Goal: Task Accomplishment & Management: Manage account settings

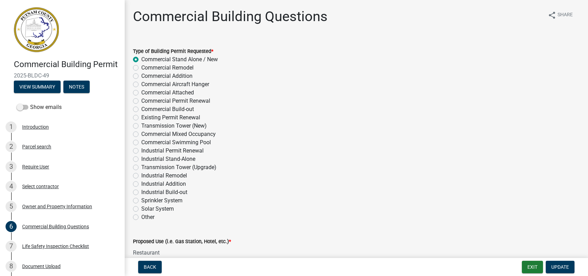
select select "a2980a8e-1e7c-4bd1-9958-7ae80455de28"
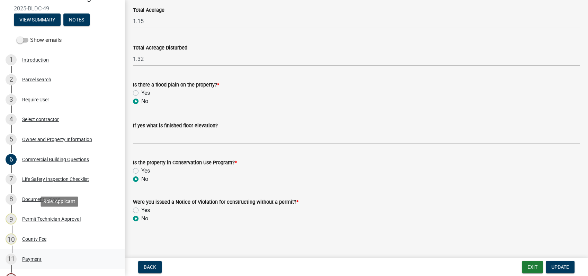
scroll to position [115, 0]
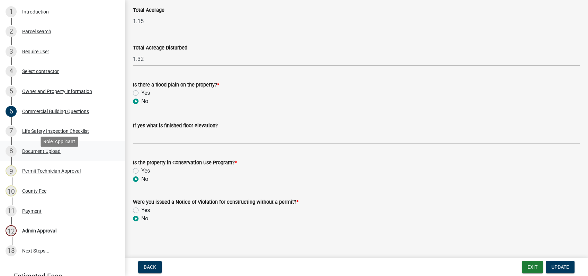
click at [37, 154] on div "Document Upload" at bounding box center [41, 151] width 38 height 5
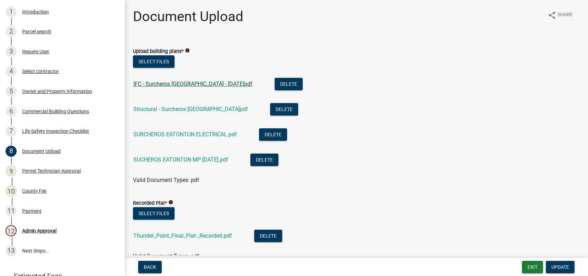
click at [166, 83] on link "IFC - Surcheros Greensboro - 2025.03.27.pdf" at bounding box center [192, 84] width 119 height 7
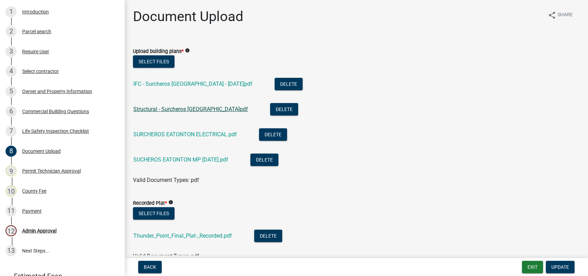
click at [155, 106] on link "Structural - Surcheros Greensboro.pdf" at bounding box center [190, 109] width 115 height 7
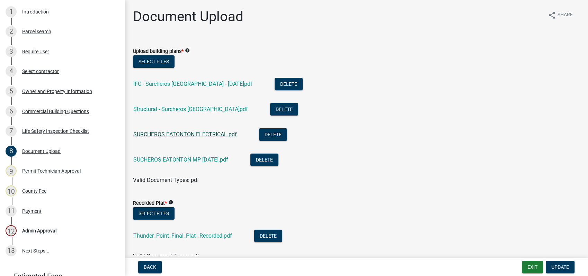
click at [187, 133] on link "SURCHEROS EATONTON ELECTRICAL.pdf" at bounding box center [185, 134] width 104 height 7
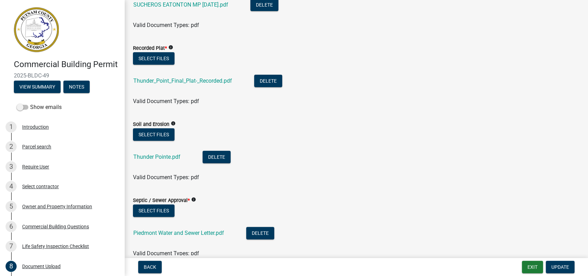
scroll to position [154, 0]
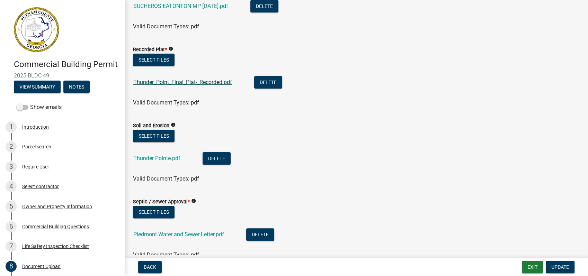
click at [183, 84] on link "Thunder_Point_Final_Plat-_Recorded.pdf" at bounding box center [182, 82] width 99 height 7
click at [165, 155] on link "Thunder Pointe.pdf" at bounding box center [156, 158] width 47 height 7
click at [196, 83] on link "Thunder_Point_Final_Plat-_Recorded.pdf" at bounding box center [182, 82] width 99 height 7
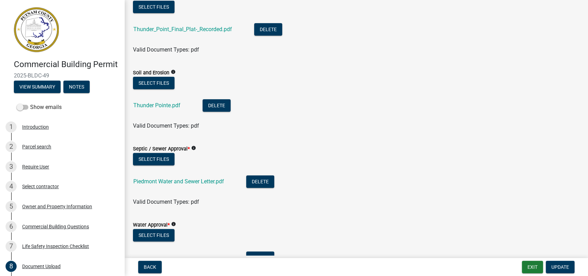
scroll to position [269, 0]
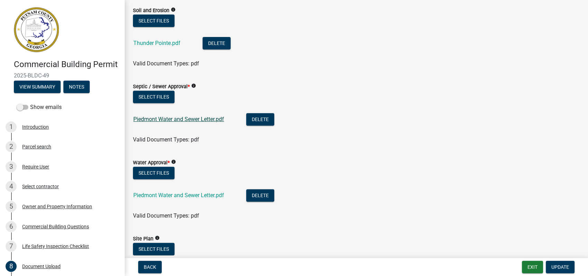
click at [158, 118] on link "Piedmont Water and Sewer Letter.pdf" at bounding box center [178, 119] width 91 height 7
click at [194, 195] on link "Piedmont Water and Sewer Letter.pdf" at bounding box center [178, 195] width 91 height 7
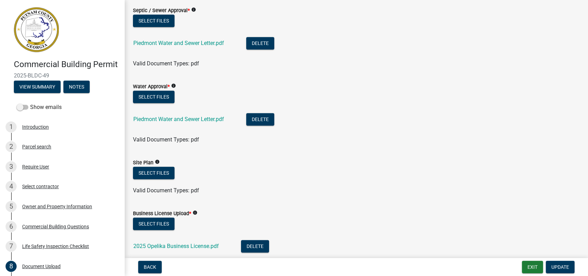
scroll to position [423, 0]
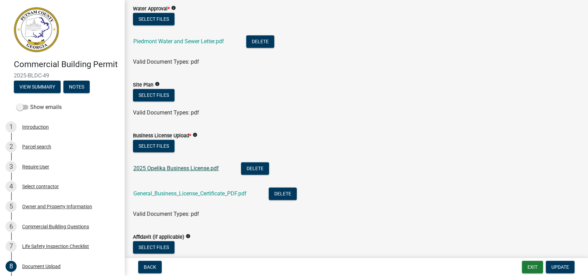
click at [172, 169] on link "2025 Opelika Business License.pdf" at bounding box center [176, 168] width 86 height 7
click at [193, 193] on link "General_Business_License_Certificate_PDF.pdf" at bounding box center [189, 193] width 113 height 7
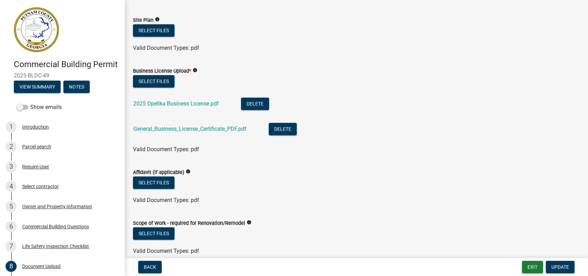
scroll to position [577, 0]
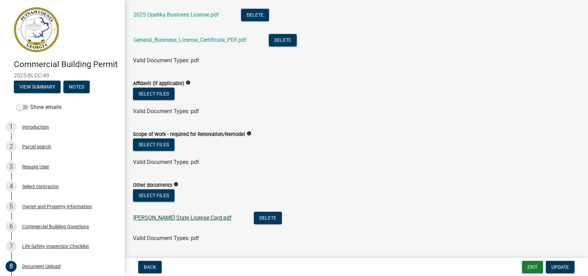
click at [163, 218] on link "Brandon Burgess State License Card.pdf" at bounding box center [182, 218] width 98 height 7
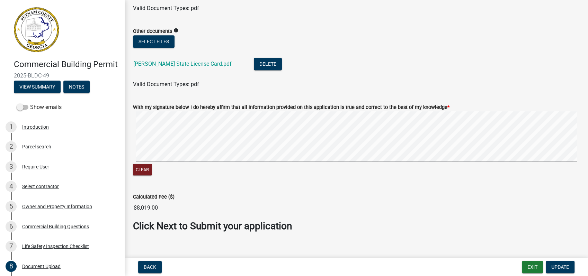
scroll to position [740, 0]
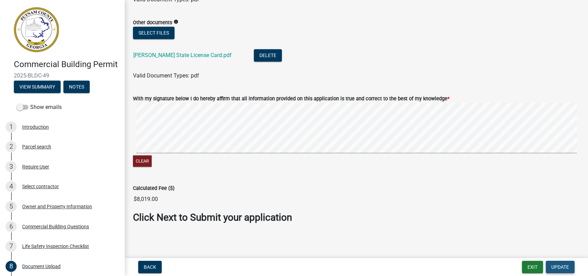
click at [556, 265] on span "Update" at bounding box center [560, 268] width 18 height 6
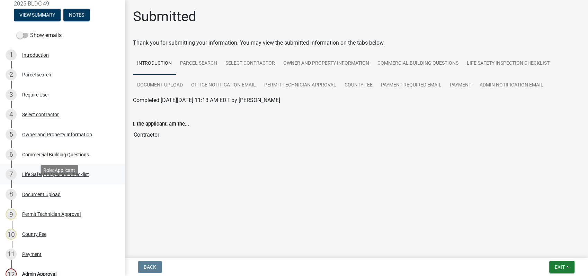
scroll to position [77, 0]
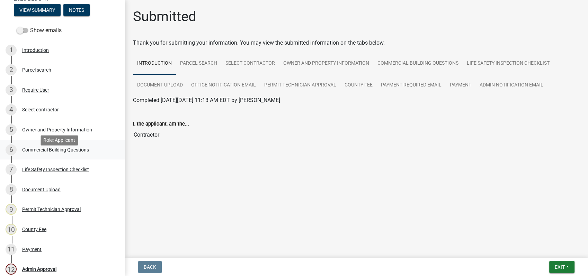
click at [61, 152] on div "Commercial Building Questions" at bounding box center [55, 150] width 67 height 5
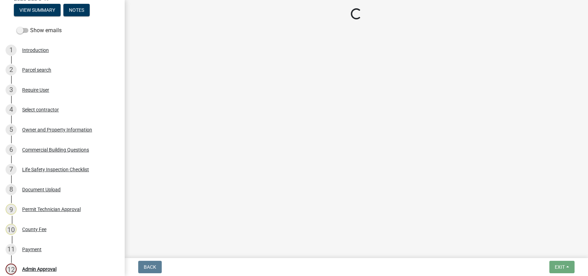
select select "a2980a8e-1e7c-4bd1-9958-7ae80455de28"
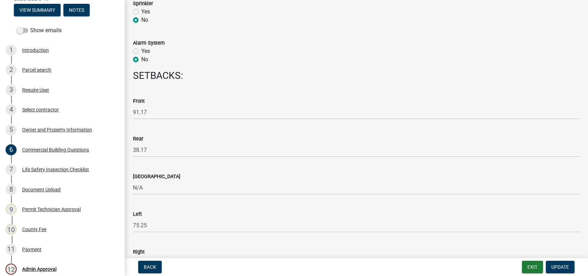
scroll to position [808, 0]
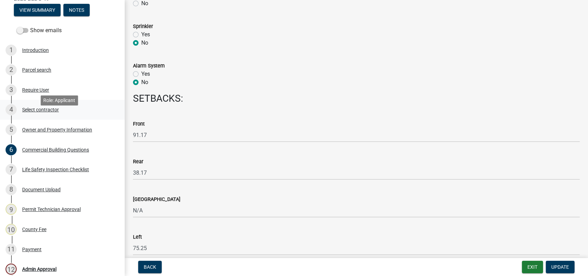
click at [32, 112] on div "Select contractor" at bounding box center [40, 109] width 37 height 5
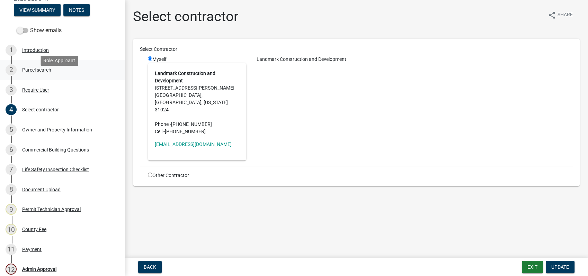
click at [43, 72] on div "Parcel search" at bounding box center [36, 70] width 29 height 5
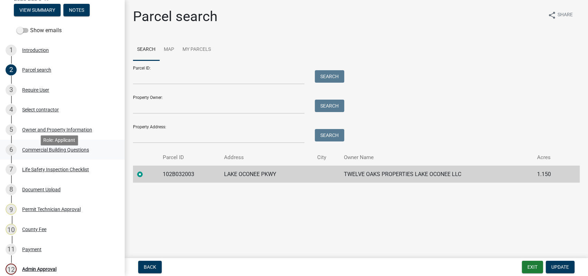
click at [48, 152] on div "Commercial Building Questions" at bounding box center [55, 150] width 67 height 5
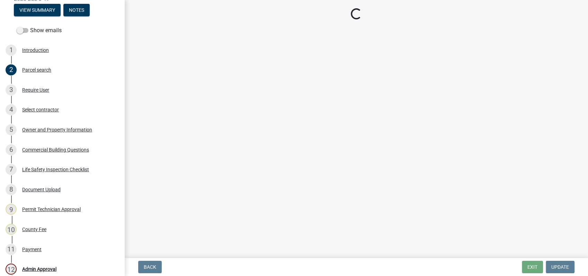
select select "a2980a8e-1e7c-4bd1-9958-7ae80455de28"
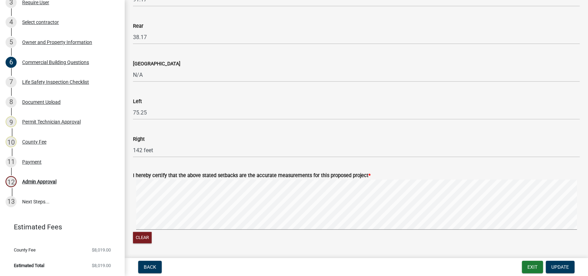
scroll to position [846, 0]
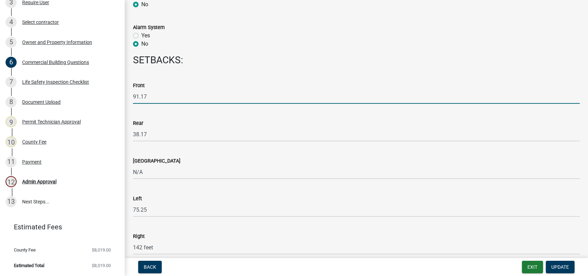
drag, startPoint x: 153, startPoint y: 95, endPoint x: 168, endPoint y: 153, distance: 59.4
click at [121, 95] on div "Commercial Building Permit 2025-BLDC-49 View Summary Notes Show emails 1 Introd…" at bounding box center [294, 138] width 588 height 276
type input "200"
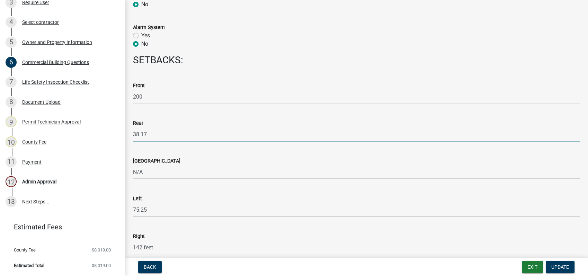
drag, startPoint x: 148, startPoint y: 131, endPoint x: 119, endPoint y: 129, distance: 28.8
click at [123, 130] on div "Commercial Building Permit 2025-BLDC-49 View Summary Notes Show emails 1 Introd…" at bounding box center [294, 138] width 588 height 276
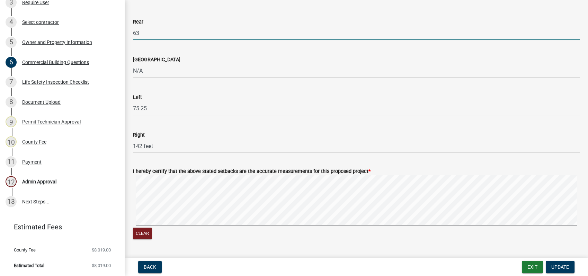
scroll to position [962, 0]
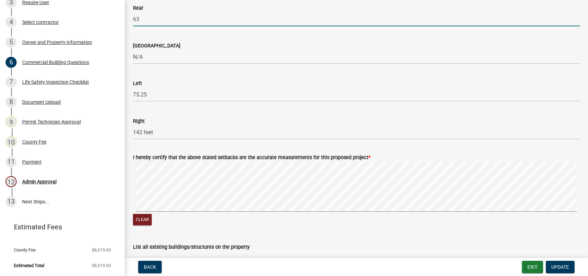
type input "63"
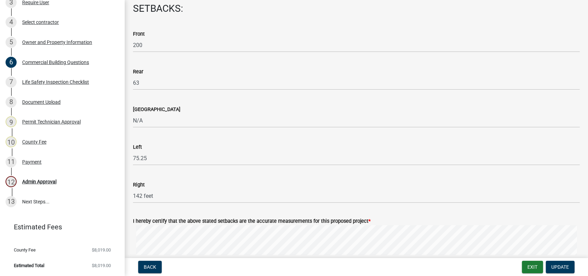
scroll to position [885, 0]
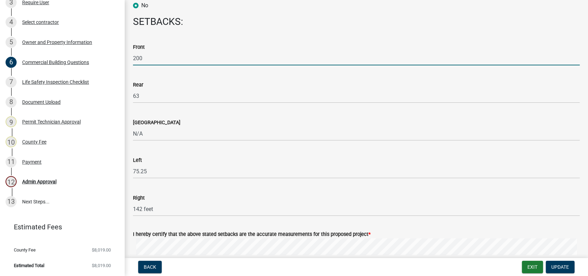
drag, startPoint x: 142, startPoint y: 56, endPoint x: 134, endPoint y: 56, distance: 8.3
click at [134, 56] on input "200" at bounding box center [356, 58] width 447 height 14
type input "150"
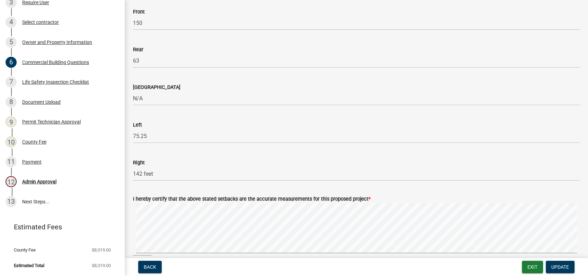
scroll to position [962, 0]
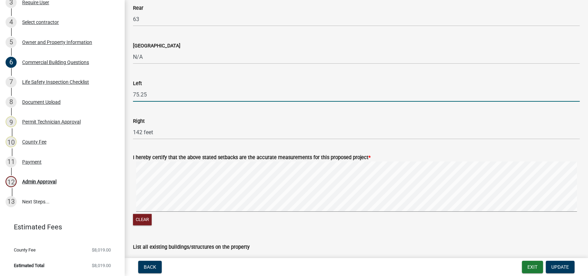
drag, startPoint x: 144, startPoint y: 93, endPoint x: 127, endPoint y: 93, distance: 17.0
type input "86"
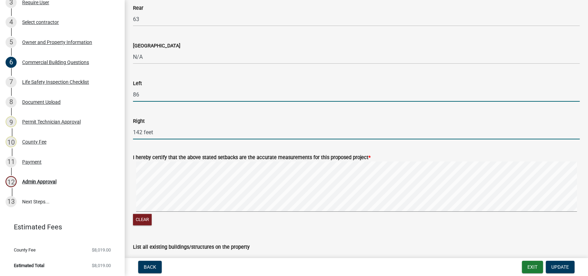
click at [147, 129] on input "142 feet" at bounding box center [356, 132] width 447 height 14
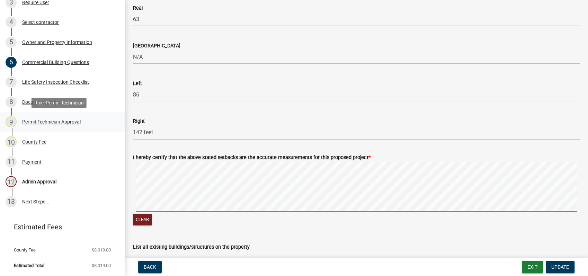
drag, startPoint x: 152, startPoint y: 131, endPoint x: 114, endPoint y: 126, distance: 38.4
click at [114, 126] on div "Commercial Building Permit 2025-BLDC-49 View Summary Notes Show emails 1 Introd…" at bounding box center [294, 138] width 588 height 276
type input "40"
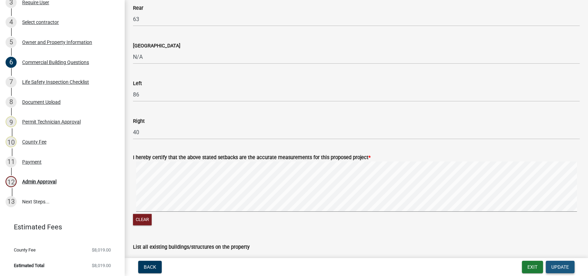
click at [559, 267] on span "Update" at bounding box center [560, 268] width 18 height 6
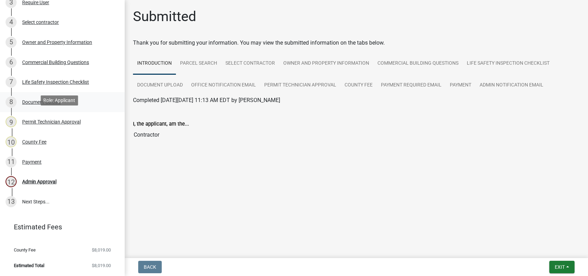
scroll to position [174, 0]
click at [59, 61] on div "Commercial Building Questions" at bounding box center [55, 62] width 67 height 5
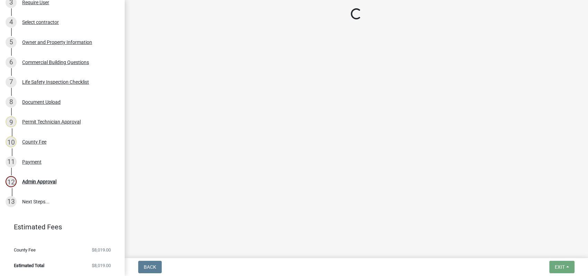
select select "a2980a8e-1e7c-4bd1-9958-7ae80455de28"
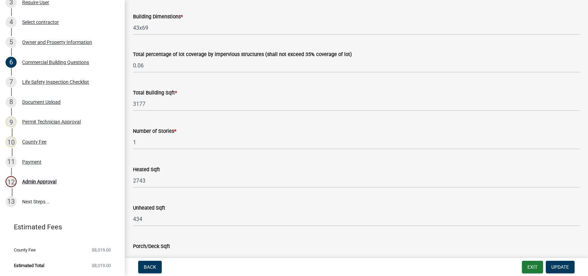
scroll to position [462, 0]
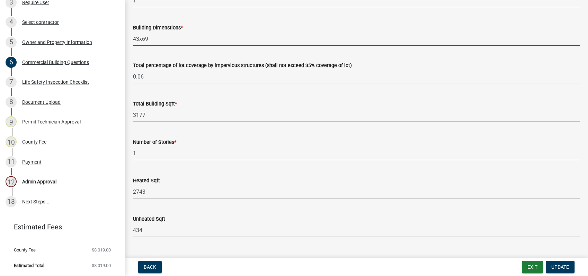
click at [154, 36] on input "43x69" at bounding box center [356, 39] width 447 height 14
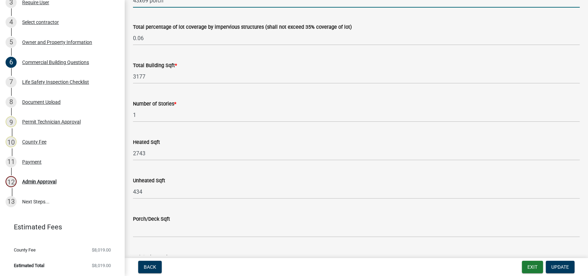
type input "43x69 porch"
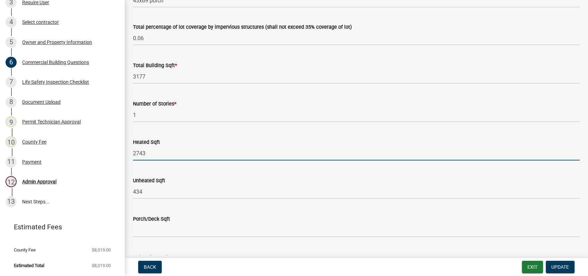
click at [152, 153] on input "2743" at bounding box center [356, 153] width 447 height 14
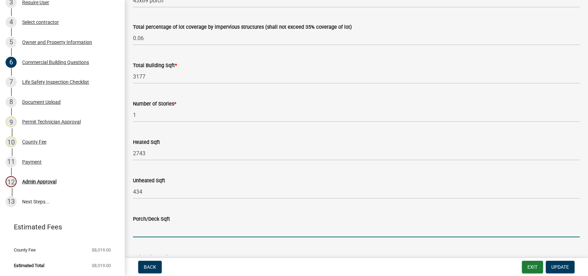
click at [144, 231] on input "text" at bounding box center [356, 230] width 447 height 14
type input "434"
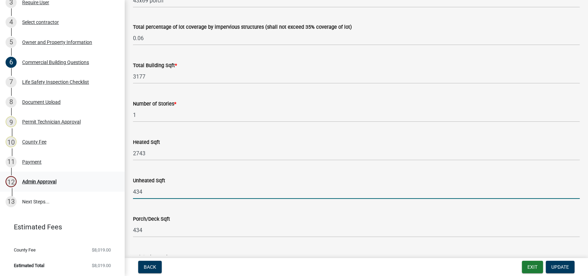
drag, startPoint x: 147, startPoint y: 189, endPoint x: 108, endPoint y: 183, distance: 39.2
click at [120, 187] on div "Commercial Building Permit 2025-BLDC-49 View Summary Notes Show emails 1 Introd…" at bounding box center [294, 138] width 588 height 276
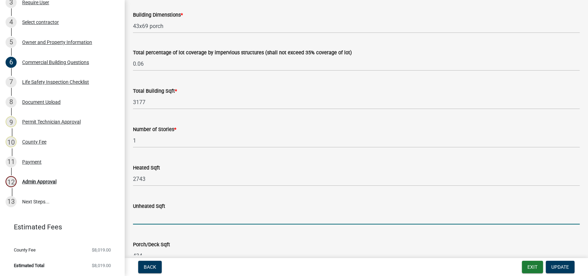
scroll to position [462, 0]
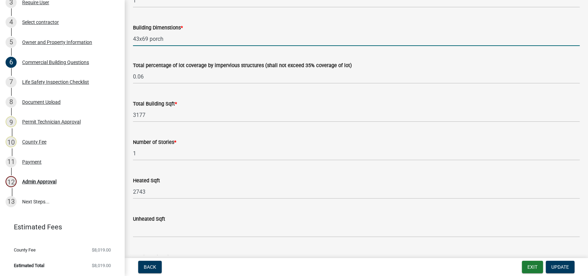
drag, startPoint x: 166, startPoint y: 42, endPoint x: 148, endPoint y: 42, distance: 17.7
click at [148, 42] on input "43x69 porch" at bounding box center [356, 39] width 447 height 14
click at [140, 39] on input "43x69" at bounding box center [356, 39] width 447 height 14
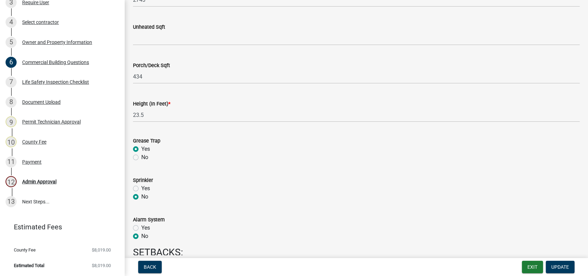
scroll to position [654, 0]
type input "46x69"
click at [555, 269] on span "Update" at bounding box center [560, 268] width 18 height 6
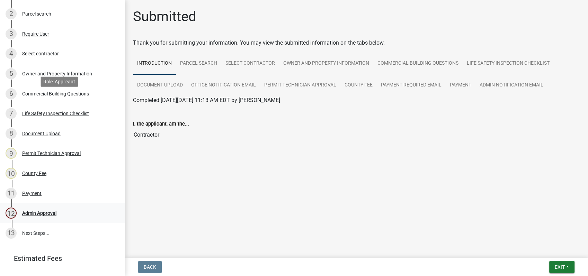
scroll to position [136, 0]
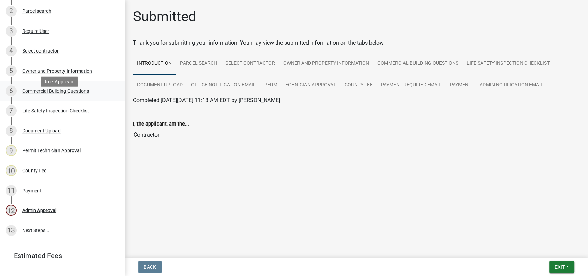
click at [69, 93] on div "Commercial Building Questions" at bounding box center [55, 91] width 67 height 5
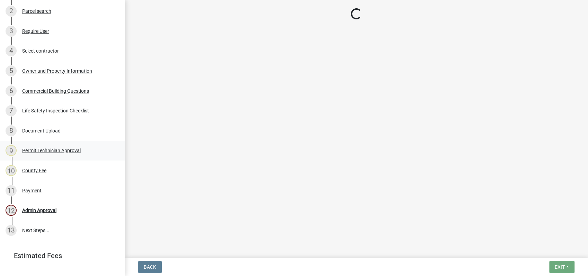
select select "a2980a8e-1e7c-4bd1-9958-7ae80455de28"
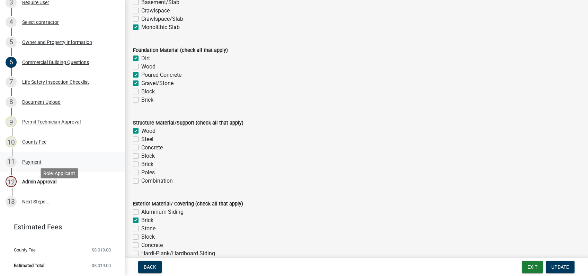
scroll to position [0, 0]
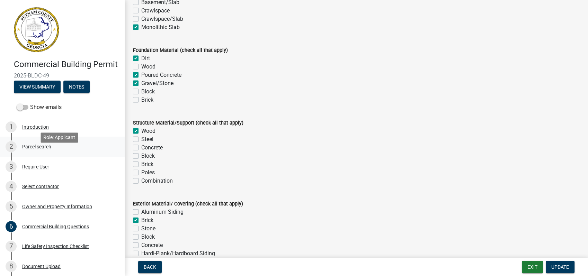
click at [30, 149] on div "Parcel search" at bounding box center [36, 146] width 29 height 5
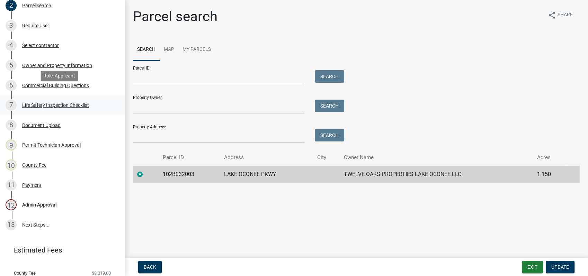
scroll to position [174, 0]
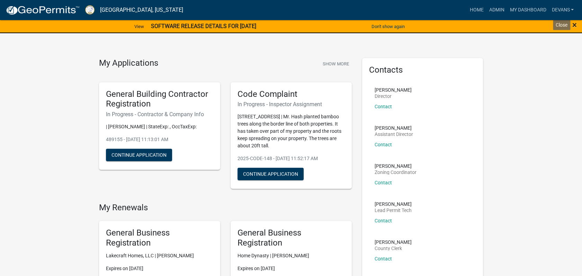
click at [573, 24] on span "×" at bounding box center [574, 25] width 5 height 10
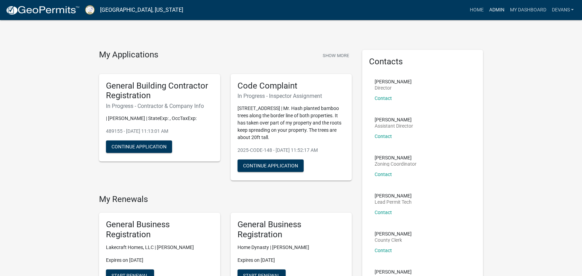
click at [500, 11] on link "Admin" at bounding box center [496, 9] width 21 height 13
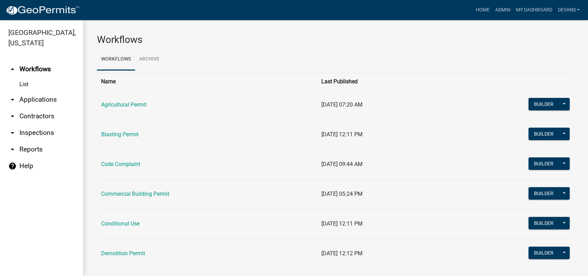
click at [39, 97] on link "arrow_drop_down Applications" at bounding box center [41, 99] width 83 height 17
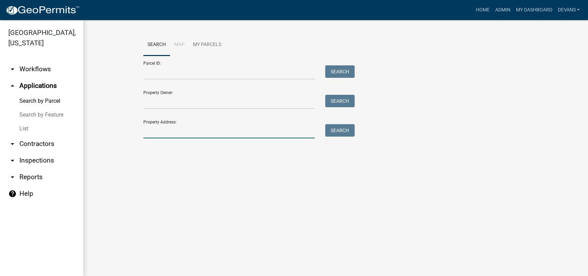
click at [191, 135] on input "Property Address:" at bounding box center [228, 131] width 171 height 14
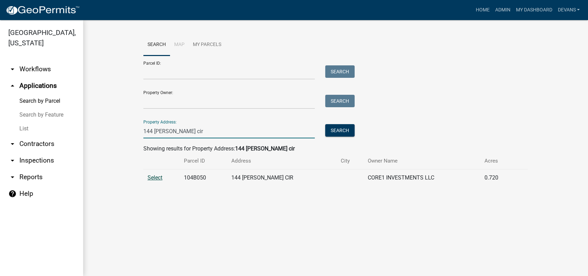
type input "144 [PERSON_NAME] cir"
click at [149, 179] on span "Select" at bounding box center [155, 178] width 15 height 7
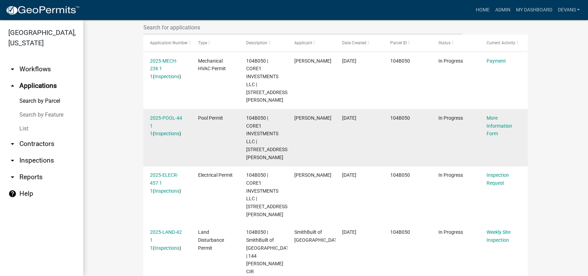
scroll to position [231, 0]
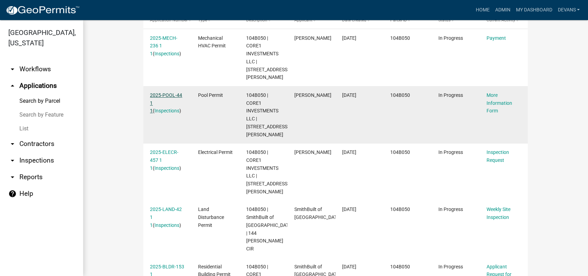
click at [162, 92] on link "2025-POOL-44 1 1" at bounding box center [166, 102] width 32 height 21
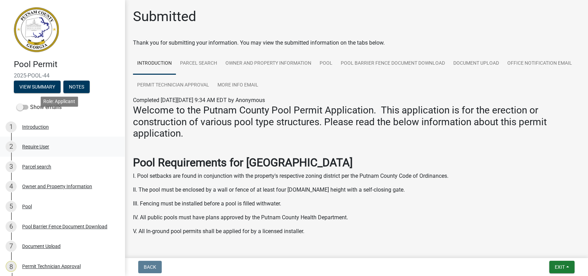
scroll to position [108, 0]
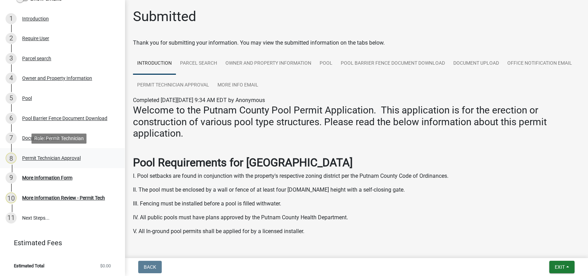
click at [49, 158] on div "Permit Technician Approval" at bounding box center [51, 158] width 59 height 5
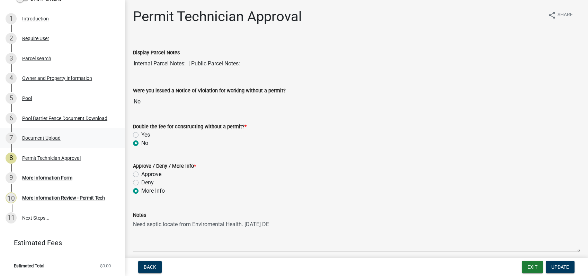
click at [35, 138] on div "Document Upload" at bounding box center [41, 138] width 38 height 5
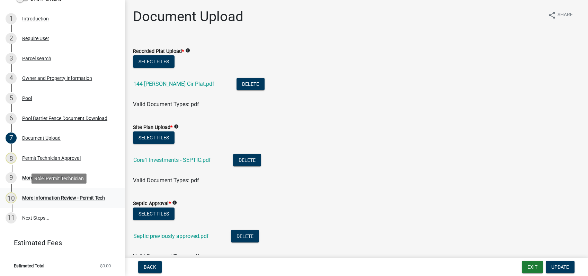
click at [34, 198] on div "More Information Review - Permit Tech" at bounding box center [63, 198] width 83 height 5
click at [43, 176] on div "More Information Form" at bounding box center [47, 178] width 50 height 5
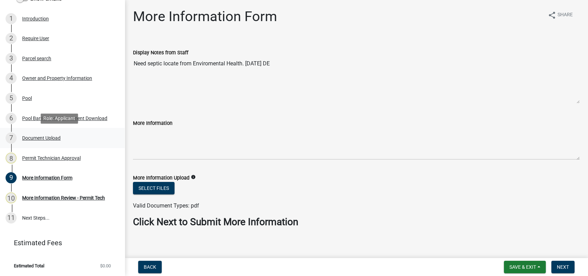
click at [44, 138] on div "Document Upload" at bounding box center [41, 138] width 38 height 5
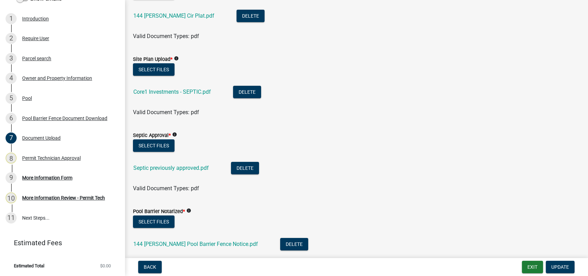
scroll to position [77, 0]
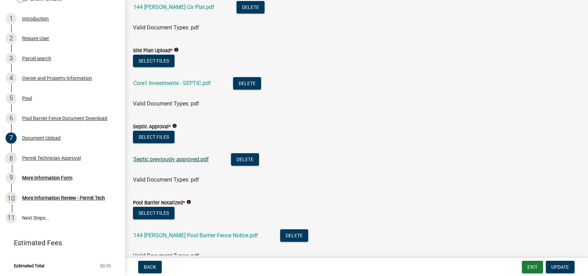
click at [167, 159] on link "Septic previously approved.pdf" at bounding box center [170, 159] width 75 height 7
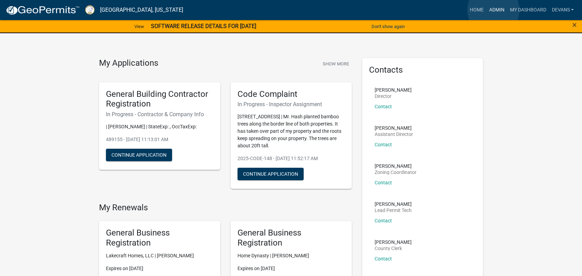
click at [493, 10] on link "Admin" at bounding box center [496, 9] width 21 height 13
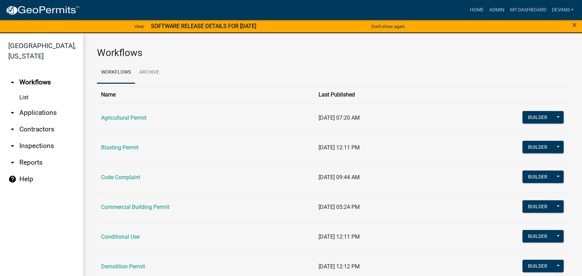
click at [43, 113] on link "arrow_drop_down Applications" at bounding box center [41, 113] width 83 height 17
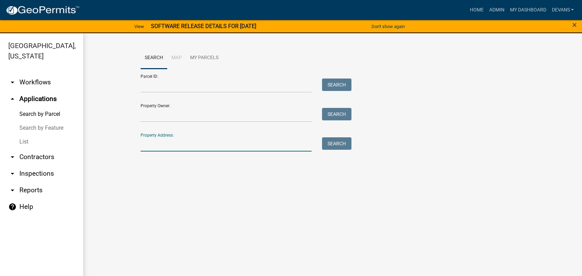
click at [199, 147] on input "Property Address:" at bounding box center [226, 144] width 171 height 14
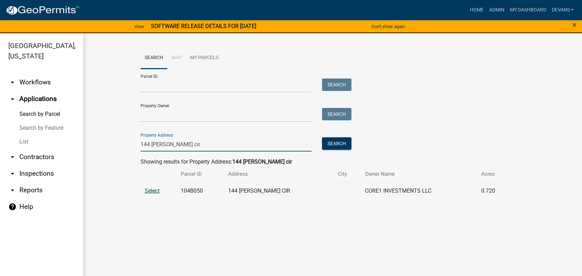
type input "144 collis cir"
click at [151, 189] on span "Select" at bounding box center [152, 191] width 15 height 7
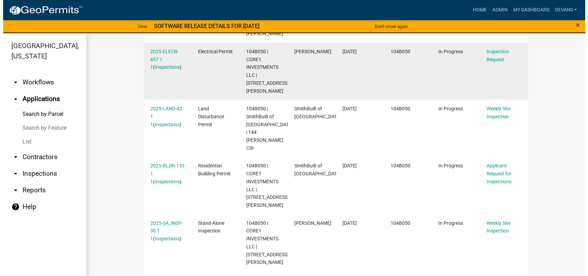
scroll to position [346, 0]
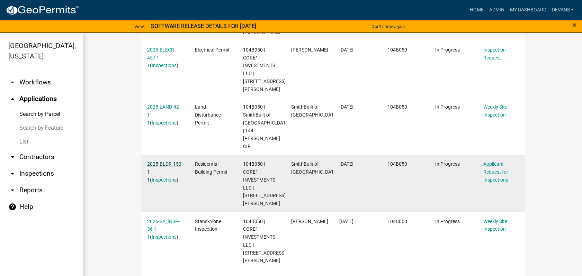
click at [155, 161] on link "2025-BLDR-153 1 1" at bounding box center [164, 171] width 34 height 21
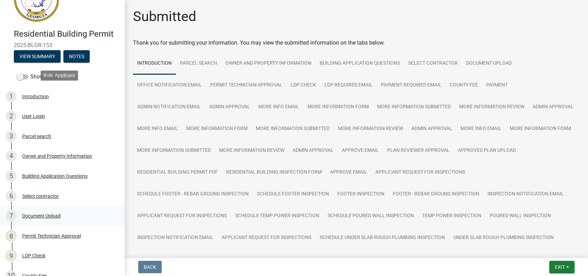
scroll to position [77, 0]
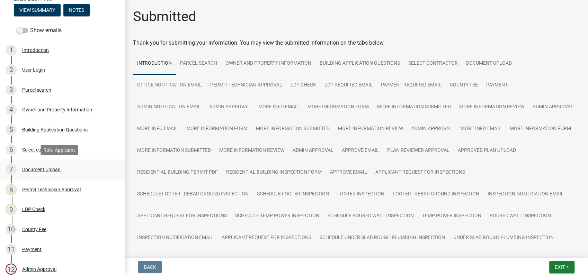
drag, startPoint x: 36, startPoint y: 169, endPoint x: 39, endPoint y: 166, distance: 3.9
click at [36, 169] on div "Document Upload" at bounding box center [41, 169] width 38 height 5
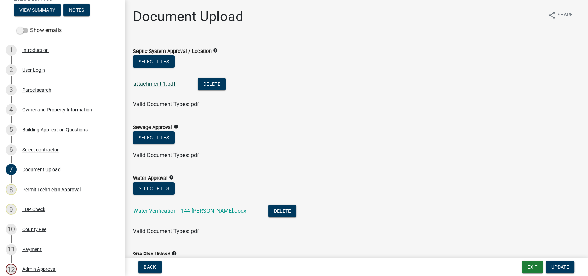
click at [162, 82] on link "attachment 1.pdf" at bounding box center [154, 84] width 42 height 7
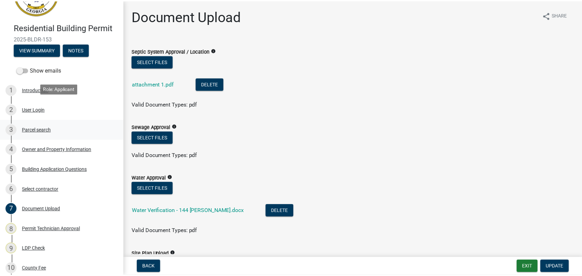
scroll to position [0, 0]
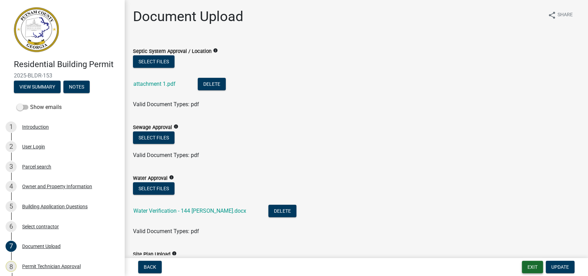
click at [535, 266] on button "Exit" at bounding box center [532, 267] width 21 height 12
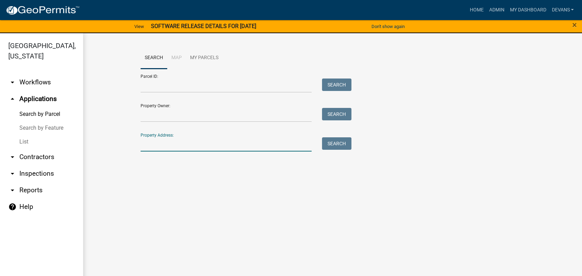
click at [163, 146] on input "Property Address:" at bounding box center [226, 144] width 171 height 14
type input "144 collis cir"
click at [342, 146] on button "Search" at bounding box center [336, 143] width 29 height 12
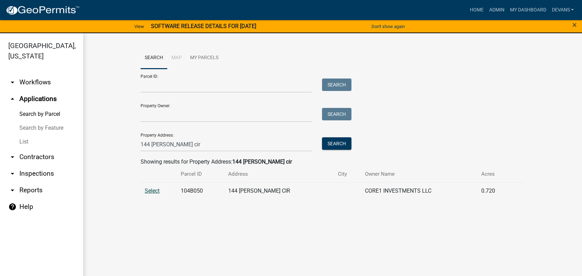
click at [148, 189] on span "Select" at bounding box center [152, 191] width 15 height 7
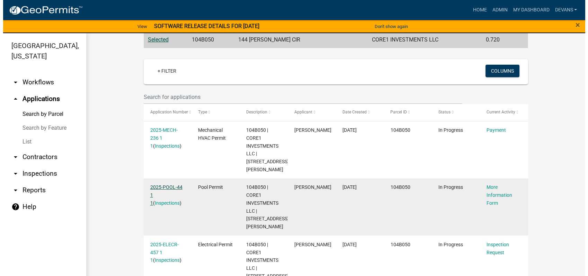
scroll to position [231, 0]
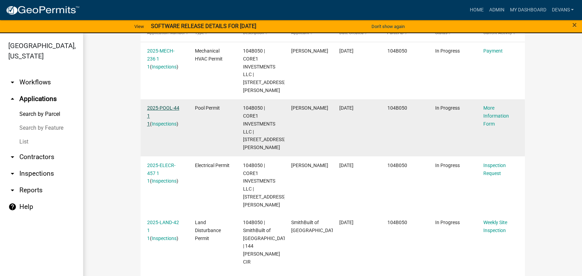
click at [159, 105] on link "2025-POOL-44 1 1" at bounding box center [163, 115] width 32 height 21
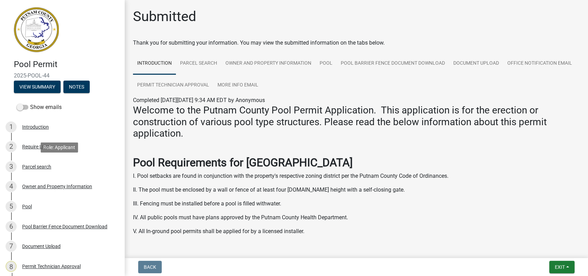
scroll to position [108, 0]
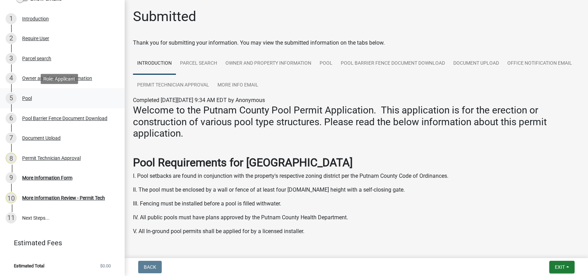
click at [23, 93] on div "5 Pool" at bounding box center [60, 98] width 108 height 11
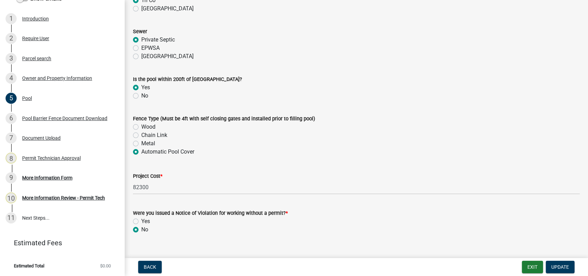
scroll to position [686, 0]
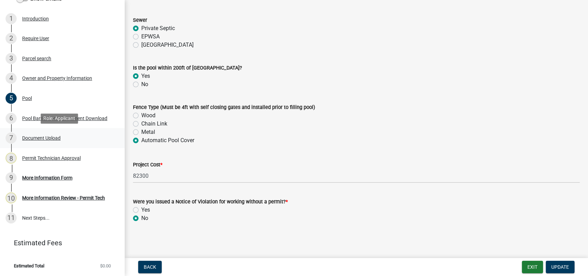
click at [34, 137] on div "Document Upload" at bounding box center [41, 138] width 38 height 5
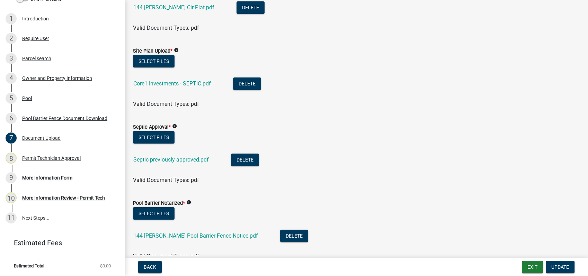
scroll to position [77, 0]
click at [154, 137] on button "Select files" at bounding box center [154, 137] width 42 height 12
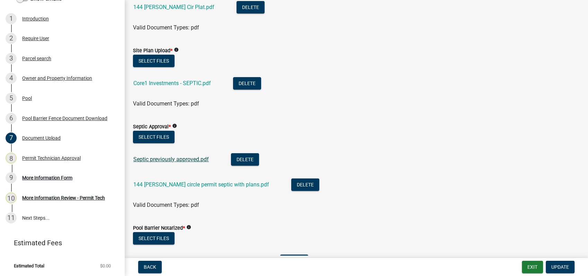
click at [176, 159] on link "Septic previously approved.pdf" at bounding box center [170, 159] width 75 height 7
click at [246, 156] on button "Delete" at bounding box center [245, 159] width 28 height 12
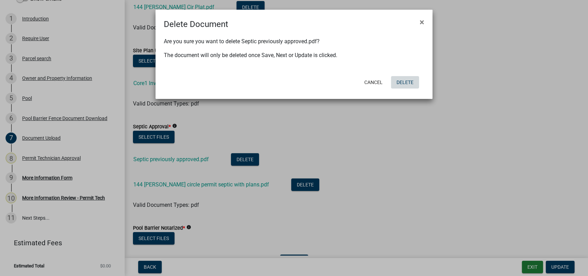
click at [411, 85] on button "Delete" at bounding box center [405, 82] width 28 height 12
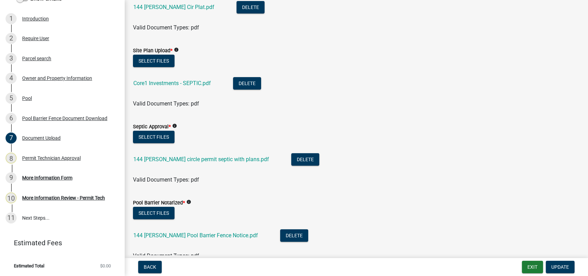
click at [170, 155] on div "144 collis circle permit septic with plans.pdf" at bounding box center [206, 160] width 147 height 14
click at [171, 161] on link "144 collis circle permit septic with plans.pdf" at bounding box center [201, 159] width 136 height 7
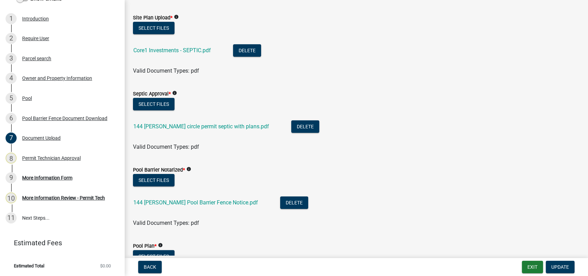
scroll to position [192, 0]
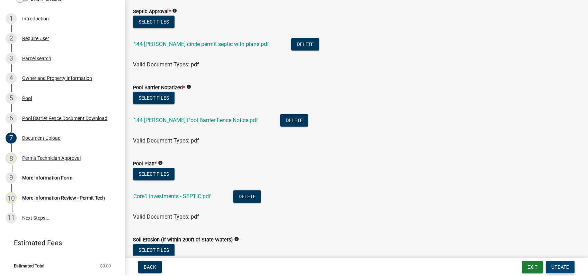
click at [553, 265] on span "Update" at bounding box center [560, 268] width 18 height 6
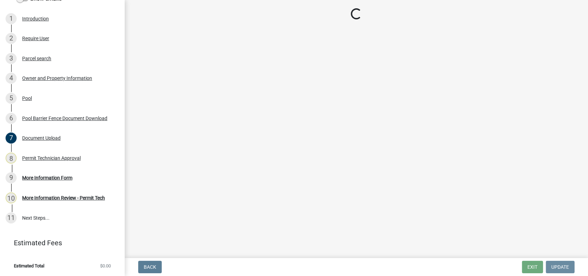
scroll to position [0, 0]
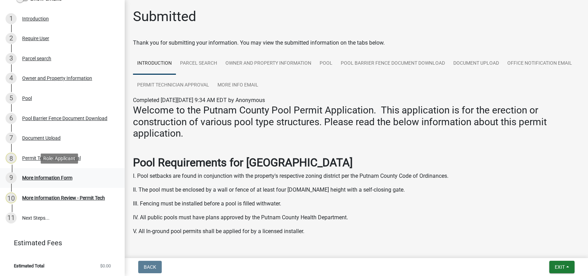
click at [44, 176] on div "More Information Form" at bounding box center [47, 178] width 50 height 5
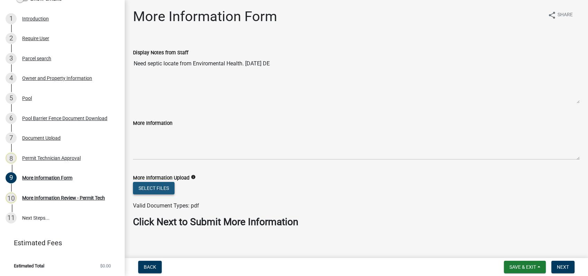
click at [152, 189] on button "Select files" at bounding box center [154, 188] width 42 height 12
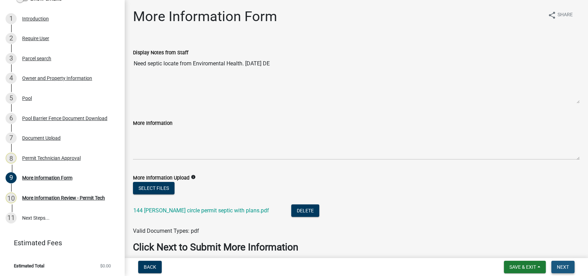
click at [568, 265] on span "Next" at bounding box center [563, 268] width 12 height 6
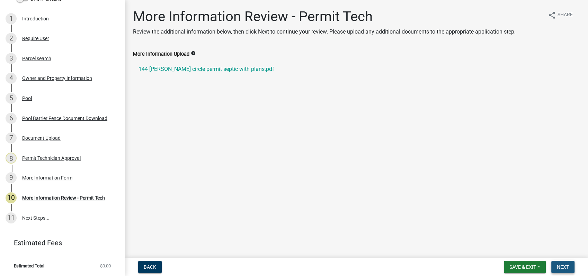
click at [561, 266] on span "Next" at bounding box center [563, 268] width 12 height 6
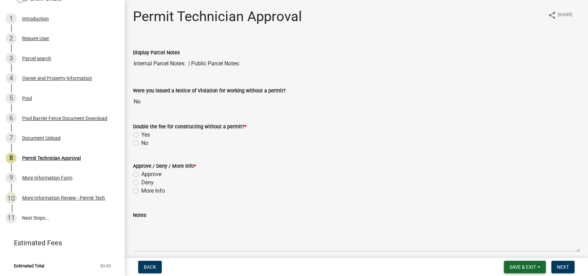
click at [537, 266] on button "Save & Exit" at bounding box center [525, 267] width 42 height 12
click at [506, 231] on button "Save" at bounding box center [517, 232] width 55 height 17
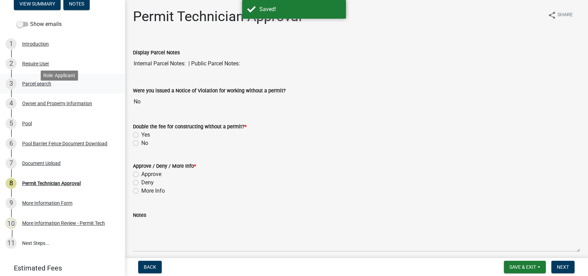
scroll to position [70, 0]
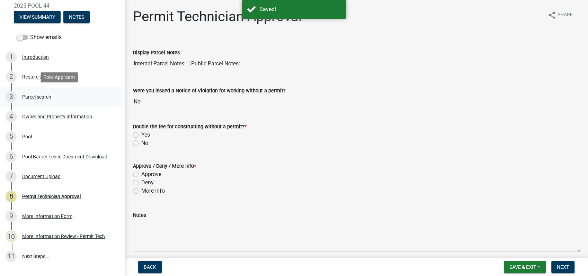
click at [43, 97] on div "Parcel search" at bounding box center [36, 97] width 29 height 5
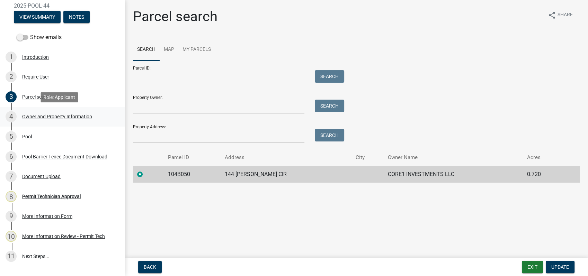
click at [44, 116] on div "Owner and Property Information" at bounding box center [57, 116] width 70 height 5
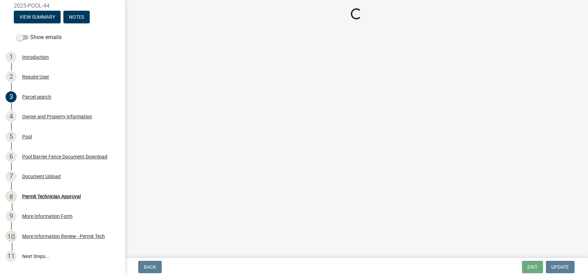
select select "34fe85c2-5f76-4343-b6bb-8ca387e0bed7"
select select "83394b22-4a11-496c-8e5c-75ade2e72faf"
select select "469c5908-2854-42d5-89ed-bee7fc26529e"
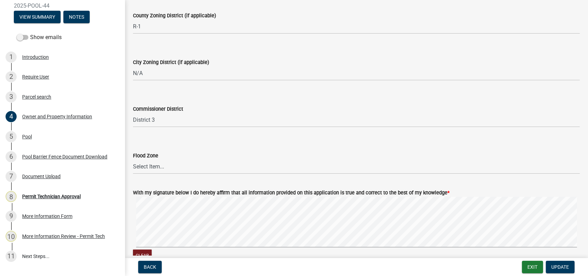
scroll to position [1147, 0]
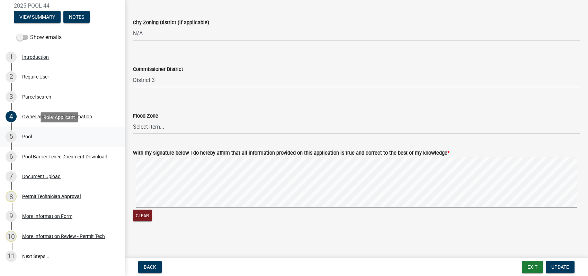
click at [29, 137] on div "Pool" at bounding box center [27, 136] width 10 height 5
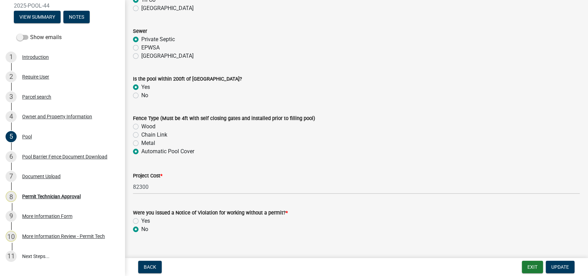
scroll to position [686, 0]
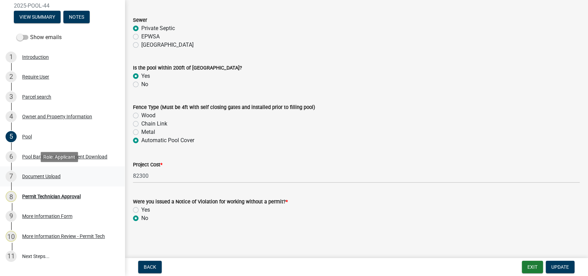
click at [40, 174] on div "Document Upload" at bounding box center [41, 176] width 38 height 5
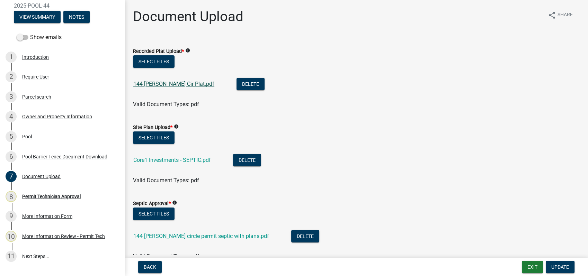
click at [157, 83] on link "144 Collis Cir Plat.pdf" at bounding box center [173, 84] width 81 height 7
click at [154, 84] on link "144 Collis Cir Plat.pdf" at bounding box center [173, 84] width 81 height 7
click at [157, 60] on button "Select files" at bounding box center [154, 61] width 42 height 12
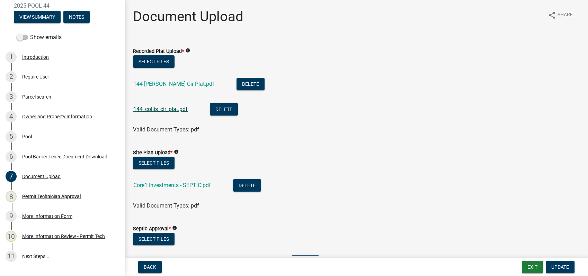
click at [148, 109] on link "144_collis_cir_plat.pdf" at bounding box center [160, 109] width 54 height 7
click at [237, 84] on button "Delete" at bounding box center [251, 84] width 28 height 12
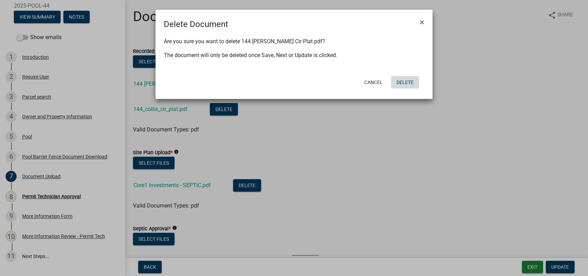
click at [399, 83] on button "Delete" at bounding box center [405, 82] width 28 height 12
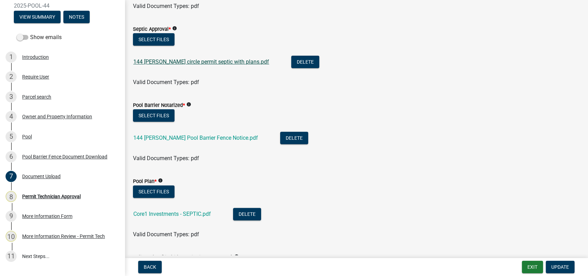
scroll to position [192, 0]
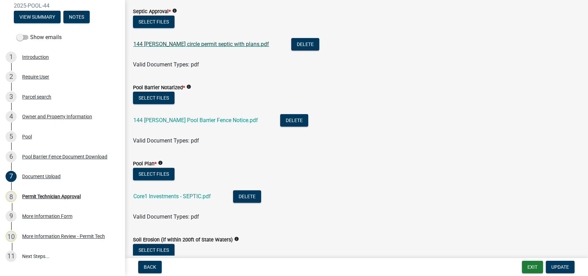
click at [153, 45] on link "144 collis circle permit septic with plans.pdf" at bounding box center [201, 44] width 136 height 7
click at [565, 267] on span "Update" at bounding box center [560, 268] width 18 height 6
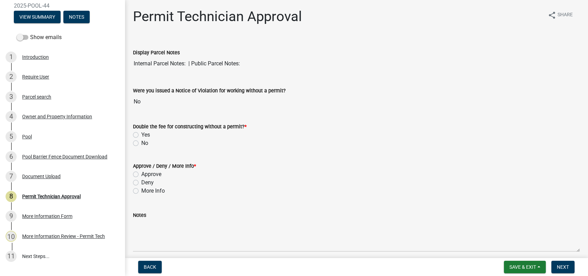
click at [141, 144] on label "No" at bounding box center [144, 143] width 7 height 8
click at [141, 144] on input "No" at bounding box center [143, 141] width 5 height 5
radio input "true"
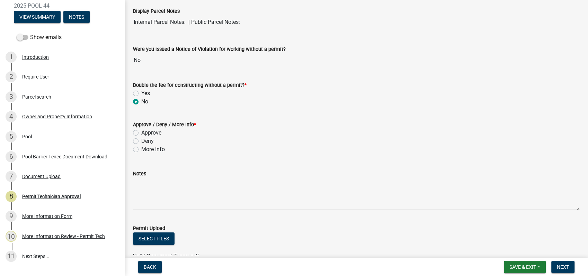
scroll to position [115, 0]
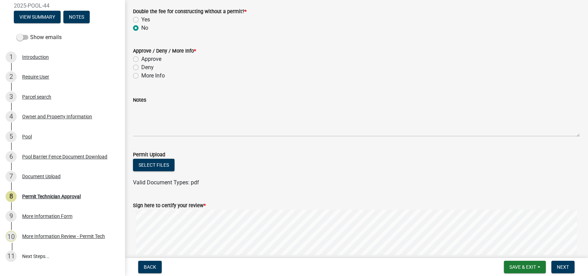
click at [141, 60] on label "Approve" at bounding box center [151, 59] width 20 height 8
click at [141, 60] on input "Approve" at bounding box center [143, 57] width 5 height 5
radio input "true"
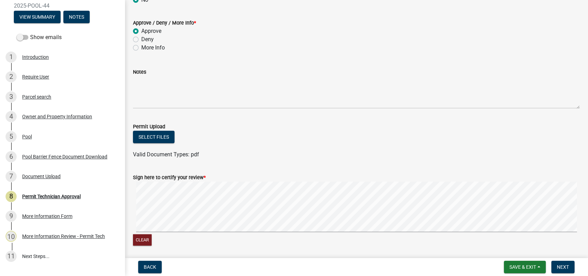
scroll to position [168, 0]
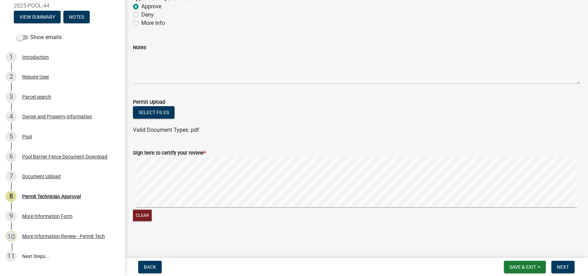
click at [476, 214] on div "Clear" at bounding box center [356, 189] width 447 height 65
click at [570, 269] on button "Next" at bounding box center [562, 267] width 23 height 12
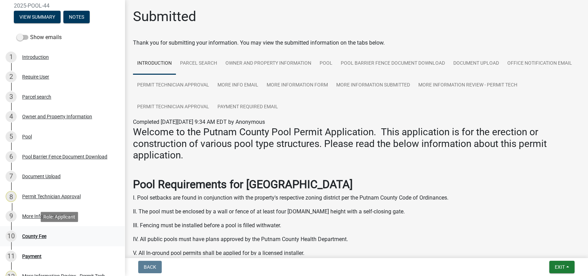
click at [36, 237] on div "County Fee" at bounding box center [34, 236] width 24 height 5
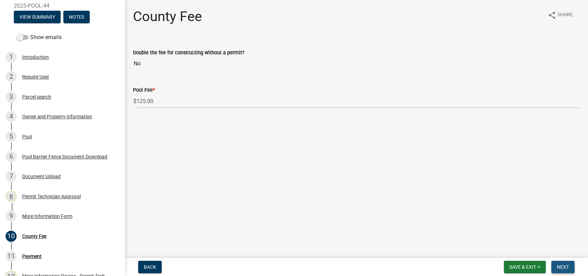
click at [562, 266] on span "Next" at bounding box center [563, 268] width 12 height 6
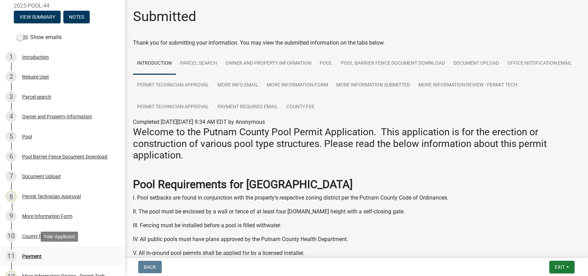
click at [66, 258] on div "11 Payment" at bounding box center [60, 256] width 108 height 11
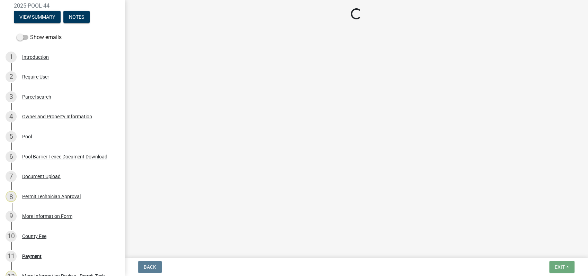
select select "3: 3"
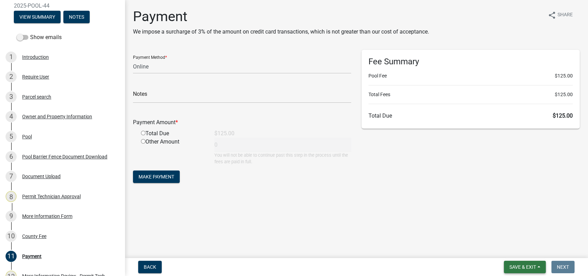
click at [524, 262] on button "Save & Exit" at bounding box center [525, 267] width 42 height 12
click at [519, 249] on button "Save & Exit" at bounding box center [517, 249] width 55 height 17
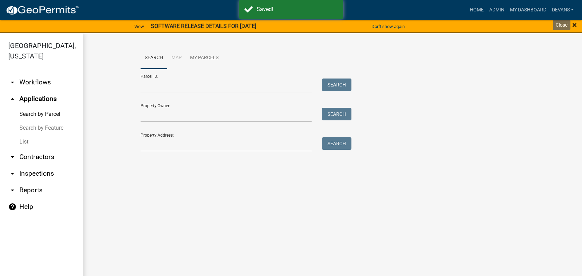
click at [577, 23] on span "×" at bounding box center [574, 25] width 5 height 10
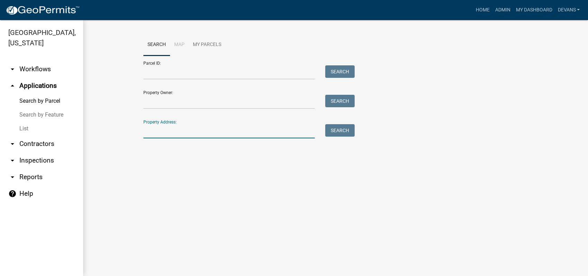
click at [165, 137] on input "Property Address:" at bounding box center [228, 131] width 171 height 14
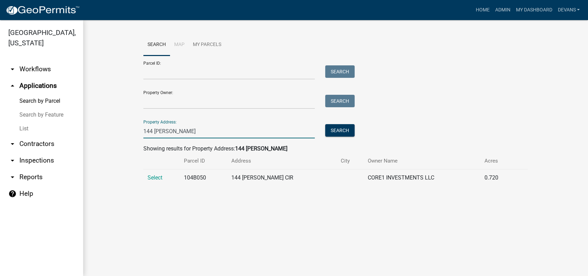
type input "144 collis cir"
type input "071A064"
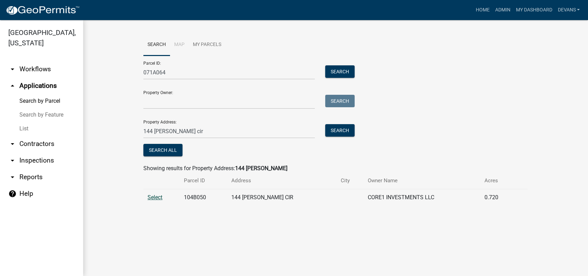
click at [152, 196] on span "Select" at bounding box center [155, 197] width 15 height 7
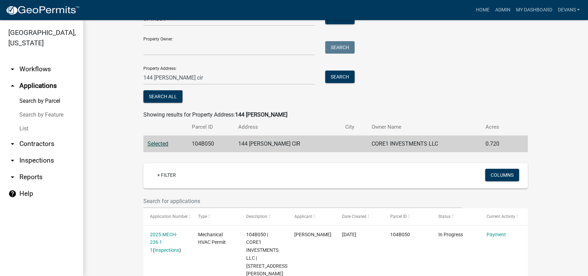
scroll to position [192, 0]
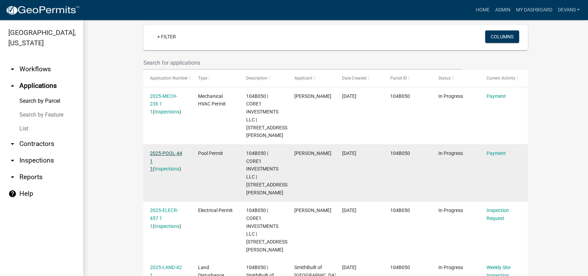
click at [159, 151] on link "2025-POOL-44 1 1" at bounding box center [166, 161] width 32 height 21
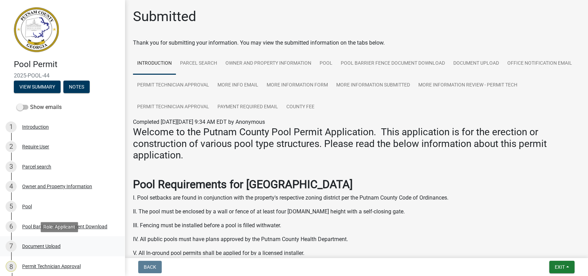
click at [36, 248] on div "Document Upload" at bounding box center [41, 246] width 38 height 5
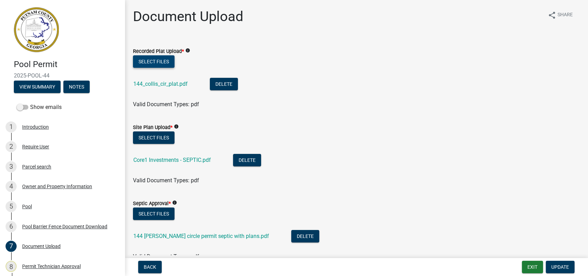
click at [162, 56] on button "Select files" at bounding box center [154, 61] width 42 height 12
click at [160, 86] on link "144_collis_cir_plat.pdf" at bounding box center [160, 84] width 54 height 7
click at [314, 73] on li "144_collis_cir_plat.pdf Delete" at bounding box center [356, 84] width 447 height 25
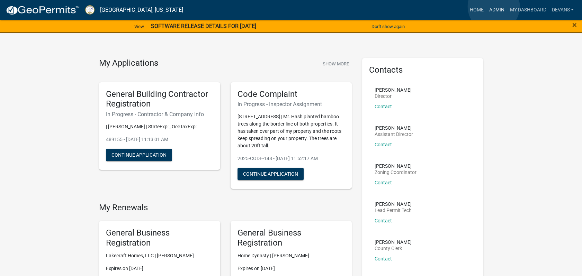
click at [494, 7] on link "Admin" at bounding box center [496, 9] width 21 height 13
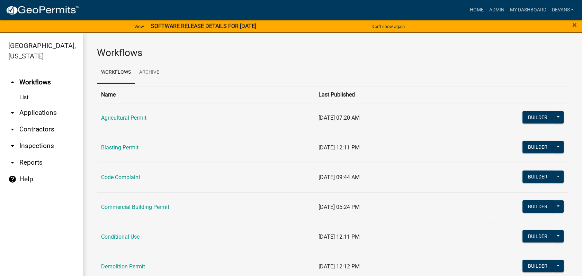
click at [45, 114] on link "arrow_drop_down Applications" at bounding box center [41, 113] width 83 height 17
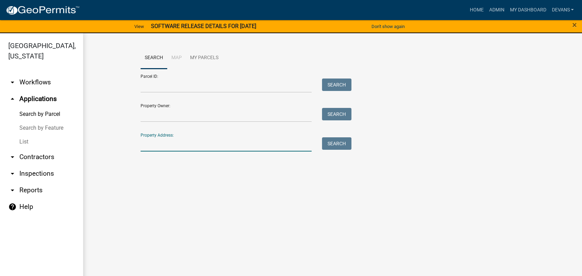
click at [163, 149] on input "Property Address:" at bounding box center [226, 144] width 171 height 14
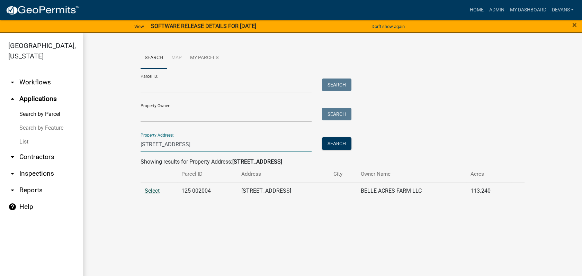
click at [148, 192] on span "Select" at bounding box center [152, 191] width 15 height 7
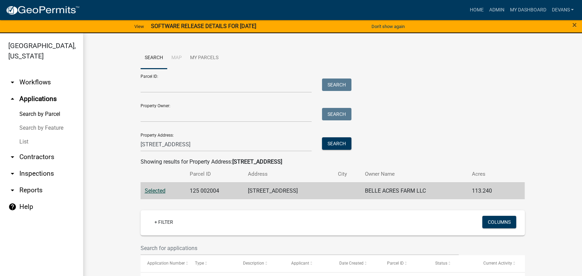
scroll to position [36, 0]
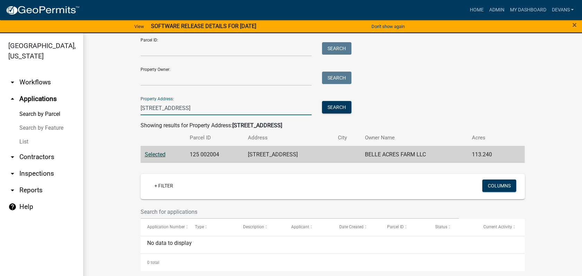
click at [171, 112] on input "799 rockville rd" at bounding box center [226, 108] width 171 height 14
click at [169, 109] on input "799 rockville rd" at bounding box center [226, 108] width 171 height 14
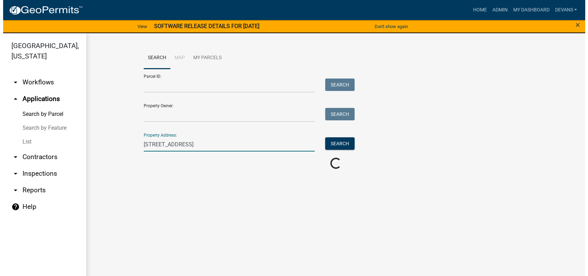
scroll to position [0, 0]
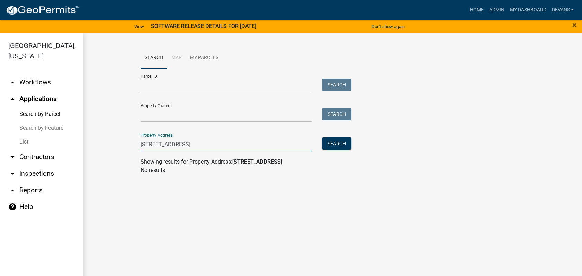
type input "799 rockville springs rd"
click at [40, 98] on link "arrow_drop_up Applications" at bounding box center [41, 99] width 83 height 17
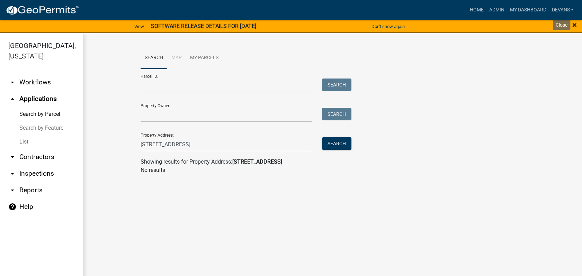
click at [573, 25] on span "×" at bounding box center [574, 25] width 5 height 10
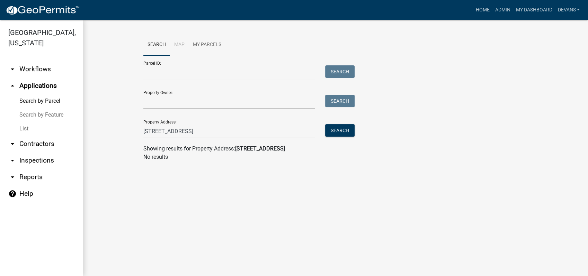
click at [51, 83] on link "arrow_drop_up Applications" at bounding box center [41, 86] width 83 height 17
click at [25, 127] on link "List" at bounding box center [41, 129] width 83 height 14
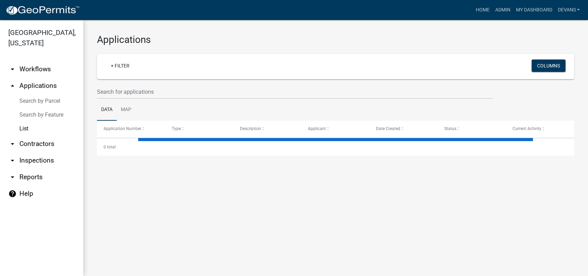
select select "1: 25"
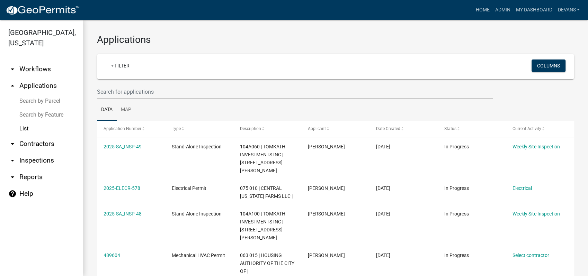
click at [41, 86] on link "arrow_drop_up Applications" at bounding box center [41, 86] width 83 height 17
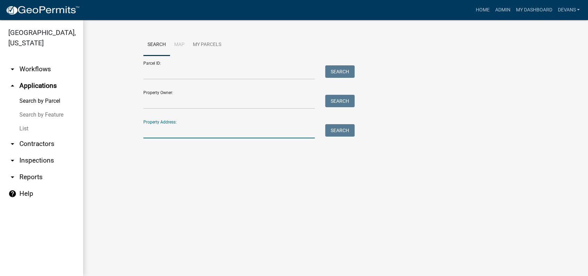
click at [158, 134] on input "Property Address:" at bounding box center [228, 131] width 171 height 14
type input "799 rockville springs rd"
click at [327, 130] on button "Search" at bounding box center [339, 130] width 29 height 12
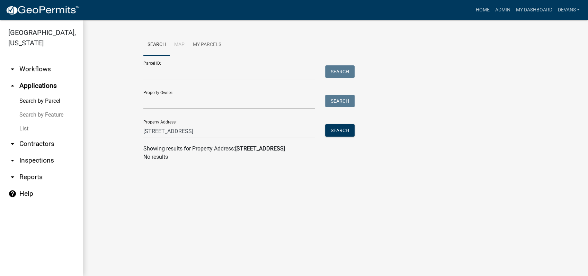
click at [50, 66] on link "arrow_drop_down Workflows" at bounding box center [41, 69] width 83 height 17
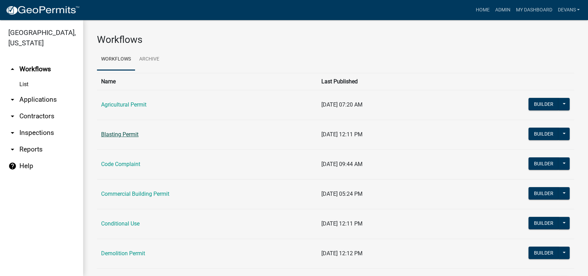
click at [116, 132] on link "Blasting Permit" at bounding box center [119, 134] width 37 height 7
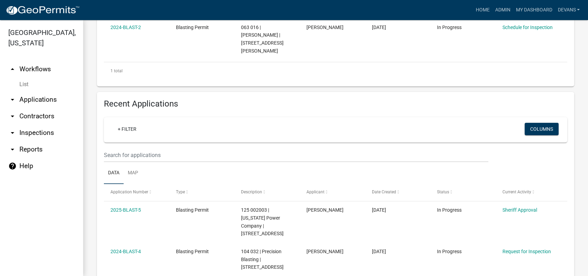
scroll to position [231, 0]
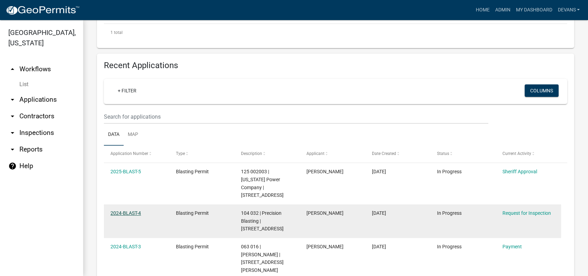
click at [125, 214] on link "2024-BLAST-4" at bounding box center [125, 214] width 30 height 6
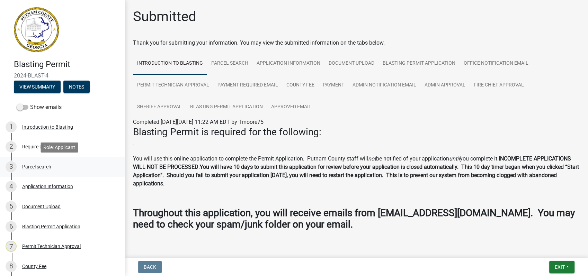
click at [28, 166] on div "Parcel search" at bounding box center [36, 166] width 29 height 5
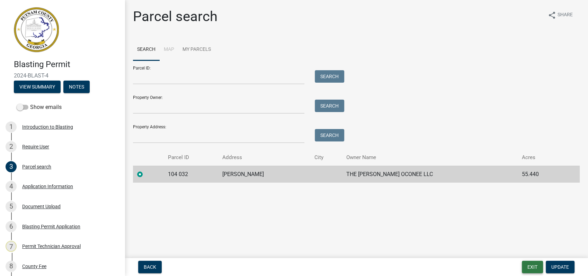
click at [529, 265] on button "Exit" at bounding box center [532, 267] width 21 height 12
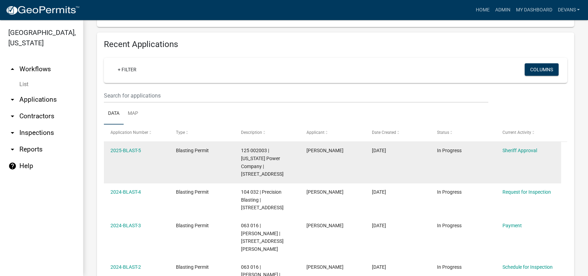
scroll to position [238, 0]
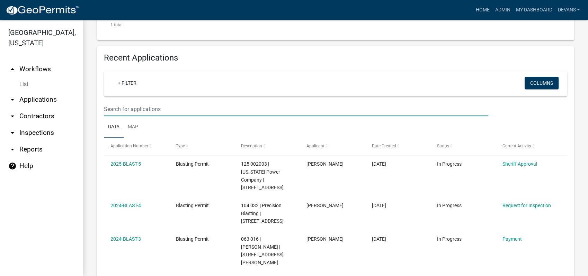
click at [119, 110] on input "text" at bounding box center [296, 109] width 384 height 14
type input "ga power"
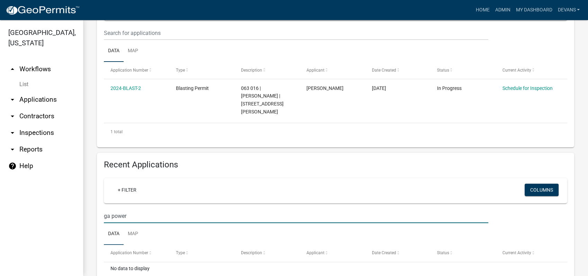
scroll to position [172, 0]
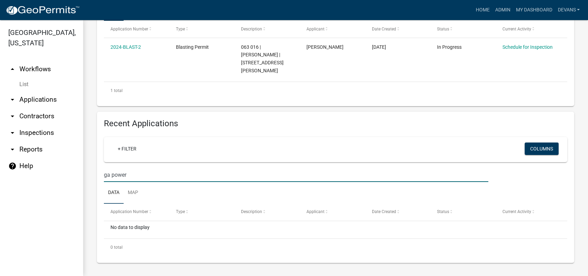
click at [36, 97] on link "arrow_drop_down Applications" at bounding box center [41, 99] width 83 height 17
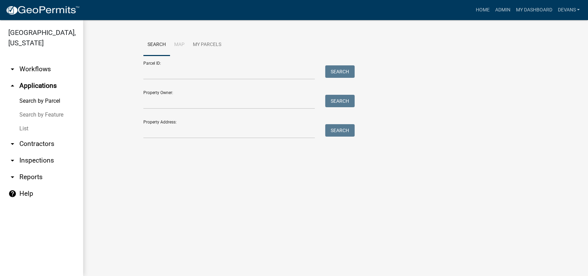
click at [22, 127] on link "List" at bounding box center [41, 129] width 83 height 14
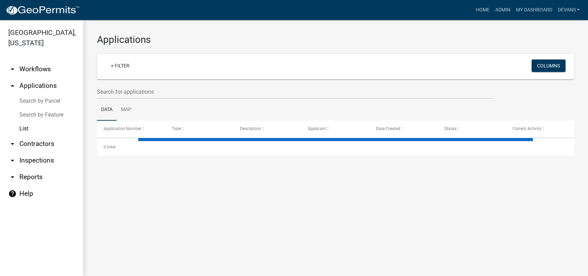
select select "1: 25"
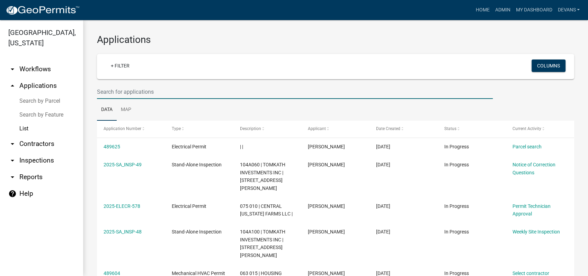
click at [124, 91] on input "text" at bounding box center [295, 92] width 396 height 14
type input "rockville rd"
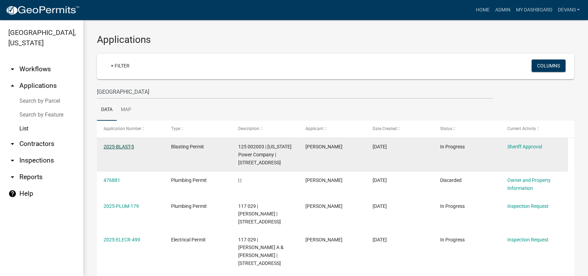
click at [115, 146] on link "2025-BLAST-5" at bounding box center [119, 147] width 30 height 6
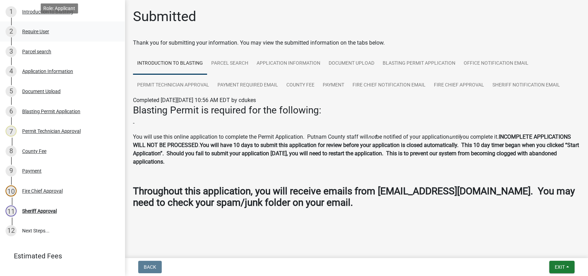
scroll to position [144, 0]
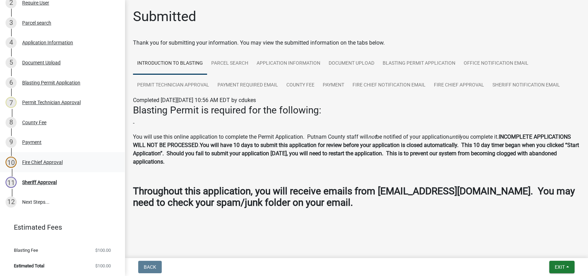
click at [39, 161] on div "Fire Chief Approval" at bounding box center [42, 162] width 41 height 5
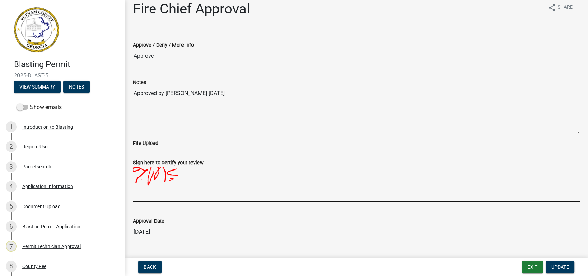
scroll to position [0, 0]
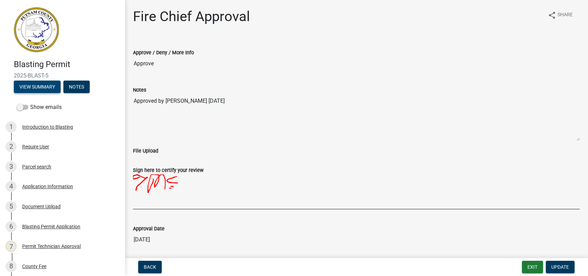
click at [42, 86] on button "View Summary" at bounding box center [37, 87] width 47 height 12
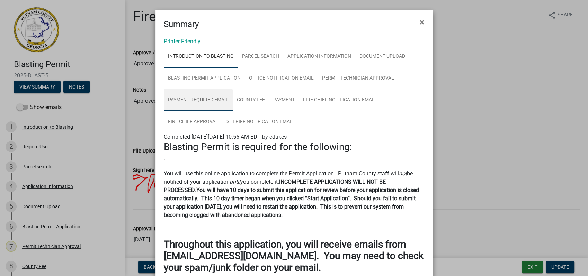
click at [205, 96] on link "Payment Required Email" at bounding box center [198, 100] width 69 height 22
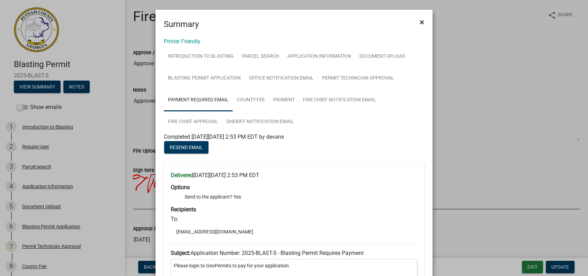
click at [420, 24] on span "×" at bounding box center [422, 22] width 5 height 10
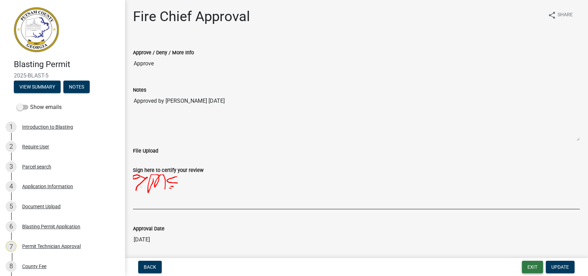
click at [533, 266] on button "Exit" at bounding box center [532, 267] width 21 height 12
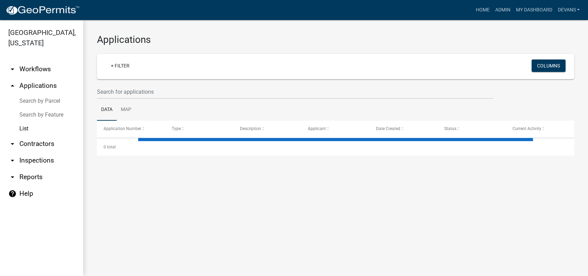
select select "1: 25"
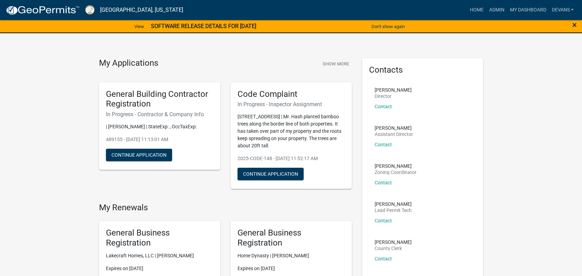
click at [572, 24] on div "×" at bounding box center [558, 26] width 48 height 15
click at [573, 26] on span "×" at bounding box center [574, 25] width 5 height 10
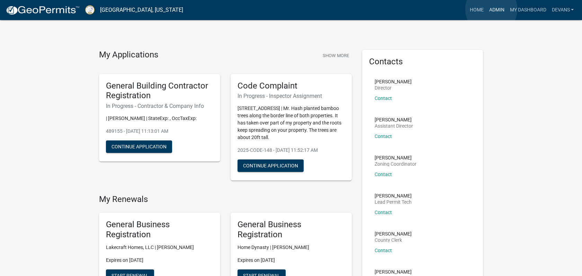
click at [491, 9] on link "Admin" at bounding box center [496, 9] width 21 height 13
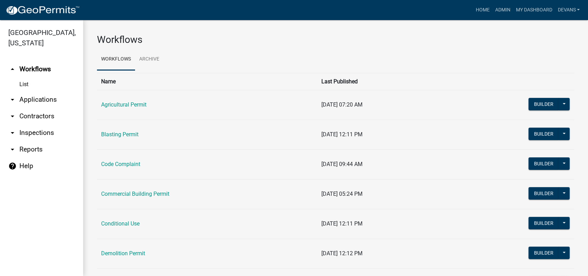
click at [33, 99] on link "arrow_drop_down Applications" at bounding box center [41, 99] width 83 height 17
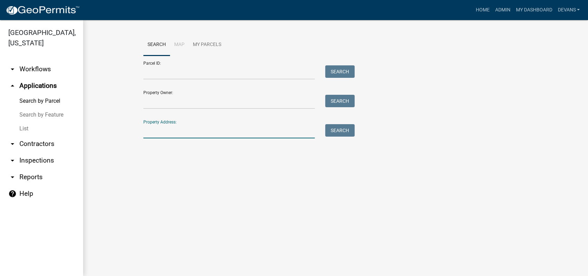
click at [164, 130] on input "Property Address:" at bounding box center [228, 131] width 171 height 14
type input "144 [PERSON_NAME] cir"
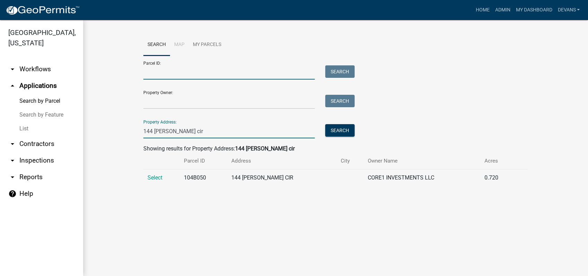
type input "071A064"
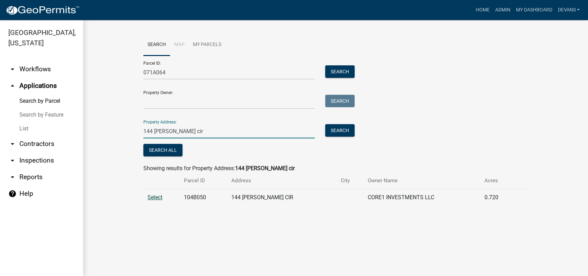
type input "144 [PERSON_NAME] cir"
click at [158, 195] on span "Select" at bounding box center [155, 197] width 15 height 7
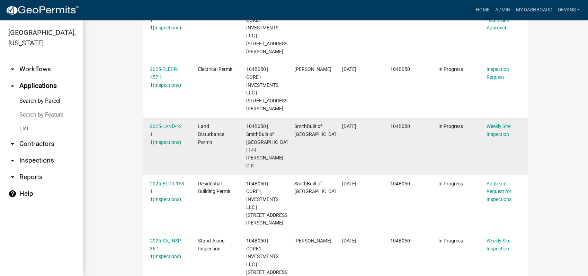
scroll to position [385, 0]
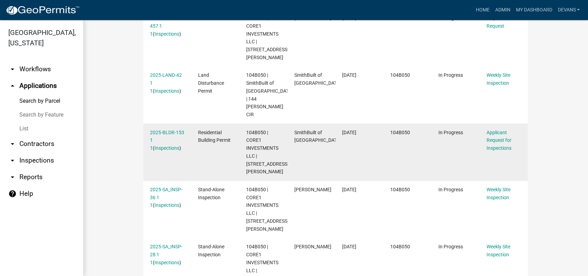
click at [152, 129] on div "2025-BLDR-153 1 1 ( Inspections )" at bounding box center [167, 141] width 35 height 24
click at [158, 130] on link "2025-BLDR-153 1 1" at bounding box center [167, 140] width 34 height 21
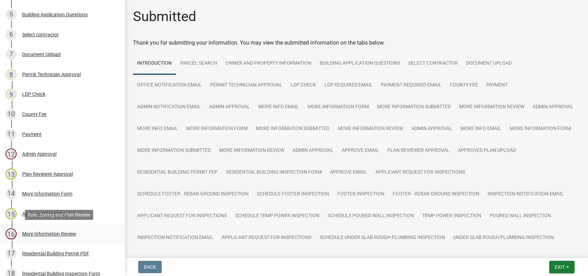
scroll to position [154, 0]
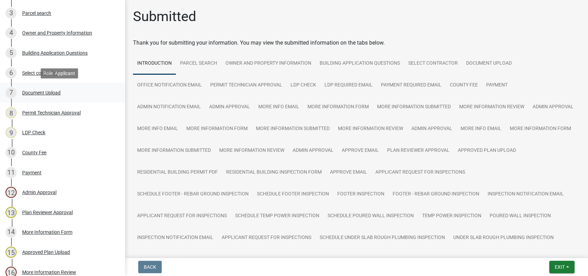
click at [58, 90] on div "Document Upload" at bounding box center [41, 92] width 38 height 5
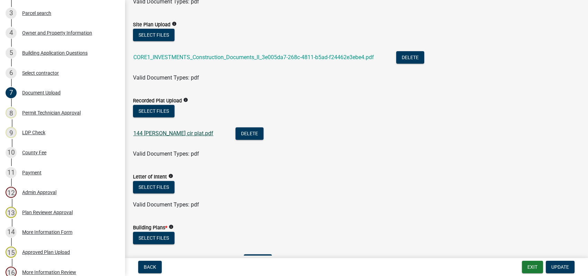
scroll to position [231, 0]
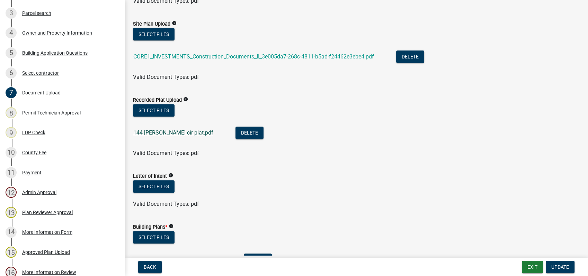
click at [161, 131] on link "144 [PERSON_NAME] cir plat.pdf" at bounding box center [173, 133] width 80 height 7
click at [153, 132] on link "144 [PERSON_NAME] cir plat.pdf" at bounding box center [173, 133] width 80 height 7
click at [532, 269] on button "Exit" at bounding box center [532, 267] width 21 height 12
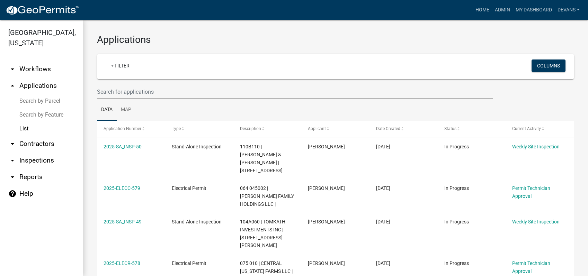
select select "1: 25"
drag, startPoint x: 40, startPoint y: 85, endPoint x: 50, endPoint y: 86, distance: 10.4
click at [40, 85] on link "arrow_drop_up Applications" at bounding box center [41, 86] width 83 height 17
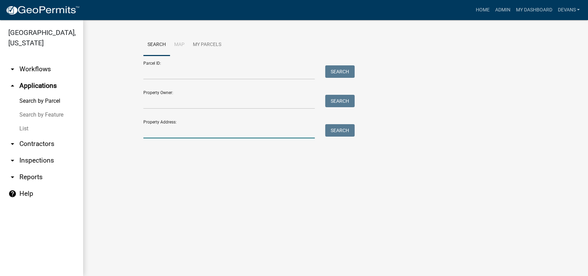
click at [166, 133] on input "Property Address:" at bounding box center [228, 131] width 171 height 14
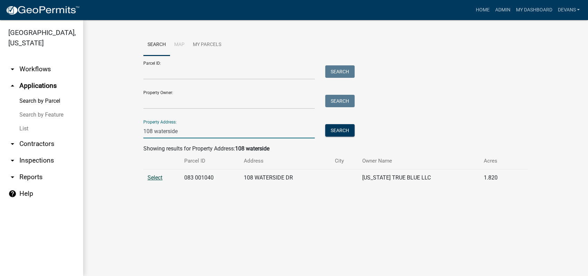
type input "108 waterside"
click at [158, 176] on span "Select" at bounding box center [155, 178] width 15 height 7
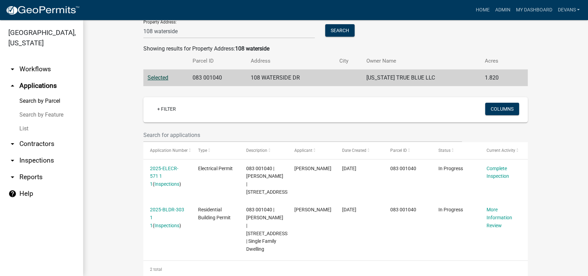
scroll to position [108, 0]
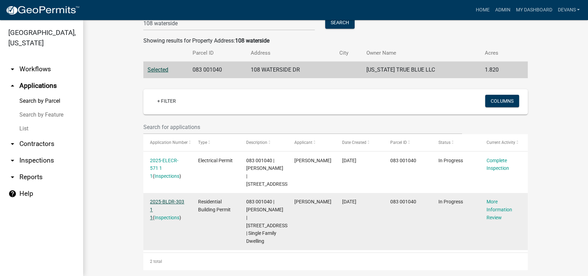
click at [159, 200] on link "2025-BLDR-303 1 1" at bounding box center [167, 209] width 34 height 21
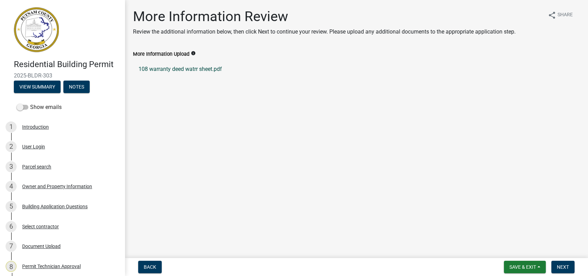
click at [169, 70] on link "108 warranty deed watrr sheet.pdf" at bounding box center [356, 69] width 447 height 17
click at [180, 68] on link "108 warranty deed watrr sheet.pdf" at bounding box center [356, 69] width 447 height 17
click at [55, 185] on div "Owner and Property Information" at bounding box center [57, 186] width 70 height 5
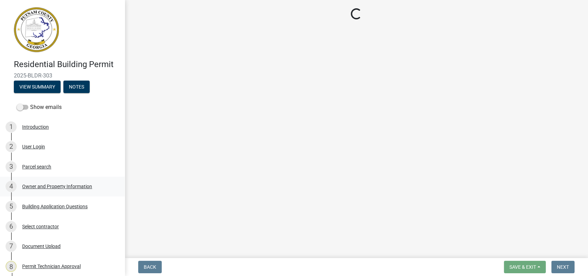
select select "34fe85c2-5f76-4343-b6bb-8ca387e0bed7"
select select "83394b22-4a11-496c-8e5c-75ade2e72faf"
select select "295c155f-de53-4b68-9fdd-08c8883e9b6f"
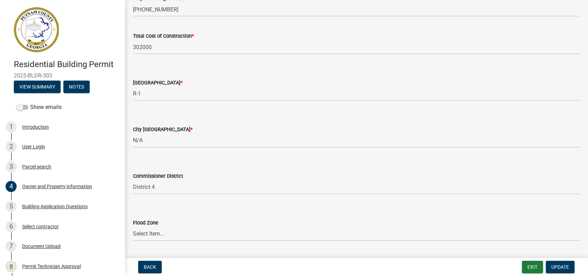
scroll to position [1173, 0]
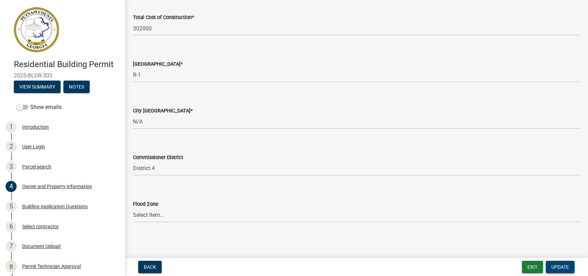
click at [554, 265] on span "Update" at bounding box center [560, 268] width 18 height 6
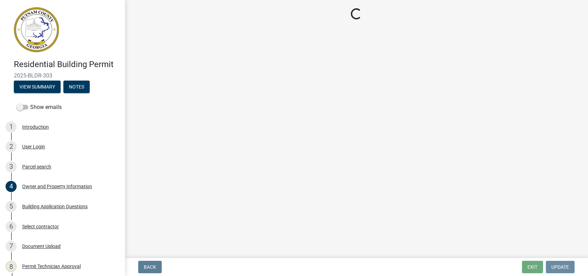
scroll to position [0, 0]
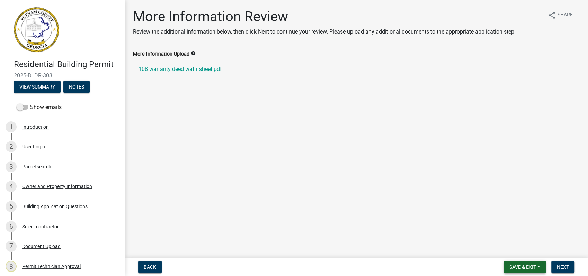
click at [526, 266] on span "Save & Exit" at bounding box center [522, 268] width 27 height 6
click at [520, 248] on button "Save & Exit" at bounding box center [517, 249] width 55 height 17
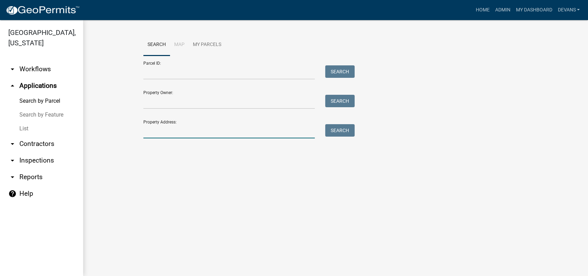
click at [151, 130] on input "Property Address:" at bounding box center [228, 131] width 171 height 14
type input "108 waterside"
click at [346, 130] on button "Search" at bounding box center [339, 130] width 29 height 12
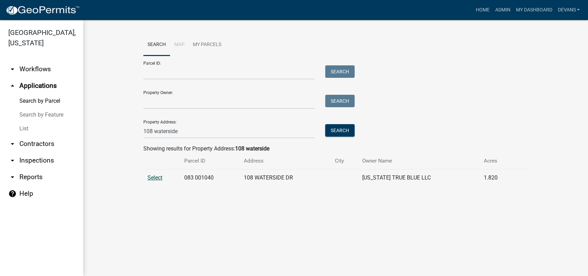
click at [157, 177] on span "Select" at bounding box center [155, 178] width 15 height 7
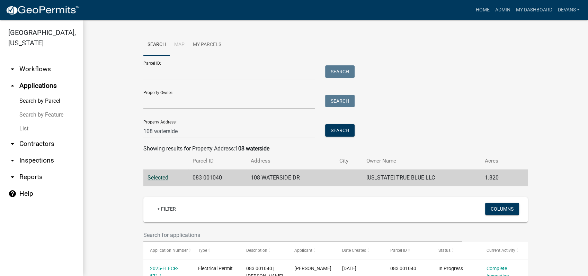
scroll to position [108, 0]
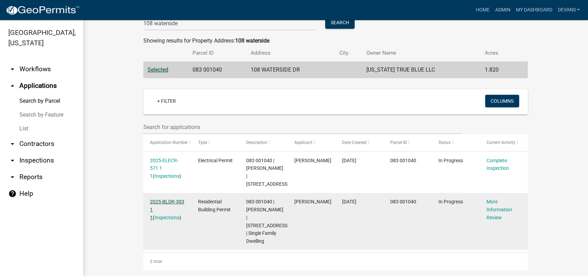
click at [150, 203] on link "2025-BLDR-303 1 1" at bounding box center [167, 209] width 34 height 21
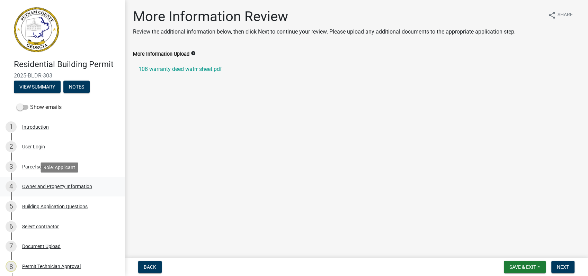
click at [57, 184] on div "Owner and Property Information" at bounding box center [57, 186] width 70 height 5
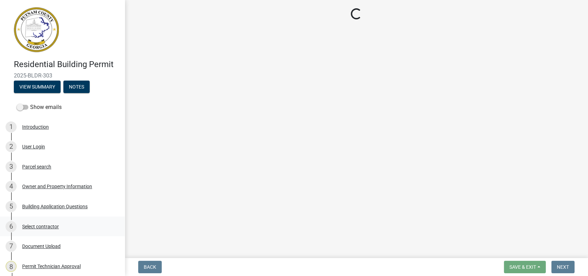
select select "34fe85c2-5f76-4343-b6bb-8ca387e0bed7"
select select "83394b22-4a11-496c-8e5c-75ade2e72faf"
select select "295c155f-de53-4b68-9fdd-08c8883e9b6f"
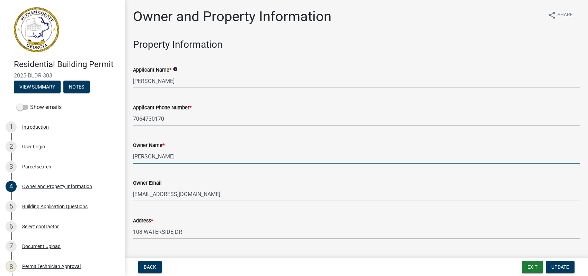
drag, startPoint x: 163, startPoint y: 157, endPoint x: 122, endPoint y: 157, distance: 41.6
click at [123, 157] on div "Residential Building Permit 2025-BLDR-303 View Summary Notes Show emails 1 Intr…" at bounding box center [294, 138] width 588 height 276
click at [220, 156] on input "[US_STATE] True Blue, LLC." at bounding box center [356, 157] width 447 height 14
type input "[US_STATE] True Blue, LLC./[PERSON_NAME]"
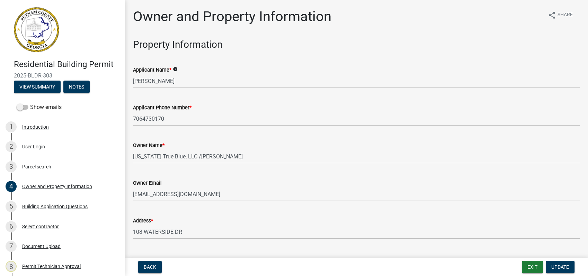
click at [301, 140] on div "Owner Name * [US_STATE] True Blue, LLC./[PERSON_NAME]" at bounding box center [356, 148] width 447 height 32
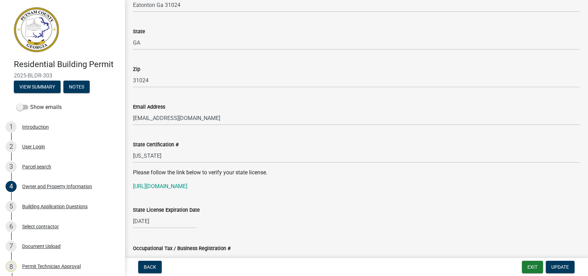
scroll to position [769, 0]
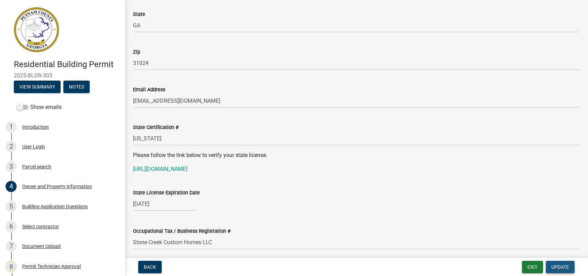
click at [556, 265] on span "Update" at bounding box center [560, 268] width 18 height 6
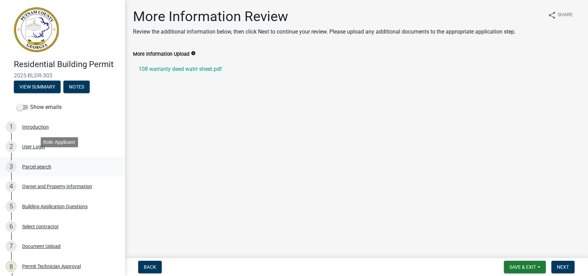
scroll to position [108, 0]
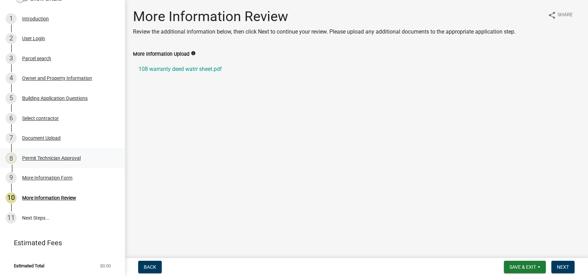
click at [56, 161] on div "8 Permit Technician Approval" at bounding box center [60, 158] width 108 height 11
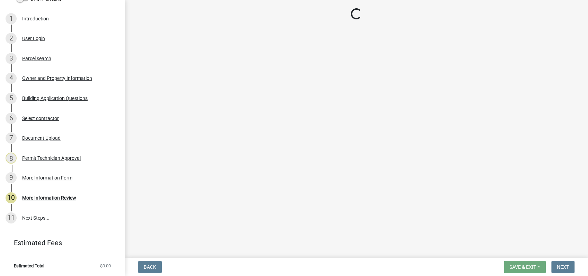
select select "34fe85c2-5f76-4343-b6bb-8ca387e0bed7"
select select "83394b22-4a11-496c-8e5c-75ade2e72faf"
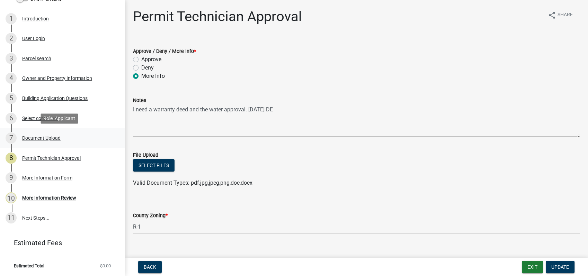
click at [39, 137] on div "Document Upload" at bounding box center [41, 138] width 38 height 5
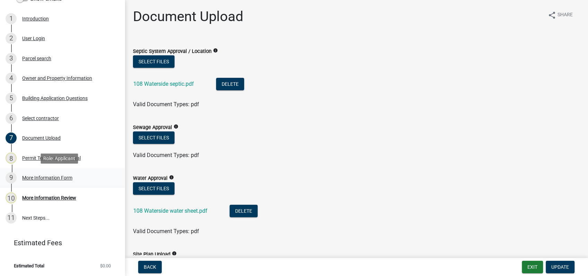
click at [48, 176] on div "More Information Form" at bounding box center [47, 178] width 50 height 5
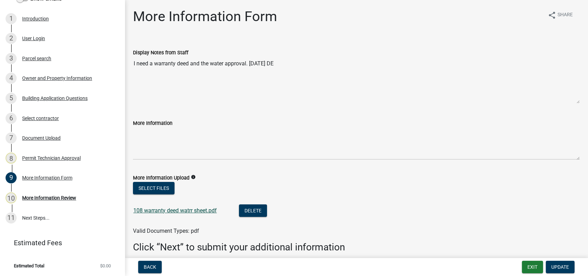
click at [172, 208] on link "108 warranty deed watrr sheet.pdf" at bounding box center [174, 210] width 83 height 7
click at [50, 78] on div "Owner and Property Information" at bounding box center [57, 78] width 70 height 5
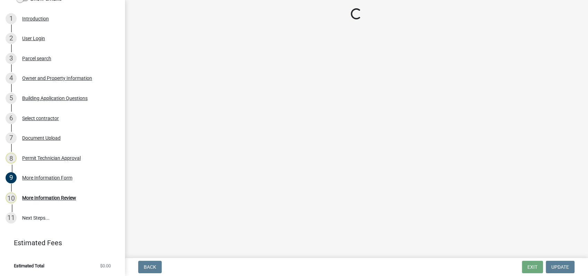
select select "34fe85c2-5f76-4343-b6bb-8ca387e0bed7"
select select "83394b22-4a11-496c-8e5c-75ade2e72faf"
select select "295c155f-de53-4b68-9fdd-08c8883e9b6f"
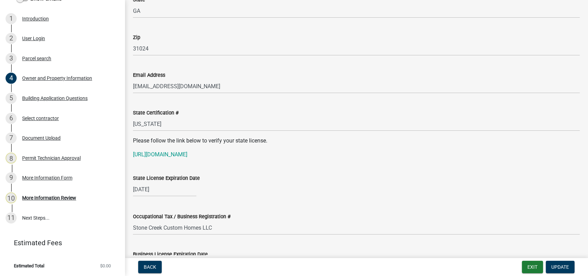
scroll to position [885, 0]
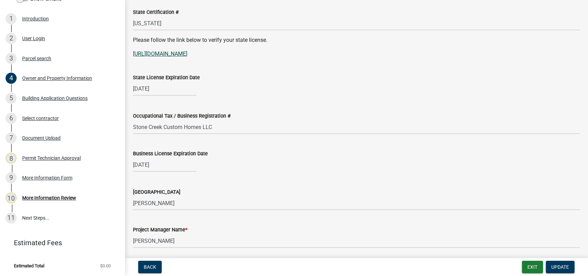
click at [182, 55] on link "[URL][DOMAIN_NAME]" at bounding box center [160, 54] width 54 height 7
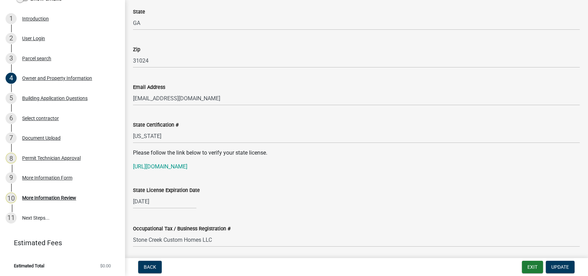
scroll to position [769, 0]
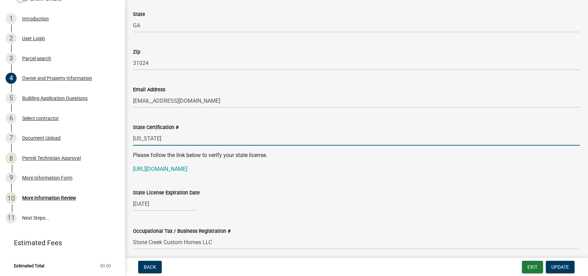
drag, startPoint x: 143, startPoint y: 141, endPoint x: 139, endPoint y: 141, distance: 4.2
click at [132, 141] on div "State Certification # [US_STATE]" at bounding box center [356, 130] width 457 height 32
paste input "RBI000446"
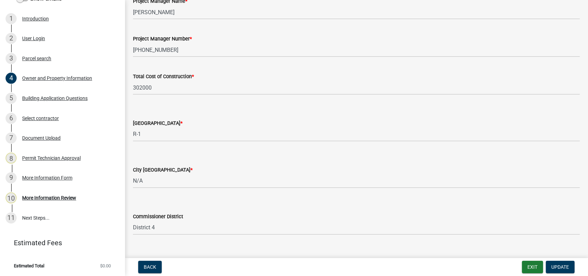
scroll to position [1154, 0]
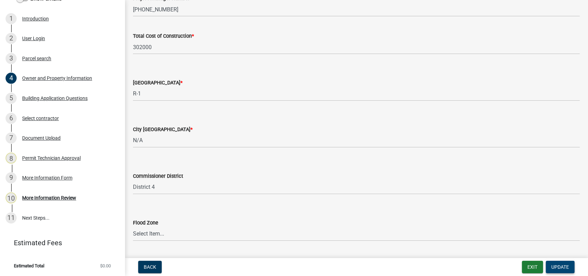
type input "RBI000446"
click at [557, 269] on span "Update" at bounding box center [560, 268] width 18 height 6
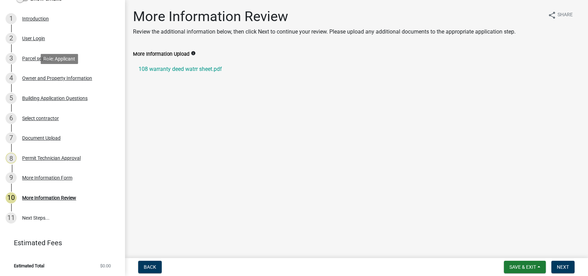
click at [58, 77] on div "Owner and Property Information" at bounding box center [57, 78] width 70 height 5
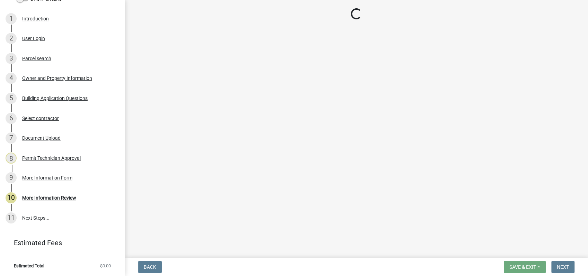
select select "34fe85c2-5f76-4343-b6bb-8ca387e0bed7"
select select "83394b22-4a11-496c-8e5c-75ade2e72faf"
select select "295c155f-de53-4b68-9fdd-08c8883e9b6f"
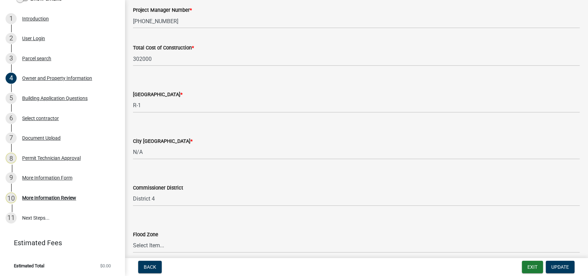
scroll to position [1173, 0]
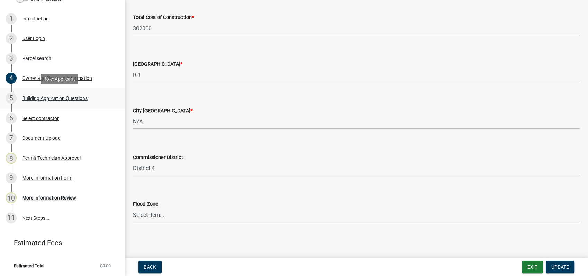
click at [35, 95] on div "5 Building Application Questions" at bounding box center [60, 98] width 108 height 11
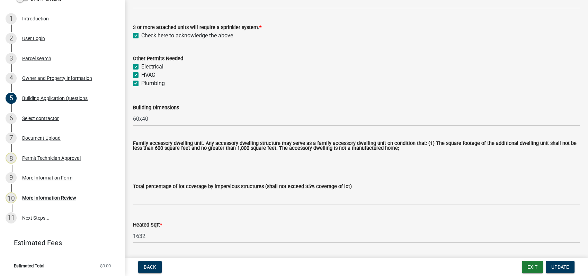
scroll to position [346, 0]
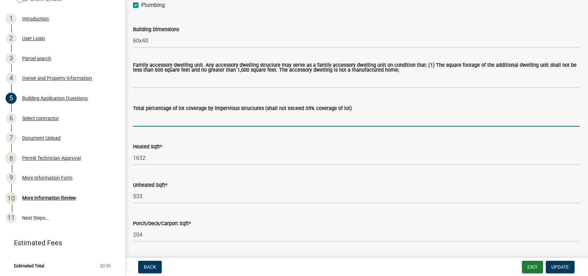
drag, startPoint x: 152, startPoint y: 118, endPoint x: 148, endPoint y: 118, distance: 4.5
click at [151, 118] on input "text" at bounding box center [356, 120] width 447 height 14
type input "1"
click at [349, 176] on div "Unheated Sqft * 533" at bounding box center [356, 187] width 447 height 32
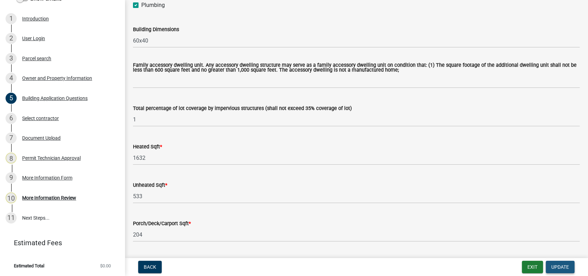
click at [558, 266] on span "Update" at bounding box center [560, 268] width 18 height 6
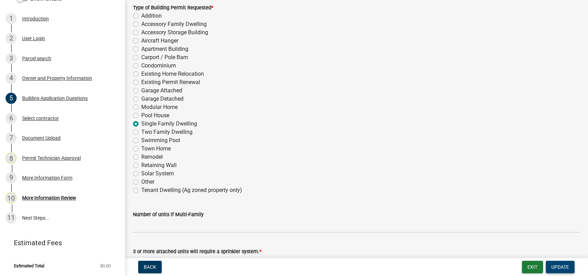
scroll to position [0, 0]
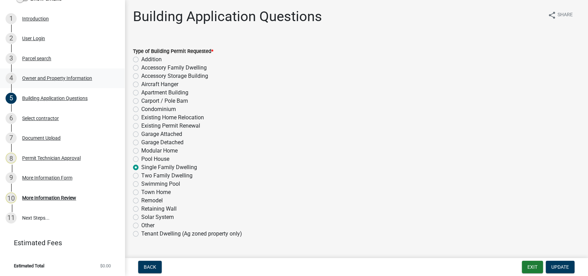
click at [47, 69] on link "4 Owner and Property Information" at bounding box center [62, 79] width 125 height 20
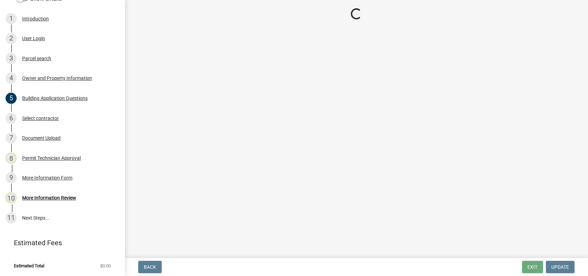
select select "34fe85c2-5f76-4343-b6bb-8ca387e0bed7"
select select "83394b22-4a11-496c-8e5c-75ade2e72faf"
select select "295c155f-de53-4b68-9fdd-08c8883e9b6f"
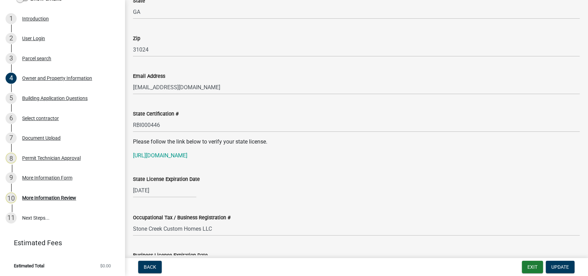
scroll to position [808, 0]
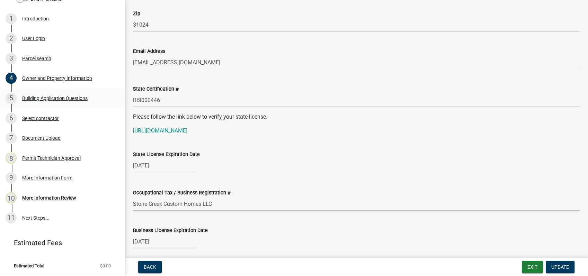
click at [44, 101] on div "5 Building Application Questions" at bounding box center [60, 98] width 108 height 11
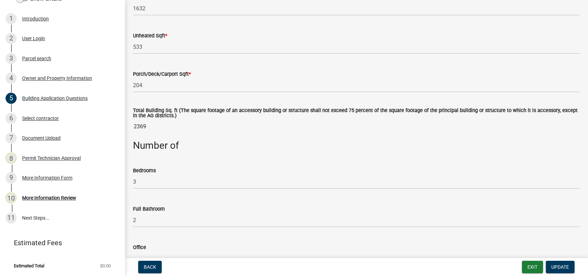
scroll to position [500, 0]
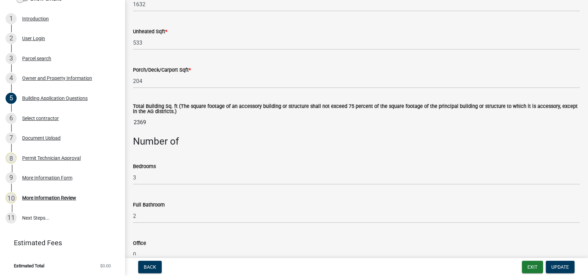
click at [158, 112] on label "Total Building Sq. ft (The square footage of an accessory building or structure…" at bounding box center [356, 109] width 447 height 10
click at [158, 116] on input "2369" at bounding box center [356, 123] width 447 height 14
drag, startPoint x: 154, startPoint y: 119, endPoint x: 133, endPoint y: 122, distance: 21.7
click at [133, 122] on input "2369" at bounding box center [356, 123] width 447 height 14
click at [293, 64] on div "Porch/Deck/Carport Sqft * 204" at bounding box center [356, 72] width 447 height 32
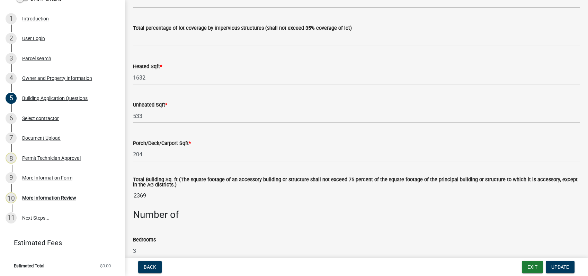
scroll to position [423, 0]
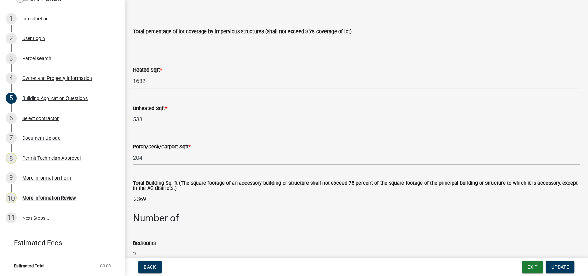
drag, startPoint x: 156, startPoint y: 80, endPoint x: 128, endPoint y: 80, distance: 28.1
click at [128, 80] on div "Heated Sqft * 1632" at bounding box center [356, 72] width 457 height 32
type input "1663"
click at [287, 110] on div "Unheated Sqft *" at bounding box center [356, 108] width 447 height 8
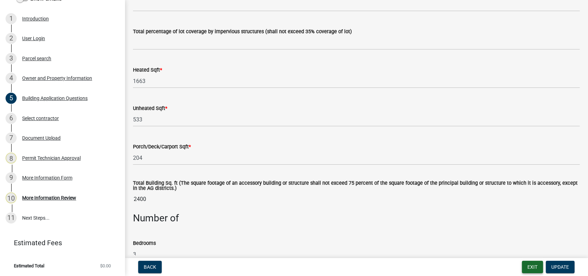
click at [530, 261] on button "Exit" at bounding box center [532, 267] width 21 height 12
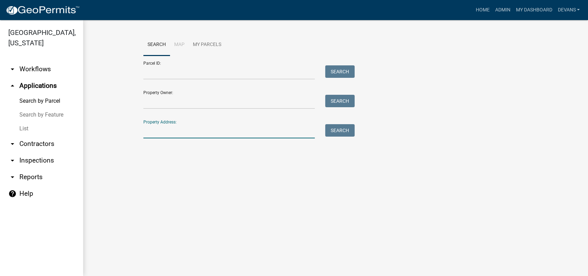
click at [169, 131] on input "Property Address:" at bounding box center [228, 131] width 171 height 14
type input "108 waterside"
click at [341, 134] on button "Search" at bounding box center [339, 130] width 29 height 12
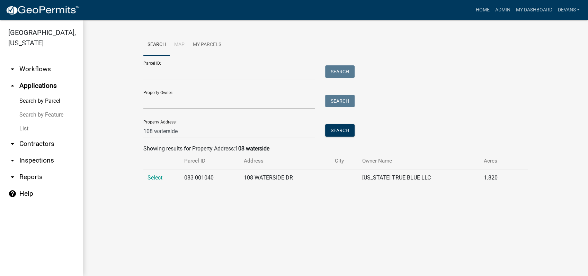
click at [152, 171] on td "Select" at bounding box center [161, 178] width 37 height 17
drag, startPoint x: 152, startPoint y: 171, endPoint x: 153, endPoint y: 175, distance: 4.2
click at [153, 175] on span "Select" at bounding box center [155, 178] width 15 height 7
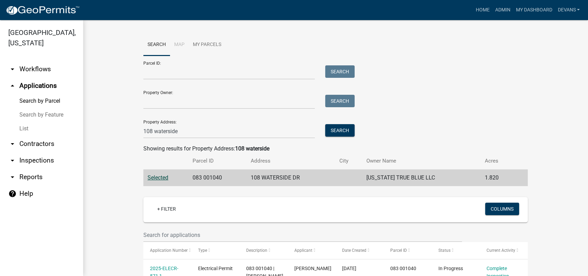
scroll to position [132, 0]
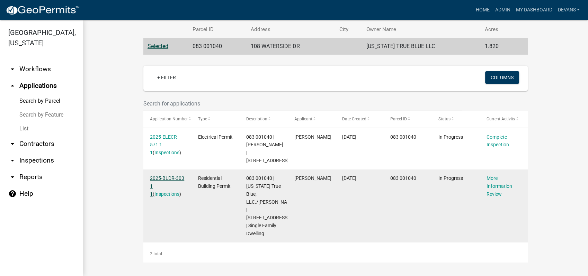
click at [157, 178] on link "2025-BLDR-303 1 1" at bounding box center [167, 186] width 34 height 21
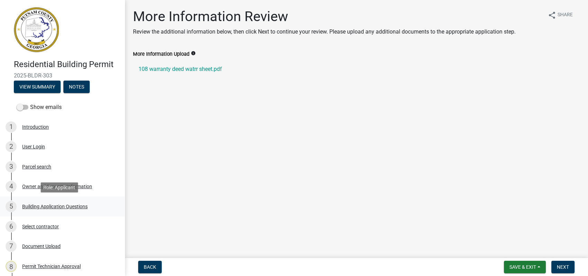
click at [57, 202] on div "5 Building Application Questions" at bounding box center [60, 206] width 108 height 11
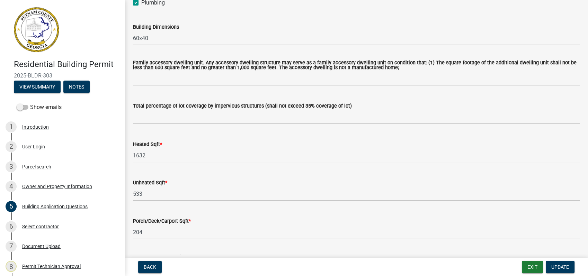
scroll to position [307, 0]
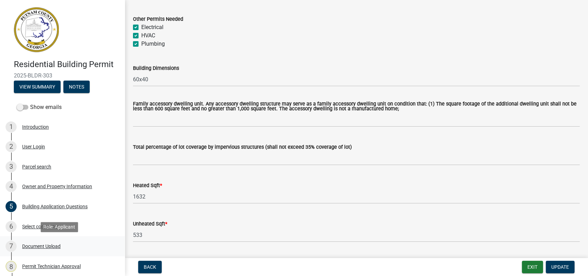
click at [39, 246] on div "Document Upload" at bounding box center [41, 246] width 38 height 5
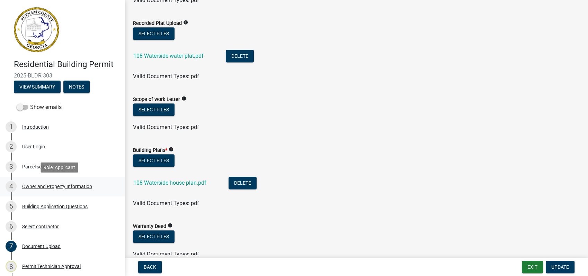
click at [51, 186] on div "Owner and Property Information" at bounding box center [57, 186] width 70 height 5
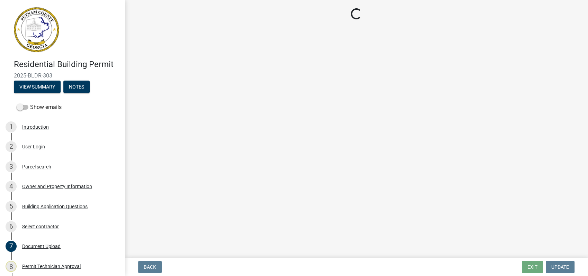
select select "34fe85c2-5f76-4343-b6bb-8ca387e0bed7"
select select "83394b22-4a11-496c-8e5c-75ade2e72faf"
select select "295c155f-de53-4b68-9fdd-08c8883e9b6f"
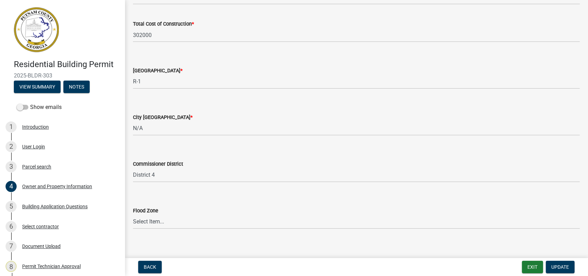
scroll to position [1173, 0]
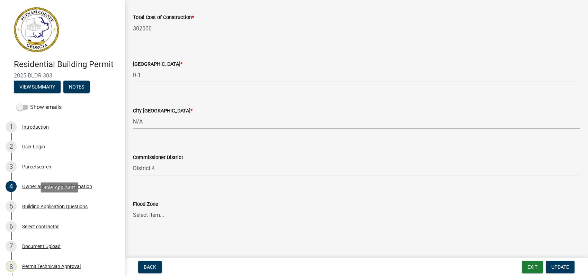
click at [61, 205] on div "Building Application Questions" at bounding box center [54, 206] width 65 height 5
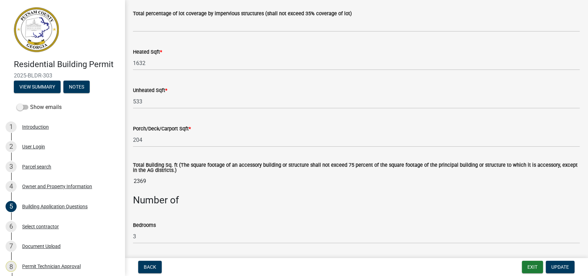
scroll to position [423, 0]
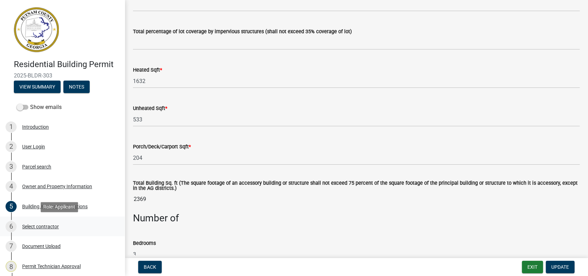
click at [47, 227] on div "Select contractor" at bounding box center [40, 226] width 37 height 5
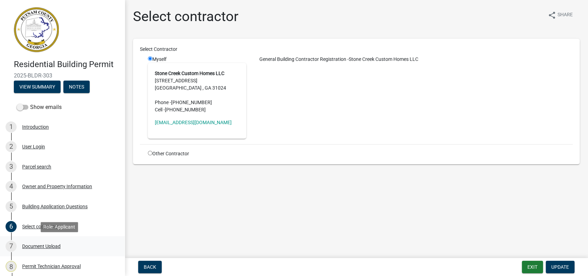
click at [40, 244] on div "Document Upload" at bounding box center [41, 246] width 38 height 5
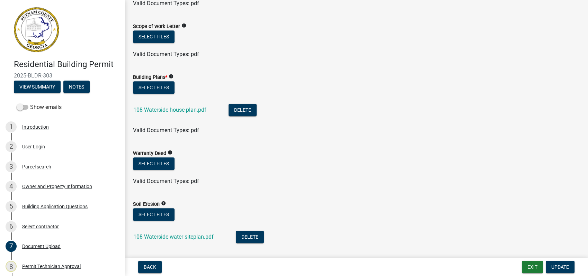
scroll to position [385, 0]
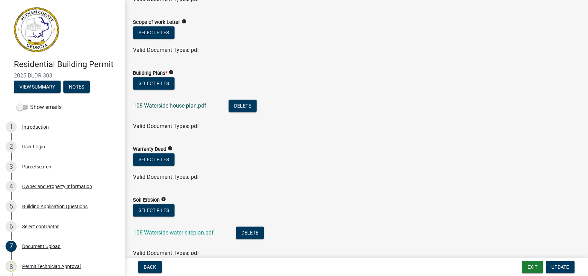
click at [165, 104] on link "108 Waterside house plan.pdf" at bounding box center [169, 105] width 73 height 7
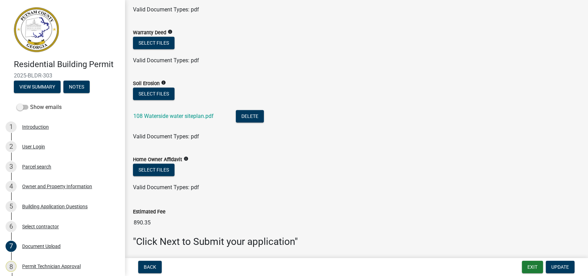
scroll to position [526, 0]
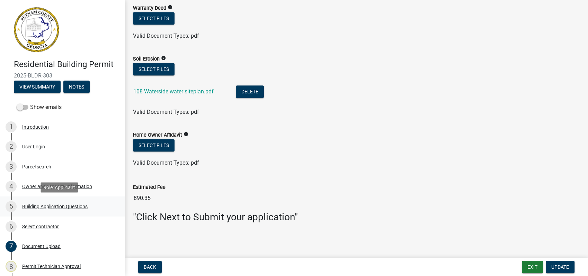
click at [68, 207] on div "Building Application Questions" at bounding box center [54, 206] width 65 height 5
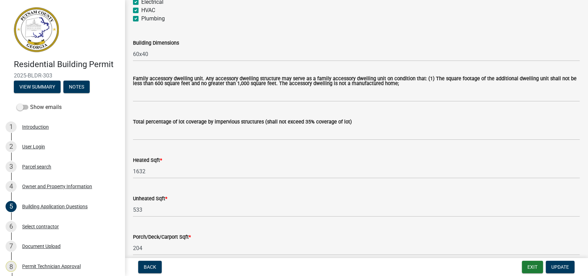
scroll to position [346, 0]
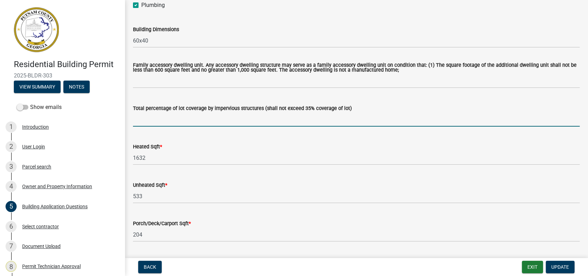
click at [158, 124] on input "text" at bounding box center [356, 120] width 447 height 14
type input "1"
drag, startPoint x: 409, startPoint y: 122, endPoint x: 421, endPoint y: 135, distance: 17.1
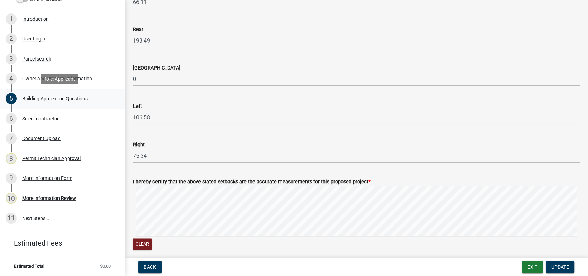
scroll to position [108, 0]
click at [37, 178] on div "More Information Form" at bounding box center [47, 178] width 50 height 5
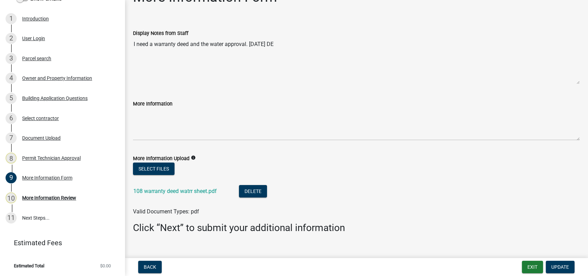
scroll to position [30, 0]
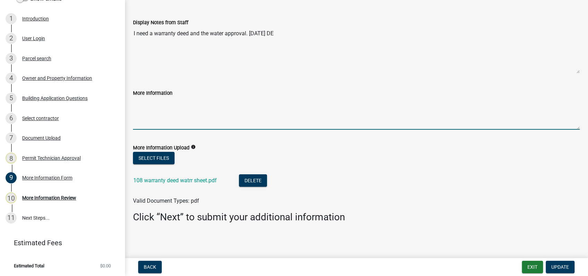
click at [152, 103] on textarea "More Information" at bounding box center [356, 113] width 447 height 33
type textarea "1 % of lot coverage."
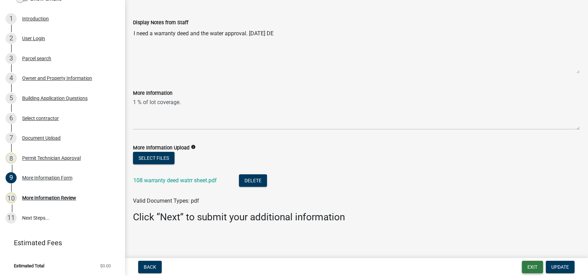
click at [528, 266] on button "Exit" at bounding box center [532, 267] width 21 height 12
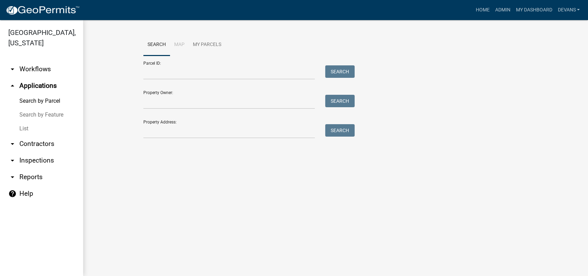
click at [150, 139] on div "Search Map My Parcels Parcel ID: Search Property Owner: Search Property Address…" at bounding box center [335, 89] width 395 height 111
click at [153, 133] on input "Property Address:" at bounding box center [228, 131] width 171 height 14
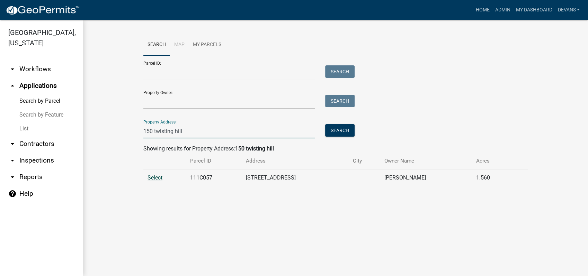
type input "150 twisting hill"
click at [158, 180] on span "Select" at bounding box center [155, 178] width 15 height 7
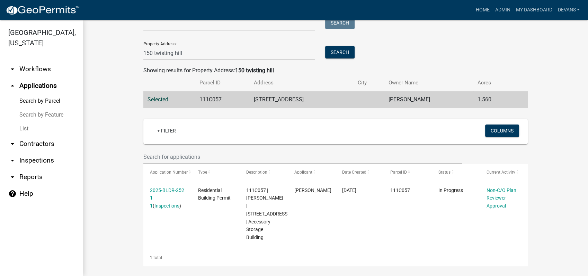
scroll to position [82, 0]
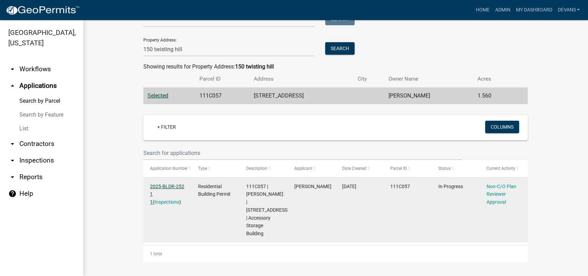
click at [162, 186] on link "2025-BLDR-252 1 1" at bounding box center [167, 194] width 34 height 21
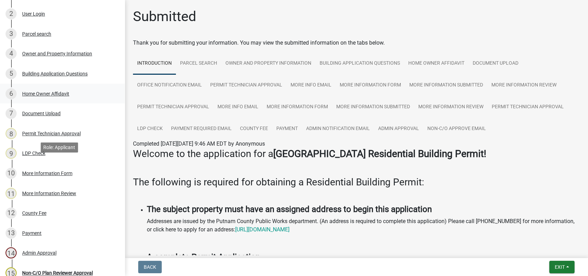
scroll to position [224, 0]
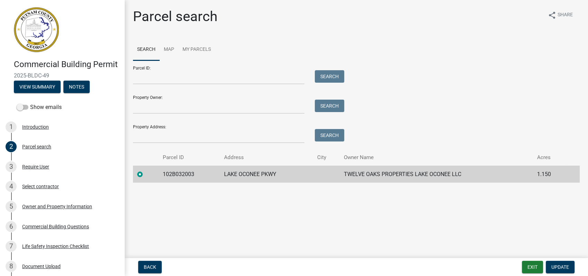
scroll to position [174, 0]
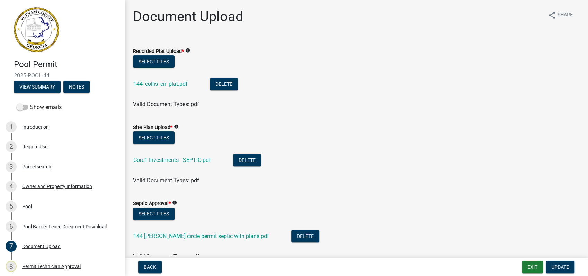
click at [341, 54] on div "Recorded Plat Upload * info" at bounding box center [356, 51] width 447 height 8
click at [531, 269] on button "Exit" at bounding box center [532, 267] width 21 height 12
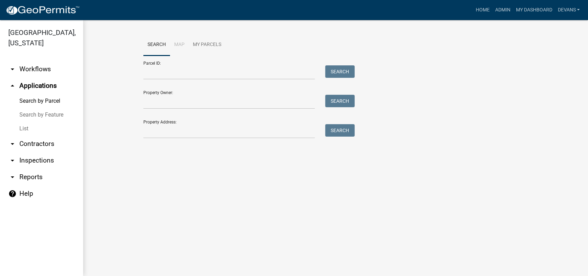
click at [190, 139] on div "Search Map My Parcels Parcel ID: Search Property Owner: Search Property Address…" at bounding box center [335, 89] width 395 height 111
click at [189, 130] on input "Property Address:" at bounding box center [228, 131] width 171 height 14
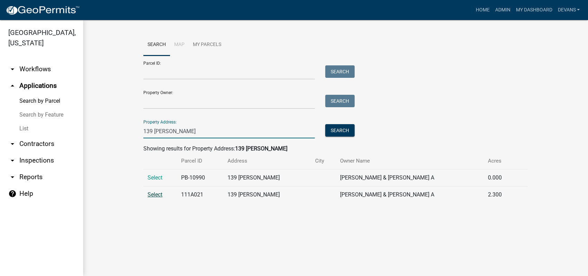
type input "139 [PERSON_NAME]"
click at [148, 191] on span "Select" at bounding box center [155, 194] width 15 height 7
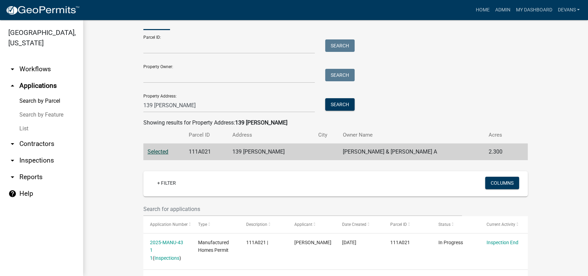
scroll to position [51, 0]
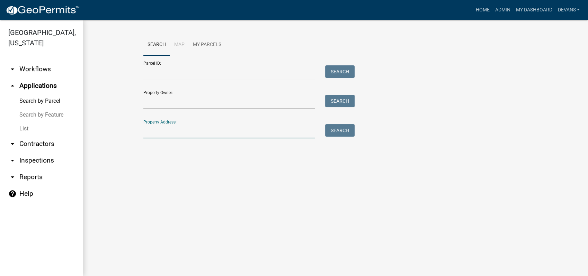
click at [168, 135] on input "Property Address:" at bounding box center [228, 131] width 171 height 14
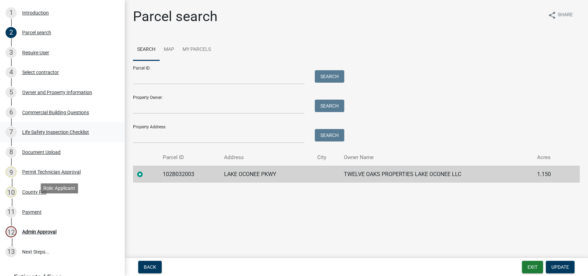
scroll to position [20, 0]
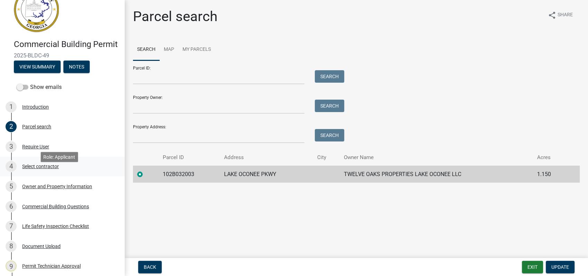
click at [42, 169] on div "Select contractor" at bounding box center [40, 166] width 37 height 5
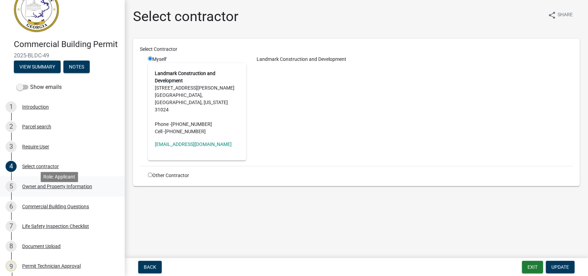
click at [42, 189] on div "Owner and Property Information" at bounding box center [57, 186] width 70 height 5
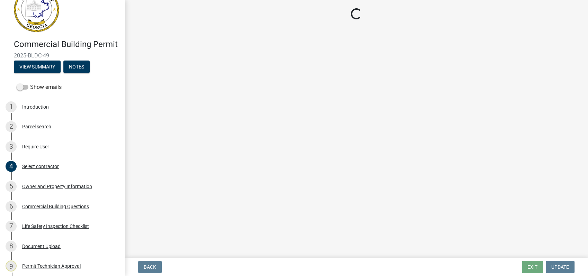
select select "a11fa51f-b34d-496b-ab35-5fd1b53a4648"
select select "83394b22-4a11-496c-8e5c-75ade2e72faf"
select select "469c5908-2854-42d5-89ed-bee7fc26529e"
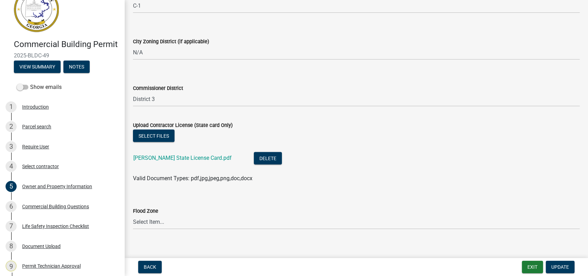
scroll to position [1253, 0]
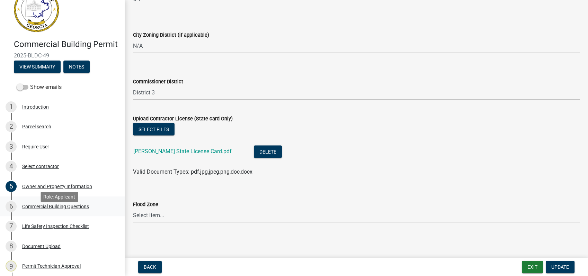
click at [49, 209] on div "Commercial Building Questions" at bounding box center [55, 206] width 67 height 5
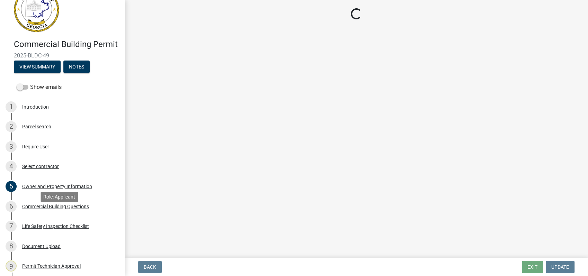
scroll to position [0, 0]
select select "a2980a8e-1e7c-4bd1-9958-7ae80455de28"
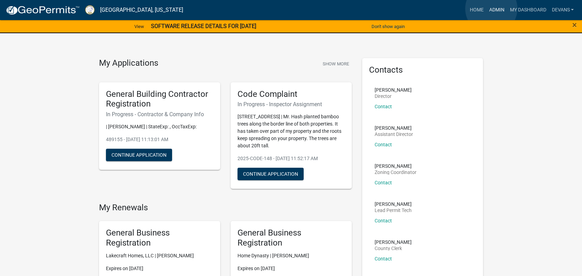
click at [490, 9] on link "Admin" at bounding box center [496, 9] width 21 height 13
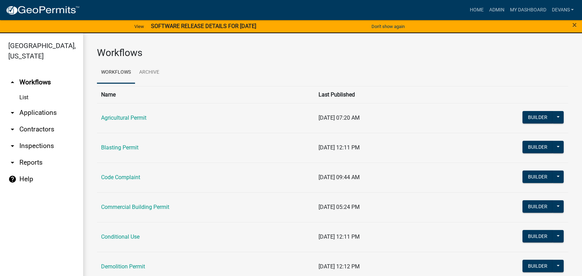
click at [35, 112] on link "arrow_drop_down Applications" at bounding box center [41, 113] width 83 height 17
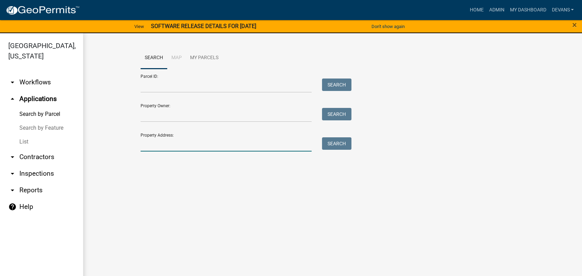
click at [167, 145] on input "Property Address:" at bounding box center [226, 144] width 171 height 14
type input "108 waterside"
click at [328, 143] on button "Search" at bounding box center [336, 143] width 29 height 12
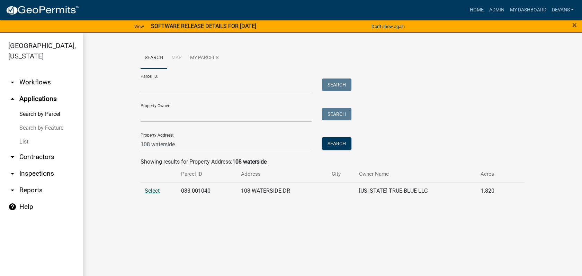
click at [152, 193] on span "Select" at bounding box center [152, 191] width 15 height 7
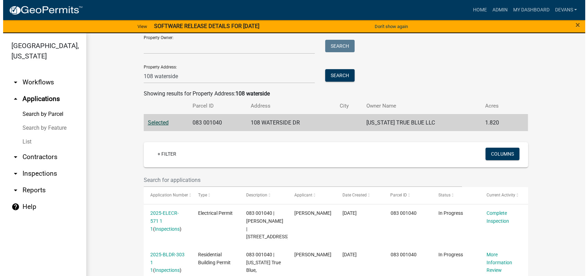
scroll to position [136, 0]
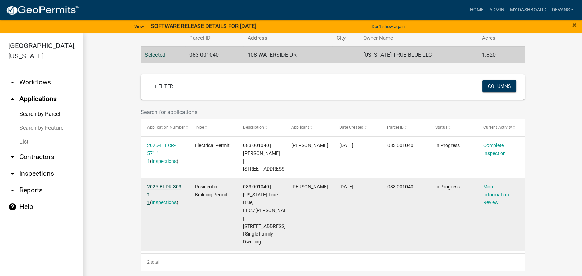
click at [162, 185] on link "2025-BLDR-303 1 1" at bounding box center [164, 194] width 34 height 21
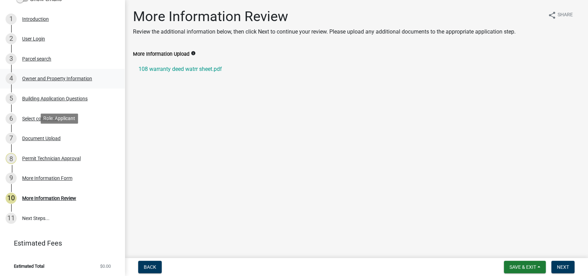
scroll to position [108, 0]
click at [60, 180] on div "More Information Form" at bounding box center [47, 178] width 50 height 5
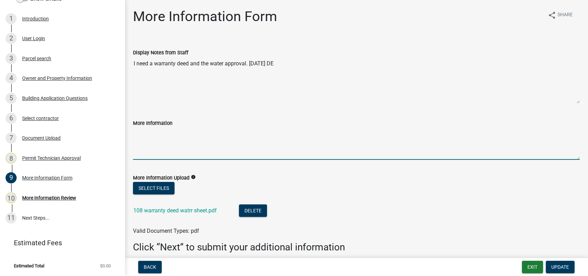
click at [139, 139] on textarea "More Information" at bounding box center [356, 143] width 447 height 33
type textarea "1"
type textarea "House is 1 % of lot coverage"
click at [560, 266] on span "Update" at bounding box center [560, 268] width 18 height 6
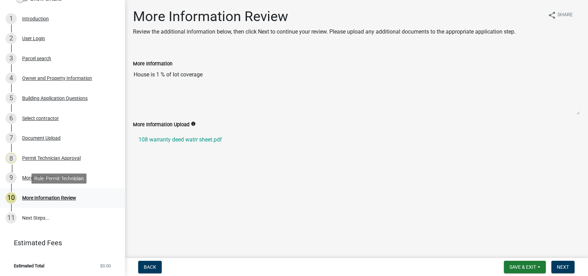
click at [65, 197] on div "More Information Review" at bounding box center [49, 198] width 54 height 5
click at [72, 156] on div "Permit Technician Approval" at bounding box center [51, 158] width 59 height 5
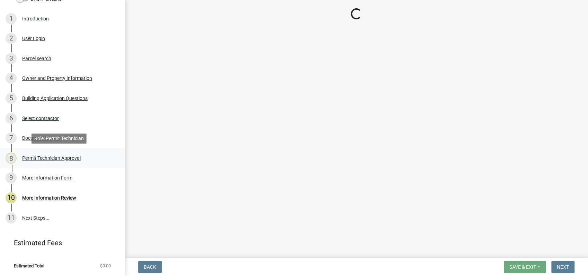
select select "34fe85c2-5f76-4343-b6bb-8ca387e0bed7"
select select "83394b22-4a11-496c-8e5c-75ade2e72faf"
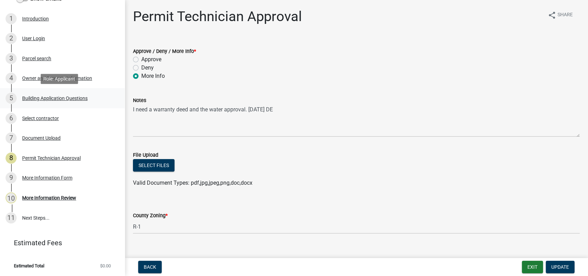
click at [66, 95] on div "5 Building Application Questions" at bounding box center [60, 98] width 108 height 11
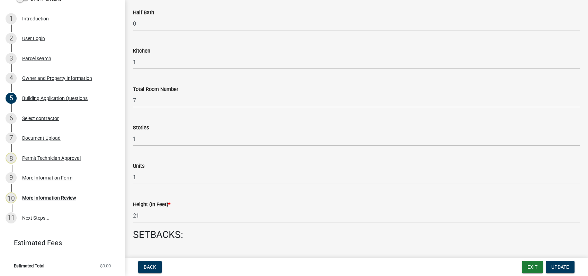
scroll to position [615, 0]
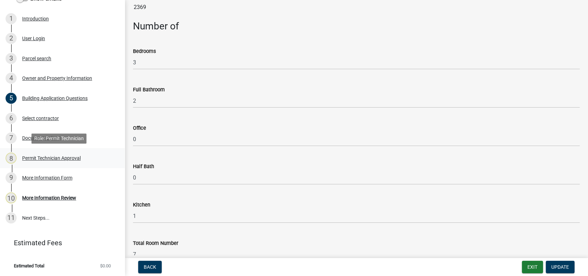
click at [40, 160] on div "Permit Technician Approval" at bounding box center [51, 158] width 59 height 5
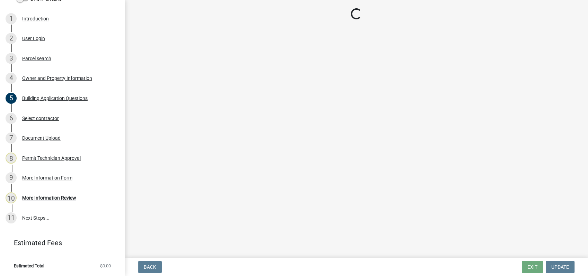
select select "34fe85c2-5f76-4343-b6bb-8ca387e0bed7"
select select "83394b22-4a11-496c-8e5c-75ade2e72faf"
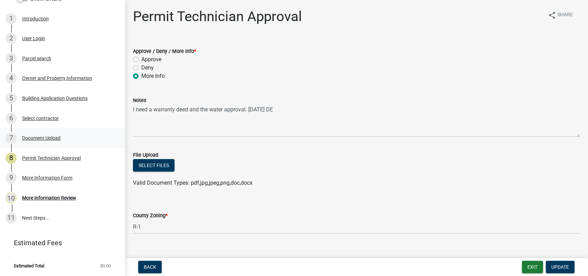
click at [41, 134] on div "7 Document Upload" at bounding box center [60, 138] width 108 height 11
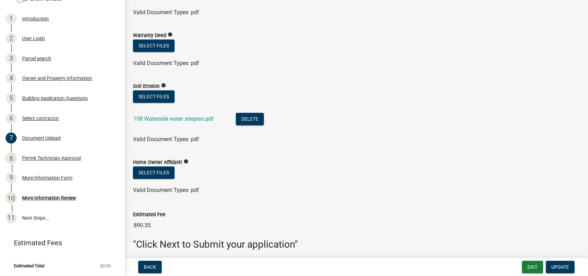
scroll to position [526, 0]
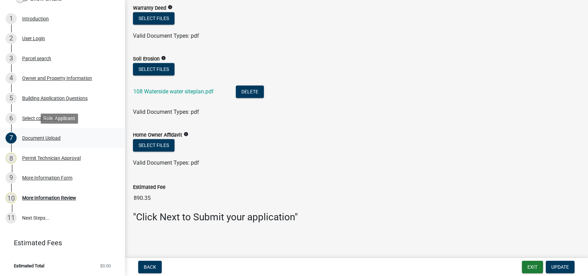
click at [39, 136] on div "Document Upload" at bounding box center [41, 138] width 38 height 5
click at [39, 96] on div "Building Application Questions" at bounding box center [54, 98] width 65 height 5
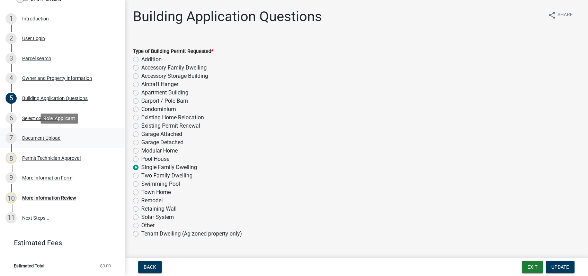
click at [56, 139] on div "Document Upload" at bounding box center [41, 138] width 38 height 5
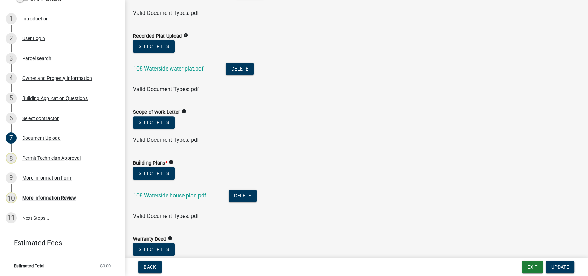
scroll to position [307, 0]
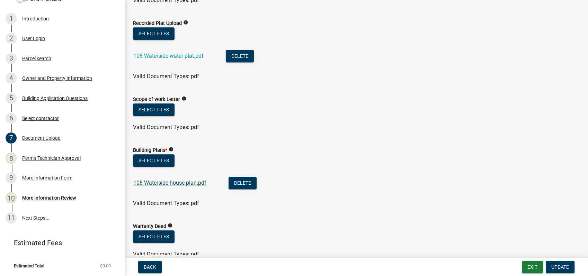
click at [166, 183] on link "108 Waterside house plan.pdf" at bounding box center [169, 183] width 73 height 7
click at [52, 99] on div "Building Application Questions" at bounding box center [54, 98] width 65 height 5
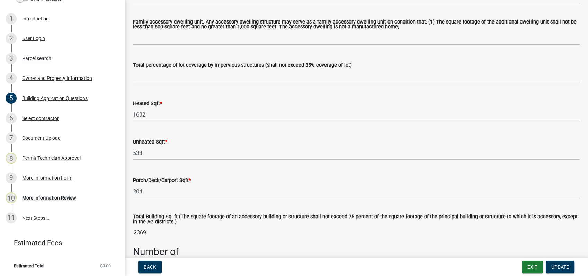
scroll to position [385, 0]
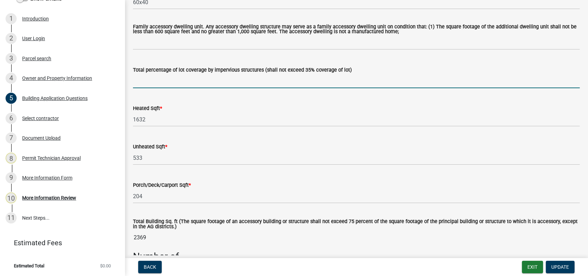
click at [145, 84] on input "text" at bounding box center [356, 81] width 447 height 14
click at [143, 84] on input "text" at bounding box center [356, 81] width 447 height 14
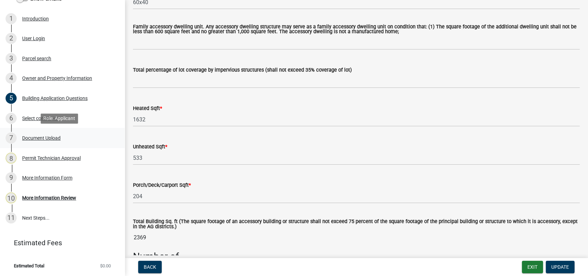
click at [47, 136] on div "Document Upload" at bounding box center [41, 138] width 38 height 5
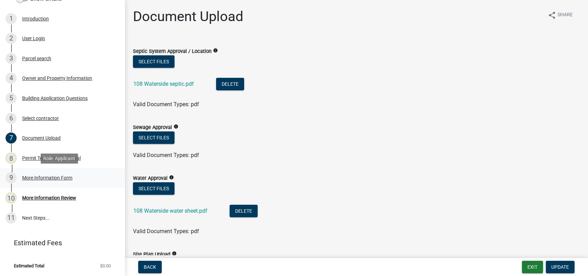
click at [38, 171] on link "9 More Information Form" at bounding box center [62, 178] width 125 height 20
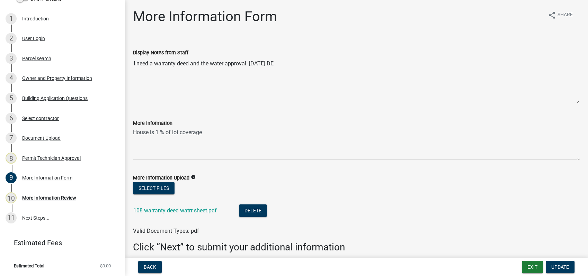
scroll to position [30, 0]
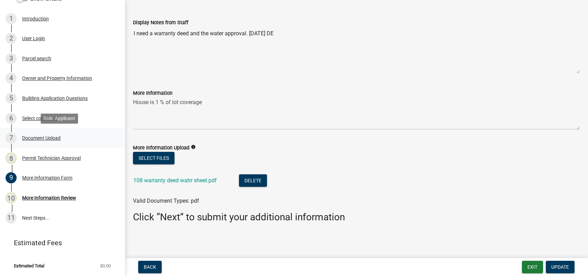
click at [35, 136] on div "Document Upload" at bounding box center [41, 138] width 38 height 5
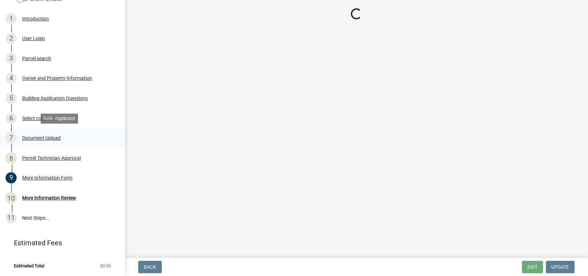
scroll to position [0, 0]
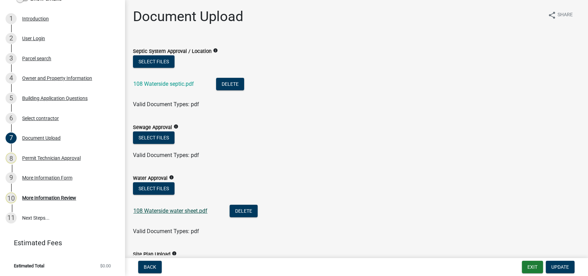
click at [161, 210] on link "108 Waterside water sheet.pdf" at bounding box center [170, 211] width 74 height 7
click at [162, 181] on div "Water Approval info" at bounding box center [356, 178] width 447 height 8
drag, startPoint x: 162, startPoint y: 181, endPoint x: 157, endPoint y: 189, distance: 8.9
click at [157, 189] on button "Select files" at bounding box center [154, 188] width 42 height 12
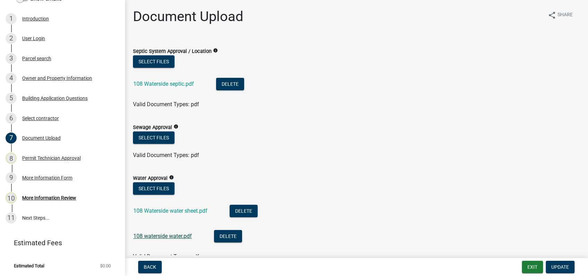
click at [161, 235] on link "108 waterside water.pdf" at bounding box center [162, 236] width 59 height 7
click at [244, 207] on button "Delete" at bounding box center [244, 211] width 28 height 12
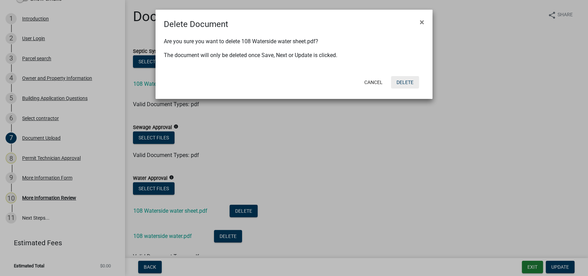
click at [407, 84] on button "Delete" at bounding box center [405, 82] width 28 height 12
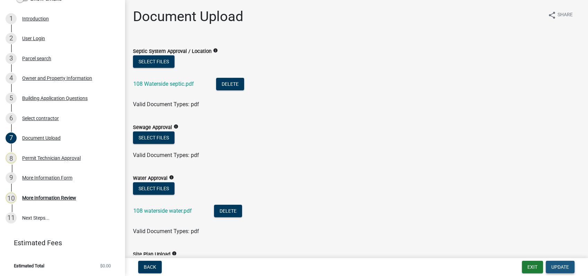
click at [557, 269] on span "Update" at bounding box center [560, 268] width 18 height 6
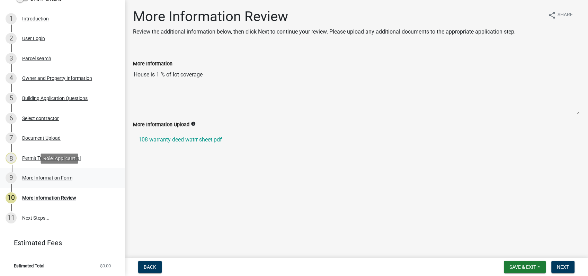
click at [39, 170] on link "9 More Information Form" at bounding box center [62, 178] width 125 height 20
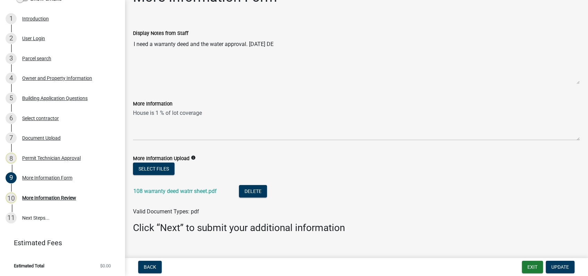
scroll to position [30, 0]
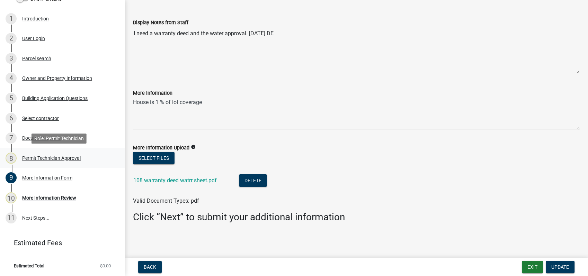
click at [47, 158] on div "Permit Technician Approval" at bounding box center [51, 158] width 59 height 5
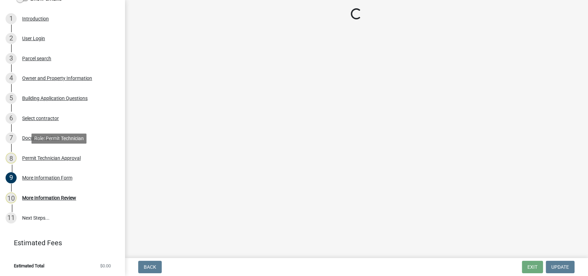
scroll to position [0, 0]
select select "34fe85c2-5f76-4343-b6bb-8ca387e0bed7"
select select "83394b22-4a11-496c-8e5c-75ade2e72faf"
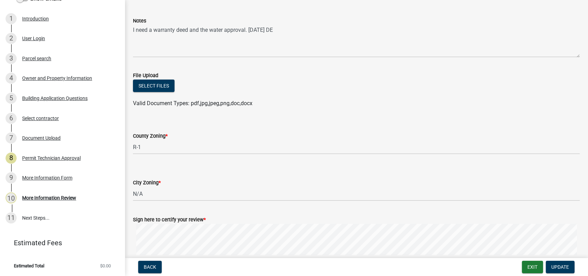
scroll to position [147, 0]
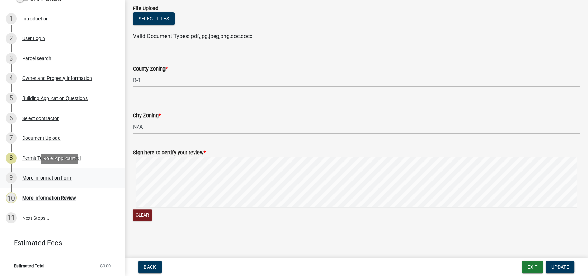
click at [45, 178] on div "More Information Form" at bounding box center [47, 178] width 50 height 5
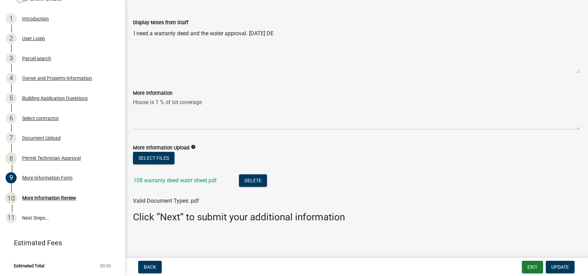
scroll to position [0, 0]
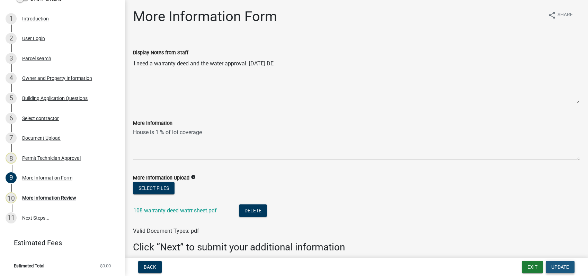
click at [558, 266] on span "Update" at bounding box center [560, 268] width 18 height 6
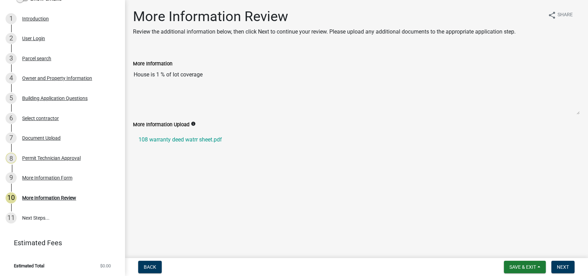
click at [214, 75] on textarea "House is 1 % of lot coverage" at bounding box center [356, 91] width 447 height 47
click at [62, 158] on div "Permit Technician Approval" at bounding box center [51, 158] width 59 height 5
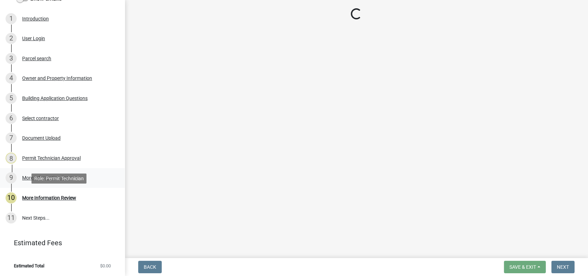
select select "34fe85c2-5f76-4343-b6bb-8ca387e0bed7"
select select "83394b22-4a11-496c-8e5c-75ade2e72faf"
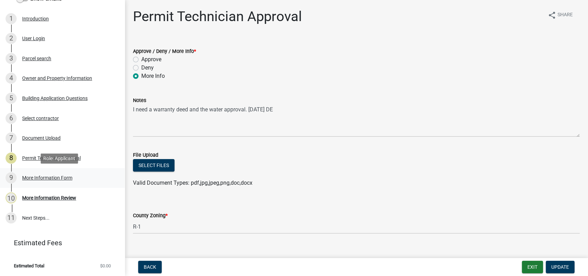
click at [43, 174] on div "9 More Information Form" at bounding box center [60, 177] width 108 height 11
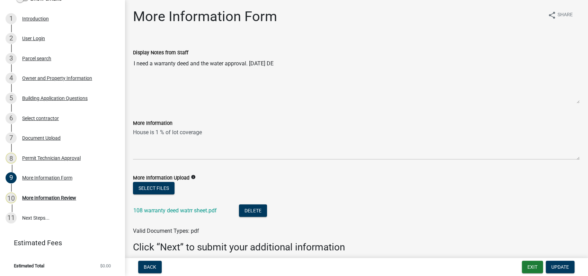
click at [233, 57] on textarea "I need a warranty deed and the water approval. 10-07-2025 DE" at bounding box center [356, 80] width 447 height 47
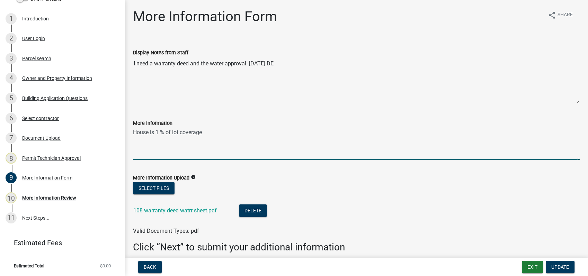
click at [175, 136] on textarea "House is 1 % of lot coverage" at bounding box center [356, 143] width 447 height 33
click at [212, 137] on textarea "House is 1 % of lot coverage" at bounding box center [356, 143] width 447 height 33
type textarea "House is 1 % of lot coverage per Chip Roberts 10-07-2025 DE"
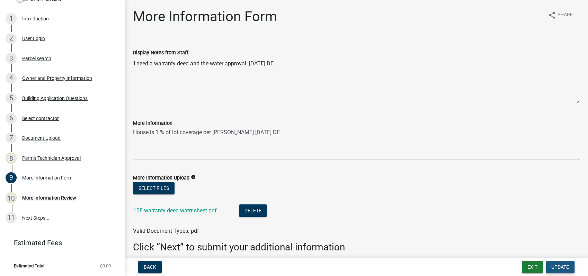
click at [565, 265] on span "Update" at bounding box center [560, 268] width 18 height 6
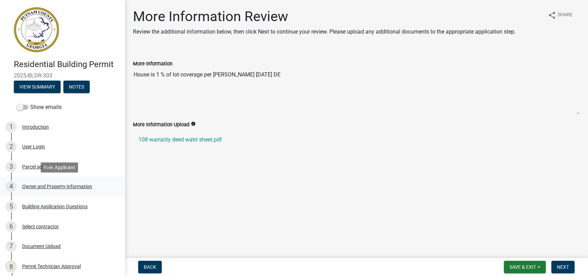
click at [61, 186] on div "Owner and Property Information" at bounding box center [57, 186] width 70 height 5
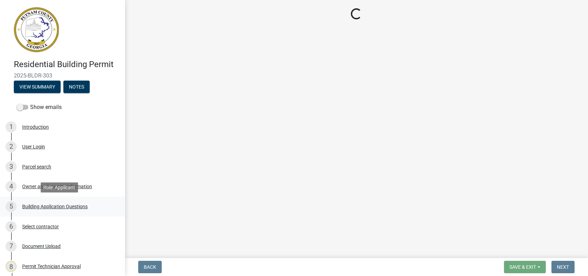
select select "34fe85c2-5f76-4343-b6bb-8ca387e0bed7"
select select "83394b22-4a11-496c-8e5c-75ade2e72faf"
select select "295c155f-de53-4b68-9fdd-08c8883e9b6f"
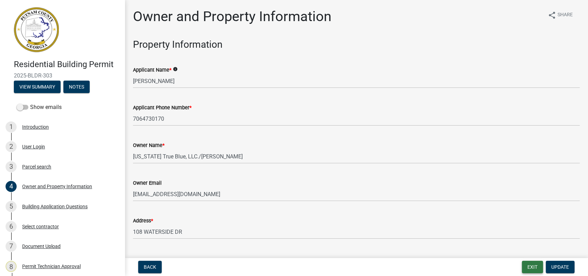
click at [529, 267] on button "Exit" at bounding box center [532, 267] width 21 height 12
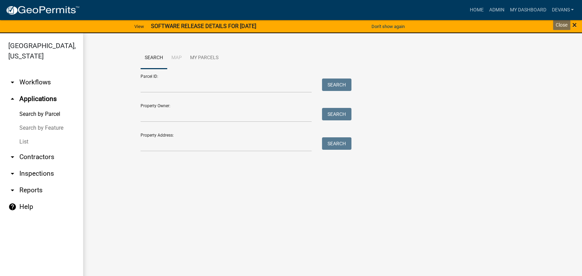
click at [576, 24] on span "×" at bounding box center [574, 25] width 5 height 10
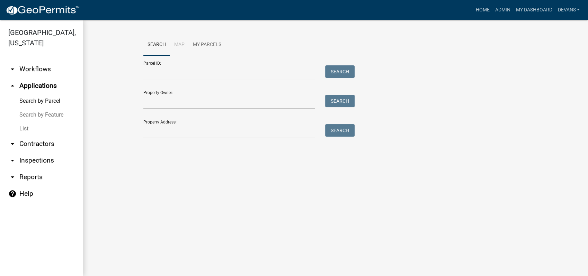
click at [23, 131] on link "List" at bounding box center [41, 129] width 83 height 14
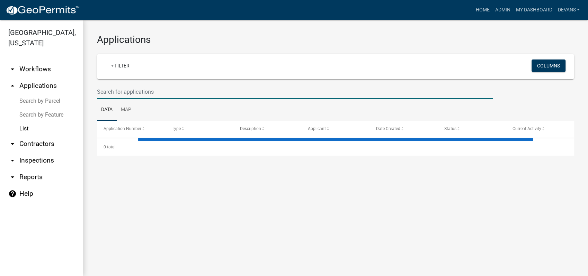
click at [144, 89] on input "text" at bounding box center [295, 92] width 396 height 14
type input "202"
select select "1: 25"
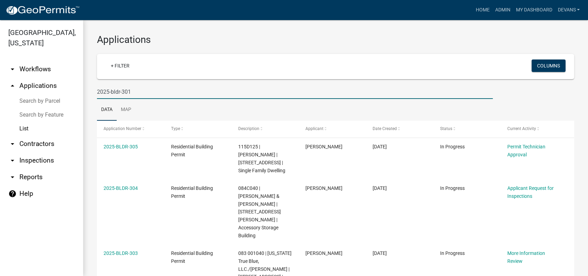
type input "2025-bldr-301"
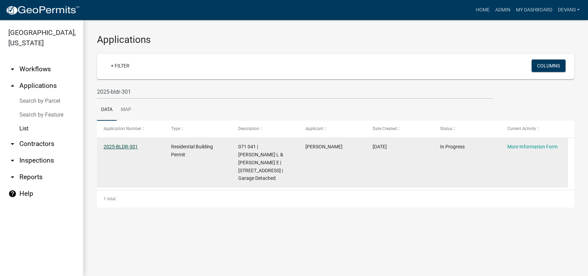
click at [116, 144] on link "2025-BLDR-301" at bounding box center [121, 147] width 34 height 6
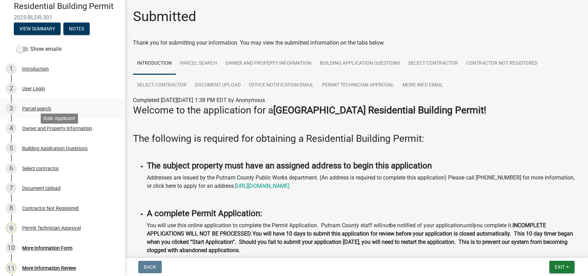
scroll to position [128, 0]
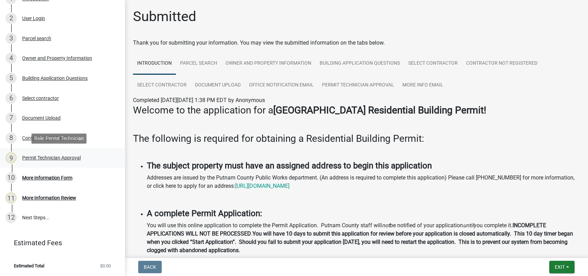
click at [37, 155] on div "Permit Technician Approval" at bounding box center [51, 157] width 59 height 5
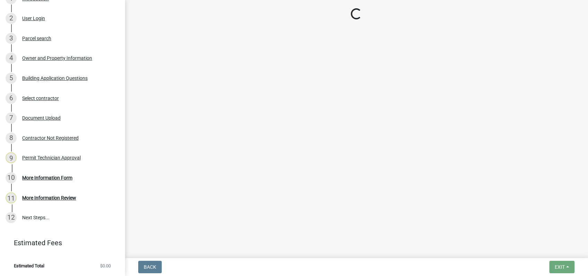
select select "a4366e26-0f82-401b-a682-956e4112ff86"
select select "83394b22-4a11-496c-8e5c-75ade2e72faf"
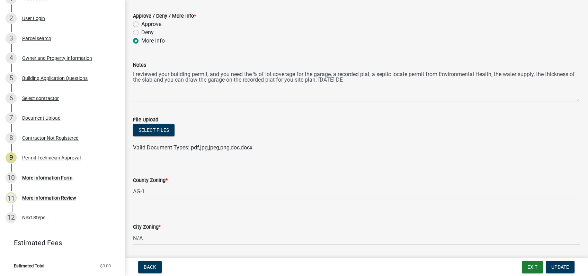
scroll to position [115, 0]
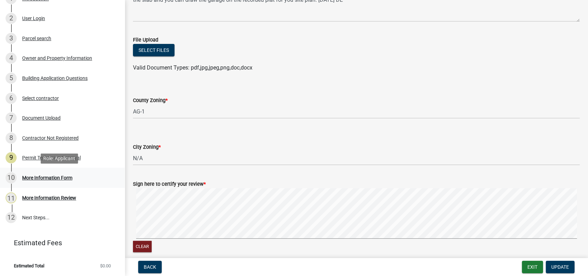
click at [34, 178] on div "More Information Form" at bounding box center [47, 178] width 50 height 5
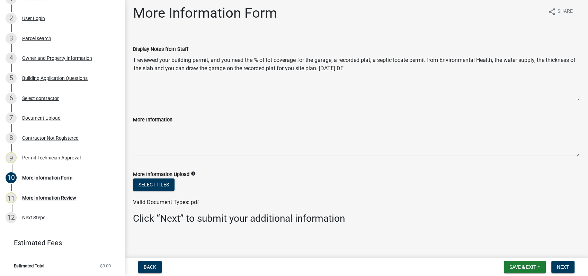
scroll to position [5, 0]
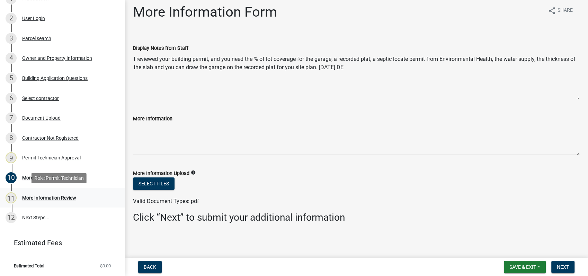
click at [48, 199] on div "More Information Review" at bounding box center [49, 198] width 54 height 5
click at [56, 174] on div "10 More Information Form" at bounding box center [60, 177] width 108 height 11
click at [55, 78] on div "Building Application Questions" at bounding box center [54, 78] width 65 height 5
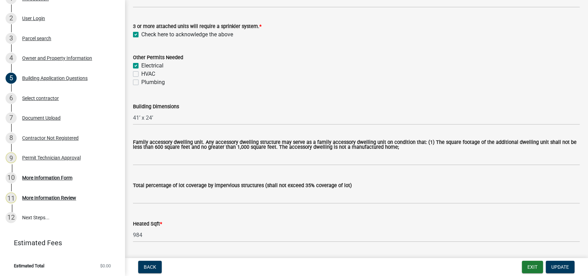
scroll to position [231, 0]
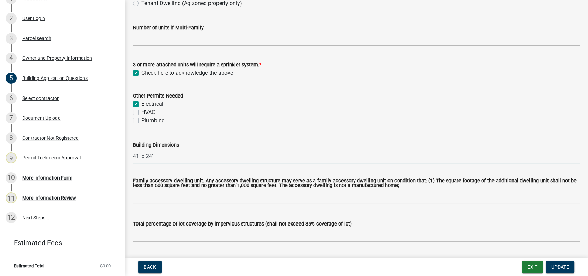
click at [180, 160] on input "41’ x 24’" at bounding box center [356, 156] width 447 height 14
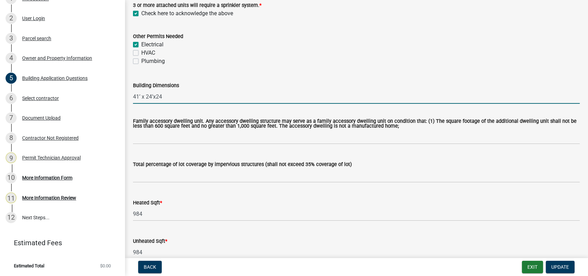
scroll to position [269, 0]
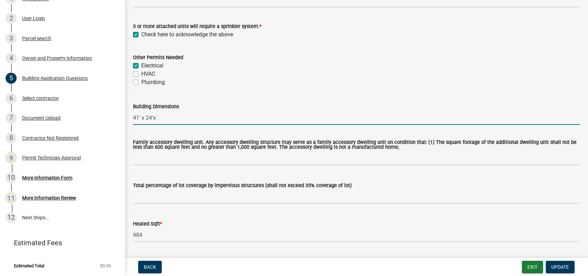
type input "41’ x 24’"
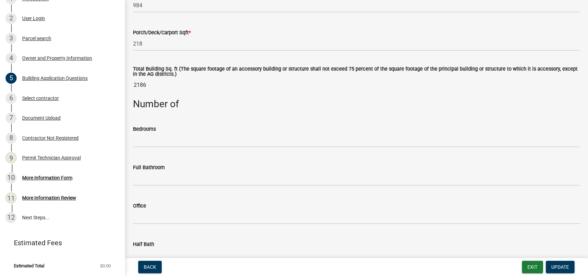
scroll to position [538, 0]
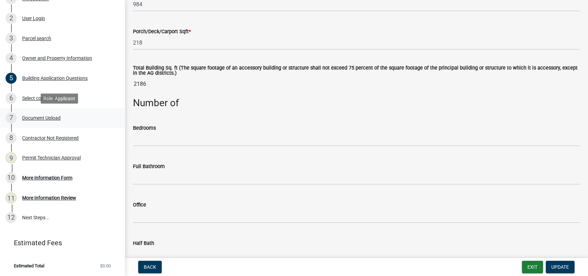
click at [49, 119] on div "Document Upload" at bounding box center [41, 118] width 38 height 5
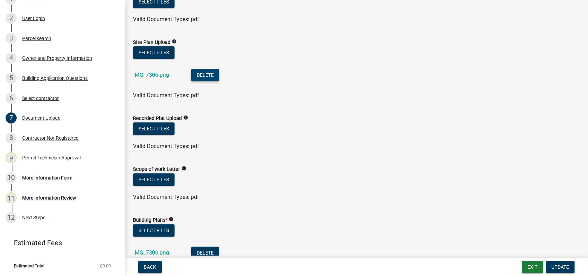
scroll to position [192, 0]
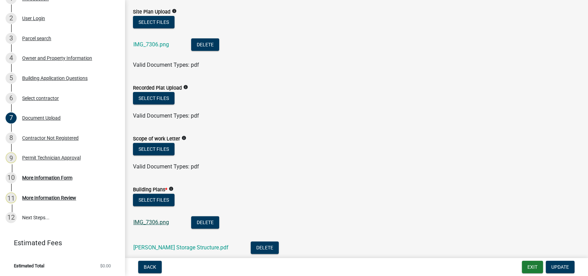
click at [155, 221] on link "IMG_7306.png" at bounding box center [151, 222] width 36 height 7
click at [178, 250] on link "[PERSON_NAME] Storage Structure.pdf" at bounding box center [180, 247] width 95 height 7
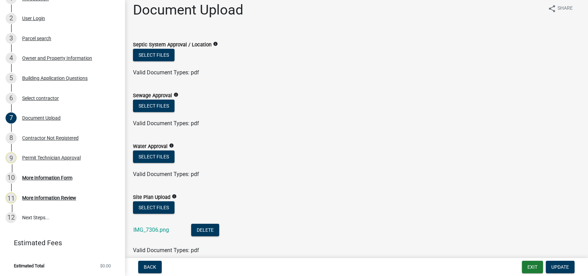
scroll to position [0, 0]
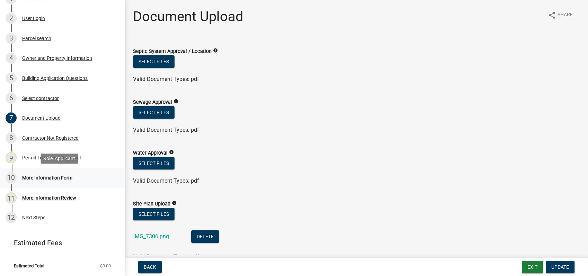
click at [39, 176] on div "More Information Form" at bounding box center [47, 178] width 50 height 5
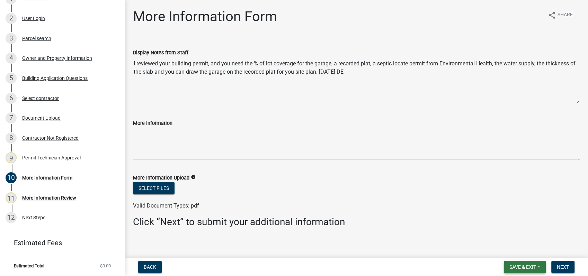
click at [536, 267] on span "Save & Exit" at bounding box center [522, 268] width 27 height 6
click at [534, 253] on button "Save & Exit" at bounding box center [517, 249] width 55 height 17
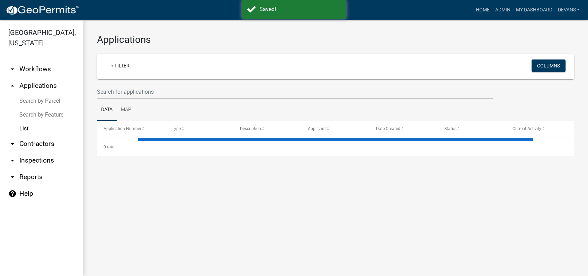
select select "1: 25"
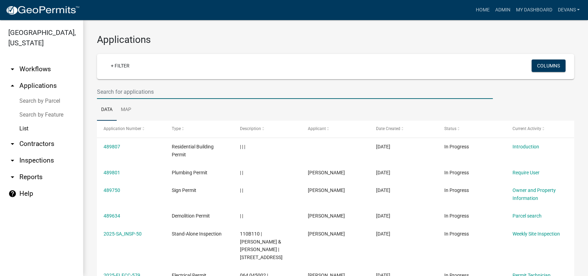
click at [137, 95] on input "text" at bounding box center [295, 92] width 396 height 14
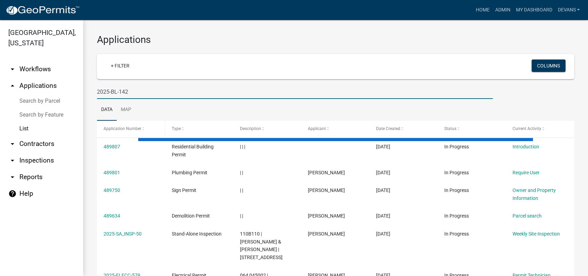
type input "2025-BL-142"
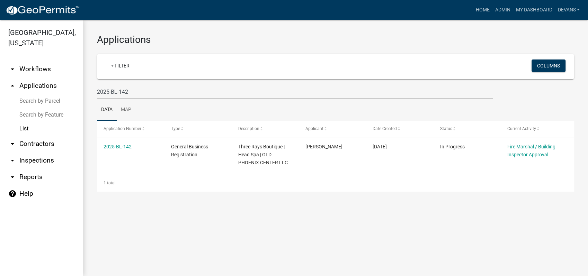
drag, startPoint x: 568, startPoint y: 190, endPoint x: 49, endPoint y: 83, distance: 529.6
click at [49, 83] on link "arrow_drop_up Applications" at bounding box center [41, 86] width 83 height 17
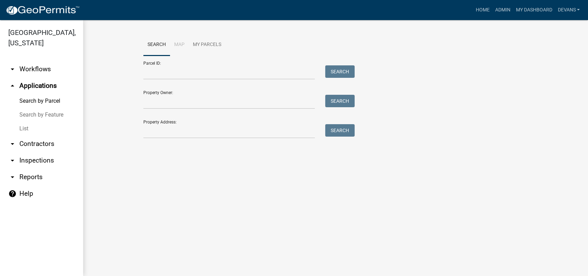
click at [45, 103] on link "Search by Parcel" at bounding box center [41, 101] width 83 height 14
click at [17, 126] on link "List" at bounding box center [41, 129] width 83 height 14
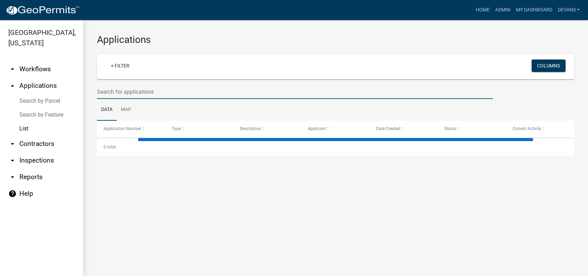
click at [123, 96] on input "text" at bounding box center [295, 92] width 396 height 14
select select "1: 25"
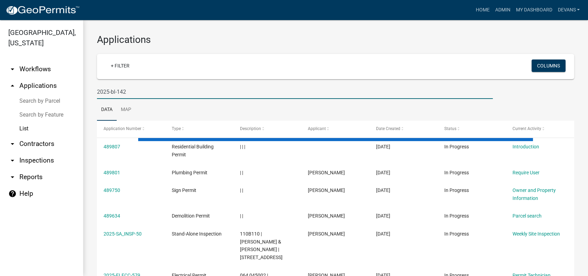
type input "2025-bl-142"
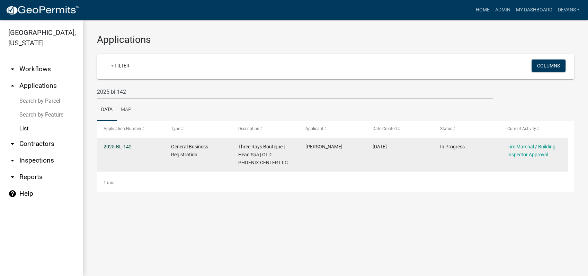
click at [122, 146] on link "2025-BL-142" at bounding box center [118, 147] width 28 height 6
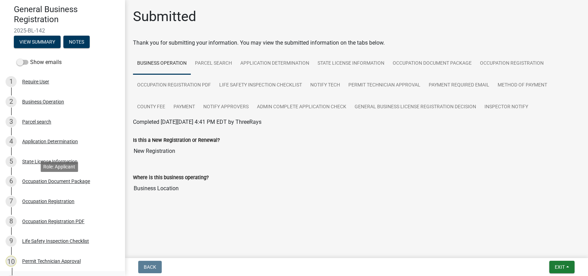
scroll to position [38, 0]
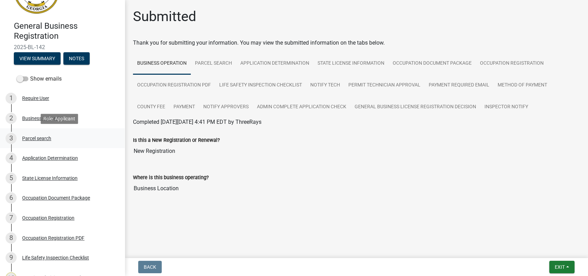
click at [41, 139] on div "Parcel search" at bounding box center [36, 138] width 29 height 5
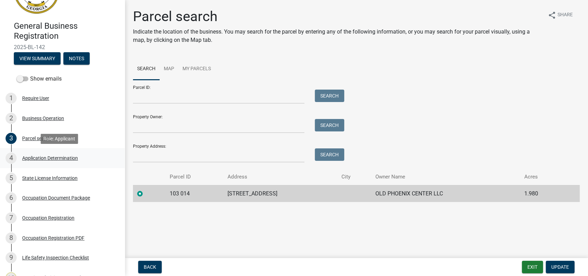
click at [62, 158] on div "Application Determination" at bounding box center [50, 158] width 56 height 5
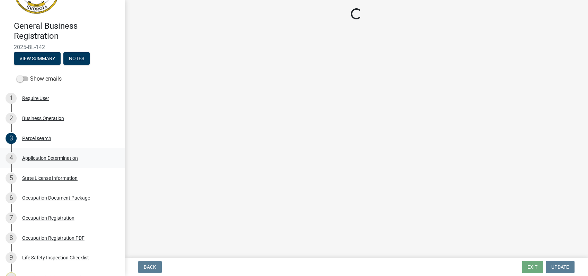
select select "GA"
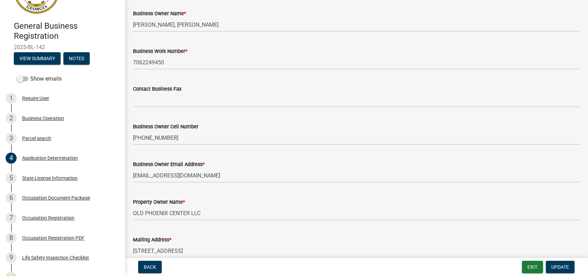
scroll to position [0, 0]
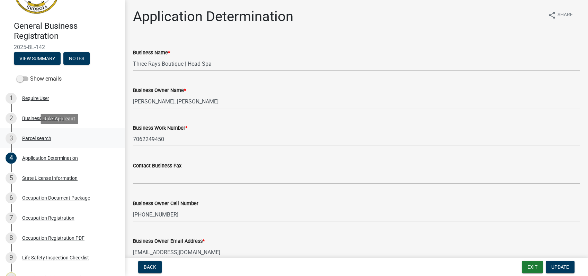
click at [36, 139] on div "Parcel search" at bounding box center [36, 138] width 29 height 5
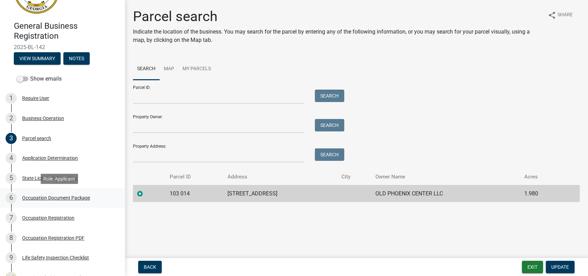
click at [59, 194] on div "6 Occupation Document Package" at bounding box center [60, 198] width 108 height 11
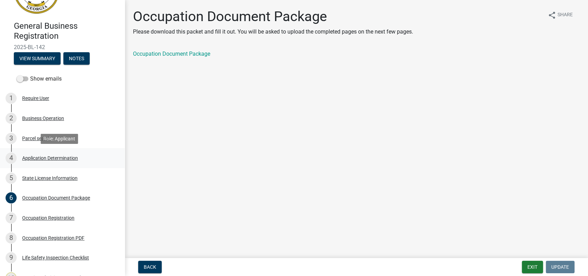
click at [41, 155] on div "4 Application Determination" at bounding box center [60, 158] width 108 height 11
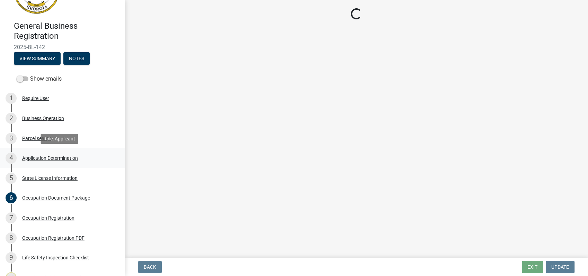
select select "GA"
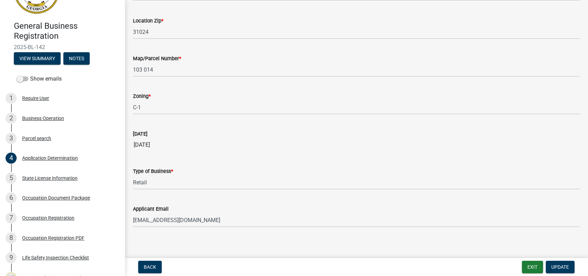
scroll to position [611, 0]
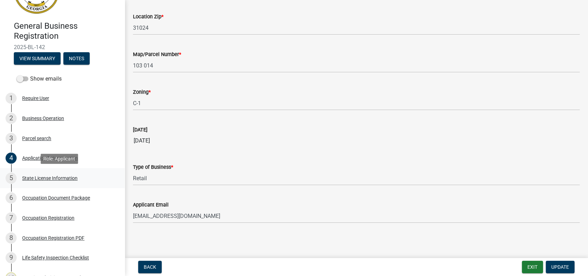
click at [50, 177] on div "State License Information" at bounding box center [49, 178] width 55 height 5
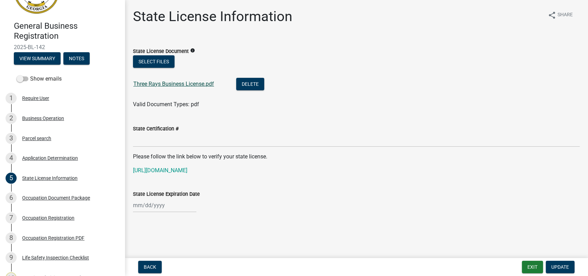
click at [189, 83] on link "Three Rays Business License.pdf" at bounding box center [173, 84] width 81 height 7
click at [172, 84] on link "Three Rays Business License.pdf" at bounding box center [173, 84] width 81 height 7
click at [44, 196] on div "Occupation Document Package" at bounding box center [56, 198] width 68 height 5
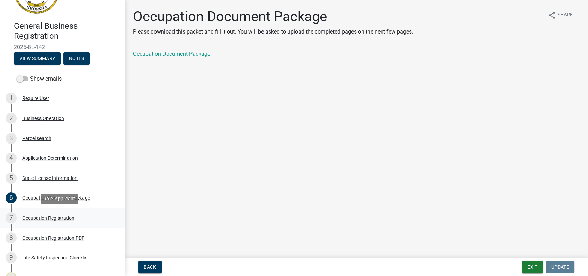
click at [53, 218] on div "Occupation Registration" at bounding box center [48, 218] width 52 height 5
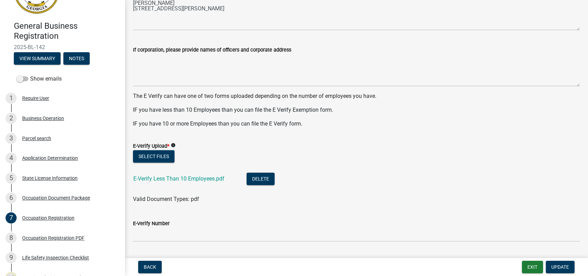
scroll to position [385, 0]
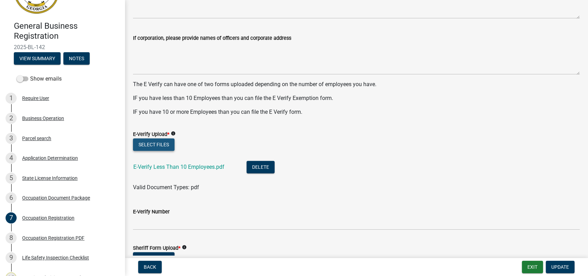
click at [155, 147] on button "Select files" at bounding box center [154, 145] width 42 height 12
click at [147, 168] on link "E-Verify Less Than 10 Employees.pdf" at bounding box center [178, 167] width 91 height 7
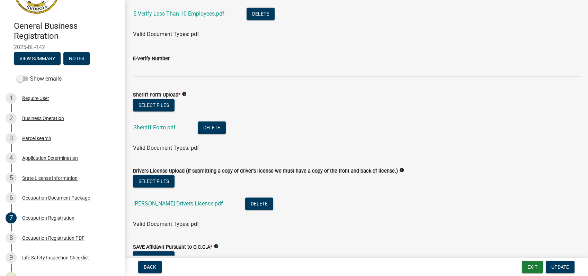
scroll to position [538, 0]
click at [150, 127] on link "Sherriff Form.pdf" at bounding box center [154, 127] width 42 height 7
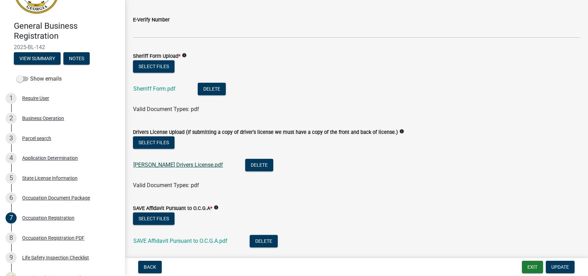
click at [161, 165] on link "Mallory Drivers License.pdf" at bounding box center [178, 165] width 90 height 7
click at [155, 88] on link "Sherriff Form.pdf" at bounding box center [154, 89] width 42 height 7
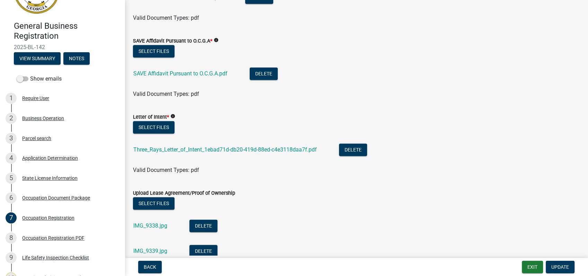
scroll to position [769, 0]
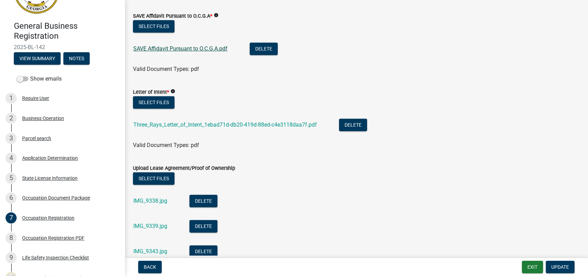
click at [158, 50] on link "SAVE Affidavit Pursuant to O.C.G.A.pdf" at bounding box center [180, 48] width 94 height 7
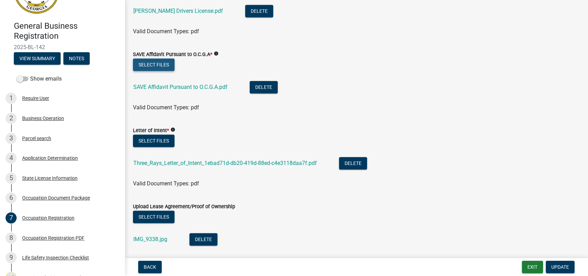
click at [150, 62] on button "Select files" at bounding box center [154, 65] width 42 height 12
click at [194, 89] on link "SAVE Affidavit Pursuant to O.C.G.A.pdf" at bounding box center [180, 87] width 94 height 7
click at [148, 66] on button "Select files" at bounding box center [154, 65] width 42 height 12
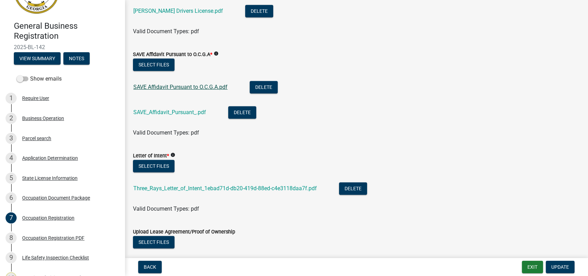
click at [199, 84] on link "SAVE Affidavit Pursuant to O.C.G.A.pdf" at bounding box center [180, 87] width 94 height 7
click at [158, 110] on link "SAVE_Affidavit_Pursuant_.pdf" at bounding box center [169, 112] width 73 height 7
click at [176, 86] on link "SAVE Affidavit Pursuant to O.C.G.A.pdf" at bounding box center [180, 87] width 94 height 7
click at [159, 111] on link "SAVE_Affidavit_Pursuant_.pdf" at bounding box center [169, 112] width 73 height 7
click at [242, 118] on button "Delete" at bounding box center [242, 112] width 28 height 12
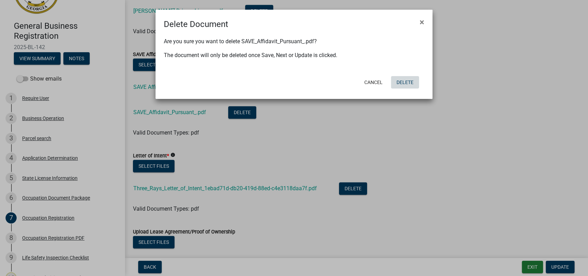
click at [410, 84] on button "Delete" at bounding box center [405, 82] width 28 height 12
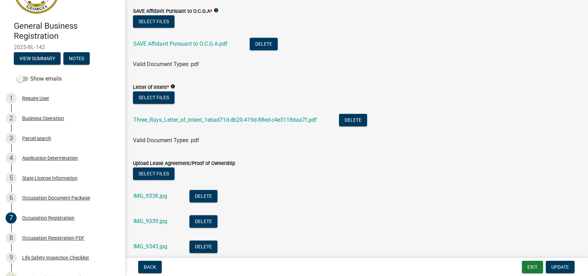
scroll to position [808, 0]
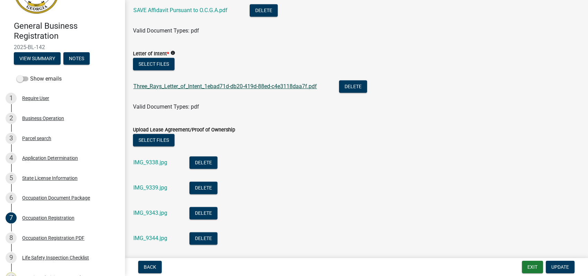
click at [165, 84] on link "Three_Rays_Letter_of_Intent_1ebad71d-db20-419d-88ed-c4e3118daa7f.pdf" at bounding box center [225, 86] width 184 height 7
click at [65, 178] on div "State License Information" at bounding box center [49, 178] width 55 height 5
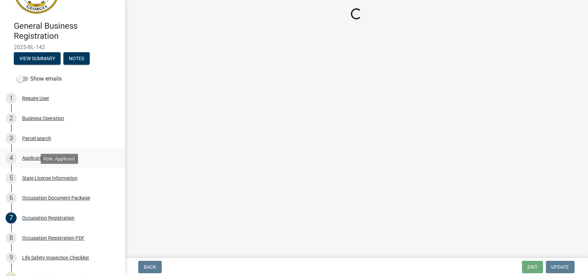
scroll to position [0, 0]
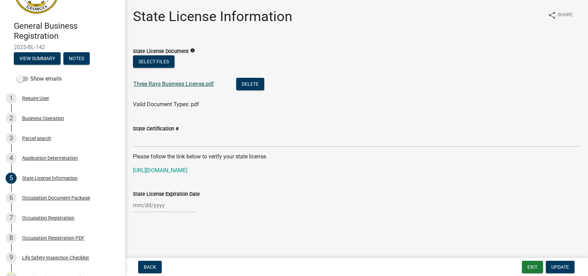
click at [161, 84] on link "Three Rays Business License.pdf" at bounding box center [173, 84] width 81 height 7
click at [59, 161] on div "4 Application Determination" at bounding box center [60, 158] width 108 height 11
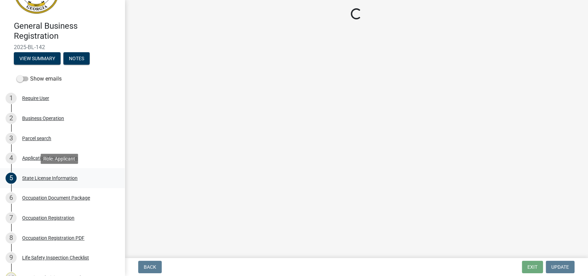
select select "GA"
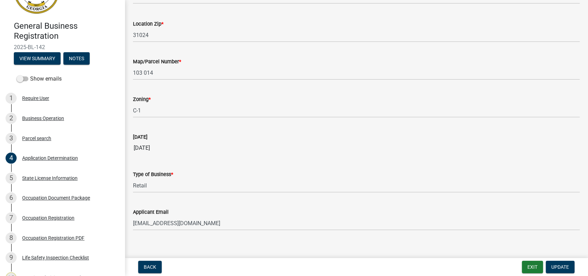
scroll to position [611, 0]
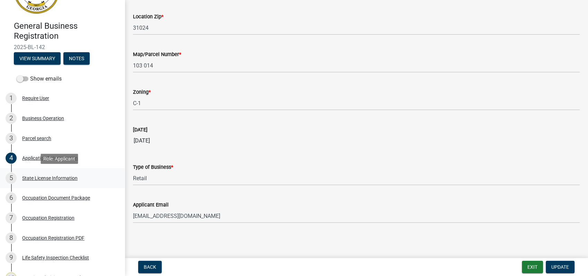
click at [39, 179] on div "State License Information" at bounding box center [49, 178] width 55 height 5
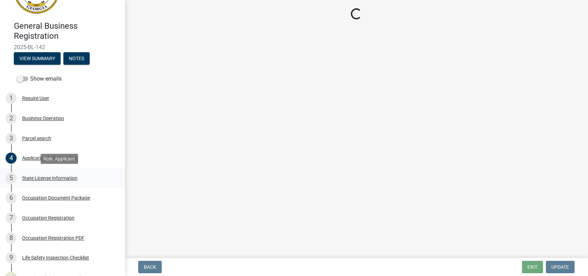
scroll to position [0, 0]
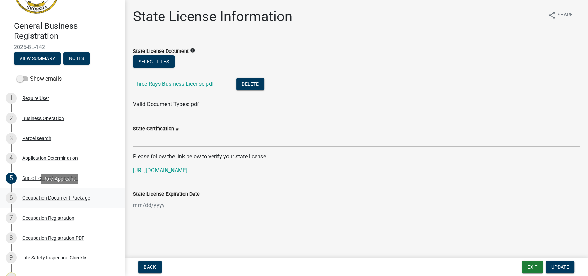
click at [60, 199] on div "Occupation Document Package" at bounding box center [56, 198] width 68 height 5
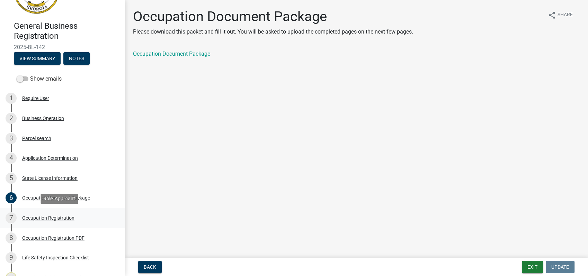
click at [44, 216] on div "Occupation Registration" at bounding box center [48, 218] width 52 height 5
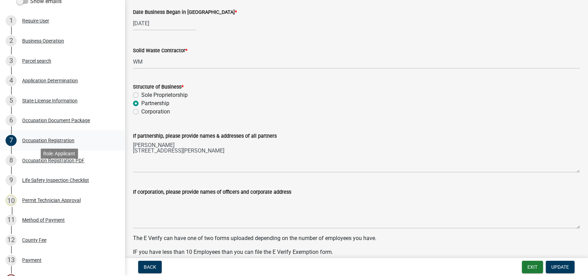
scroll to position [154, 0]
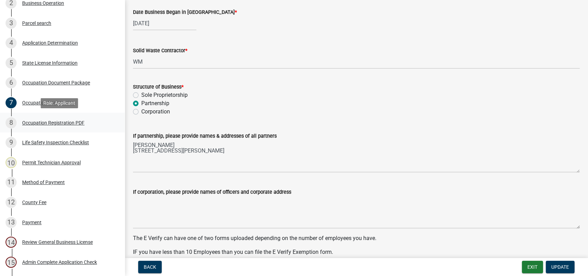
click at [67, 121] on div "Occupation Registration PDF" at bounding box center [53, 123] width 62 height 5
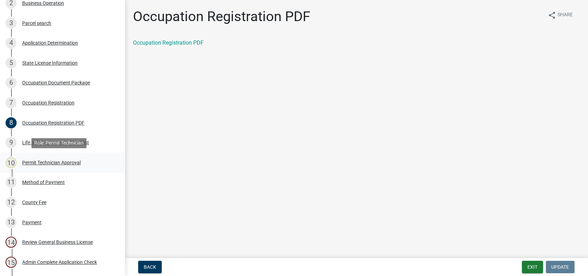
click at [61, 161] on div "Permit Technician Approval" at bounding box center [51, 162] width 59 height 5
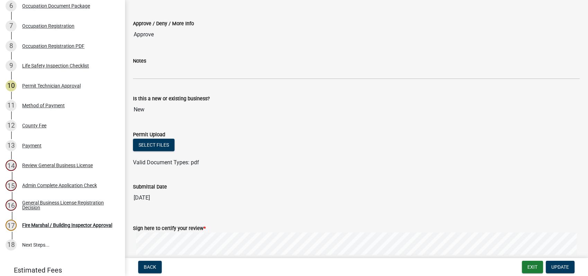
scroll to position [105, 0]
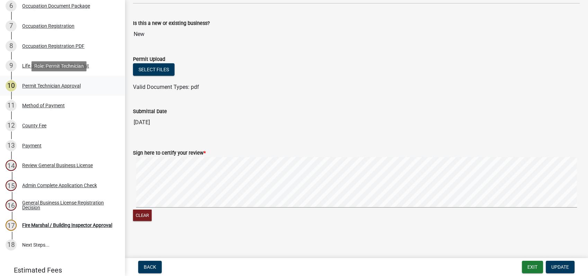
click at [57, 87] on div "Permit Technician Approval" at bounding box center [51, 85] width 59 height 5
click at [55, 67] on div "Life Safety Inspection Checklist" at bounding box center [55, 65] width 67 height 5
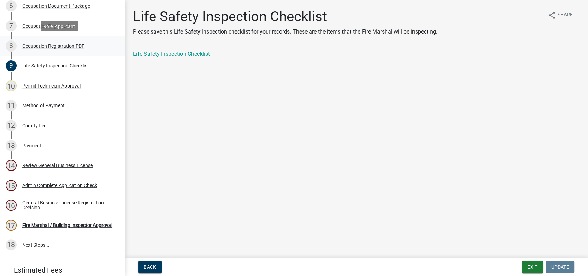
click at [45, 42] on div "8 Occupation Registration PDF" at bounding box center [60, 46] width 108 height 11
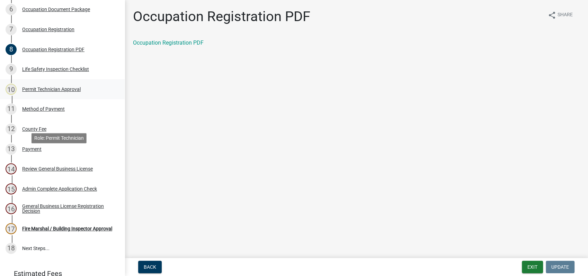
scroll to position [154, 0]
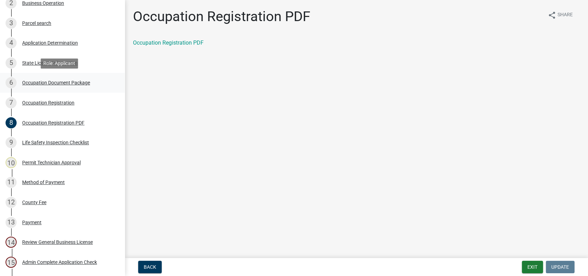
click at [37, 83] on div "Occupation Document Package" at bounding box center [56, 82] width 68 height 5
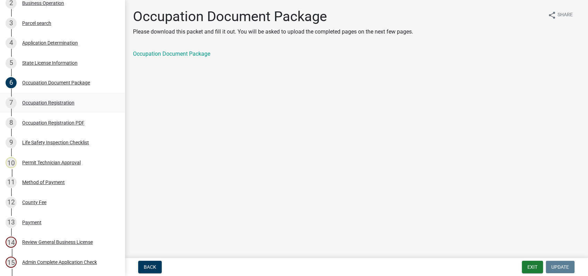
click at [62, 106] on div "7 Occupation Registration" at bounding box center [60, 102] width 108 height 11
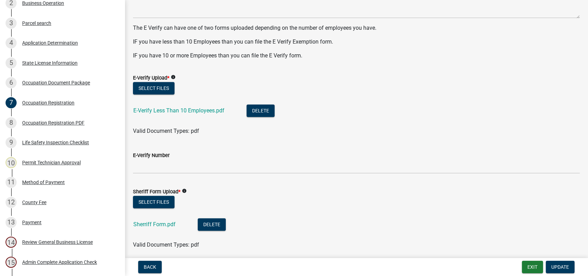
scroll to position [462, 0]
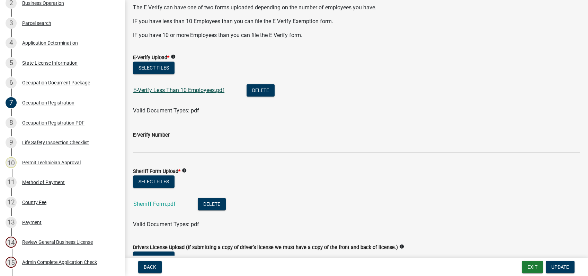
click at [166, 92] on link "E-Verify Less Than 10 Employees.pdf" at bounding box center [178, 90] width 91 height 7
drag, startPoint x: 561, startPoint y: 260, endPoint x: 557, endPoint y: 261, distance: 4.3
click at [560, 261] on nav "Back Exit Update" at bounding box center [356, 267] width 463 height 18
click at [554, 262] on button "Update" at bounding box center [560, 267] width 29 height 12
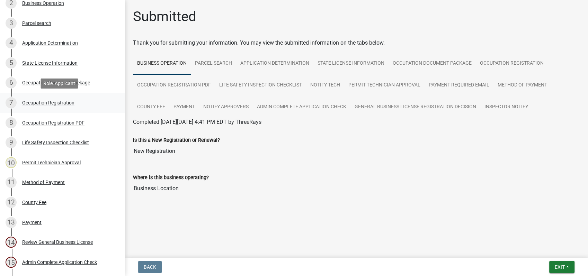
click at [62, 101] on div "Occupation Registration" at bounding box center [48, 102] width 52 height 5
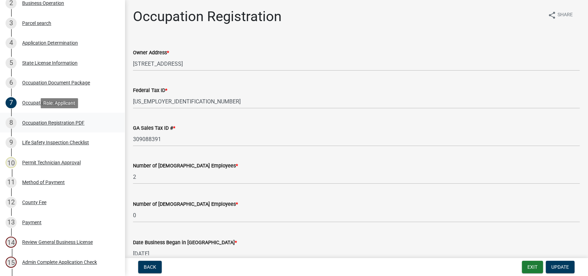
click at [48, 121] on div "Occupation Registration PDF" at bounding box center [53, 123] width 62 height 5
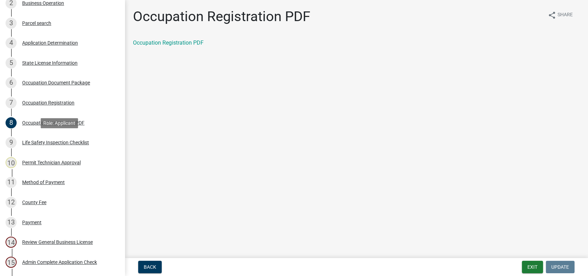
click at [58, 143] on div "Life Safety Inspection Checklist" at bounding box center [55, 142] width 67 height 5
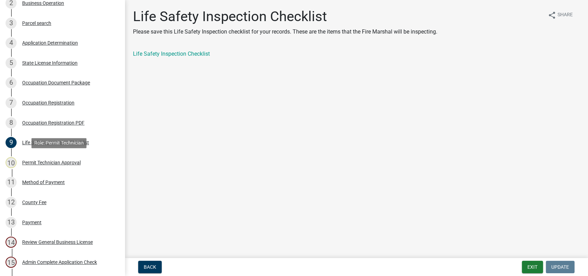
click at [59, 158] on div "10 Permit Technician Approval" at bounding box center [60, 162] width 108 height 11
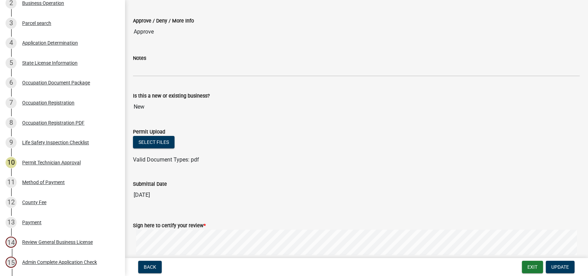
scroll to position [77, 0]
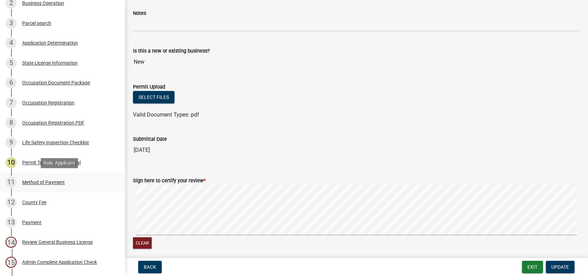
click at [41, 180] on div "Method of Payment" at bounding box center [43, 182] width 43 height 5
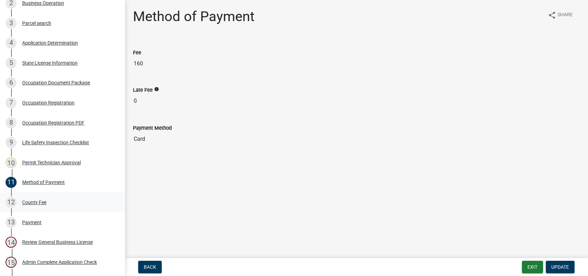
click at [42, 203] on div "County Fee" at bounding box center [34, 202] width 24 height 5
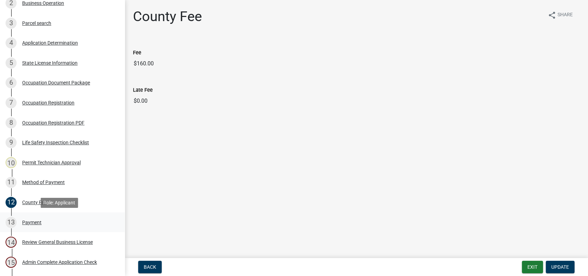
click at [32, 222] on div "Payment" at bounding box center [31, 222] width 19 height 5
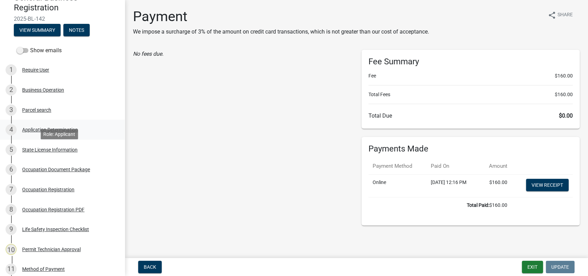
scroll to position [43, 0]
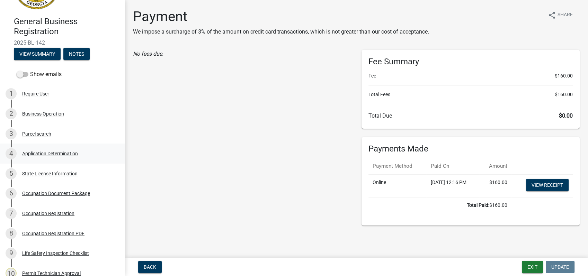
click at [55, 153] on div "Application Determination" at bounding box center [50, 153] width 56 height 5
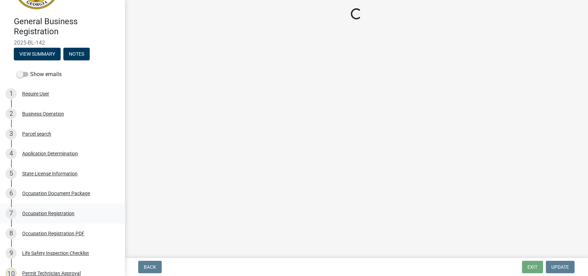
select select "GA"
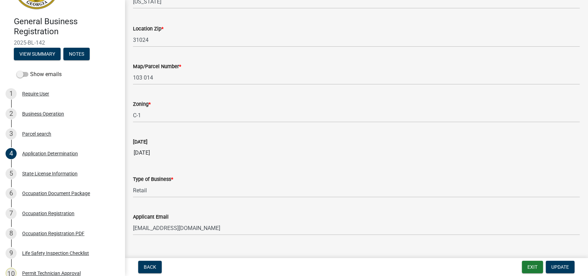
scroll to position [611, 0]
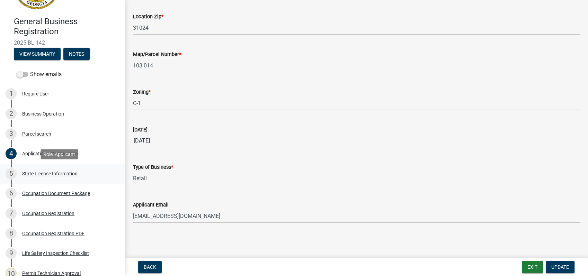
click at [49, 175] on div "State License Information" at bounding box center [49, 173] width 55 height 5
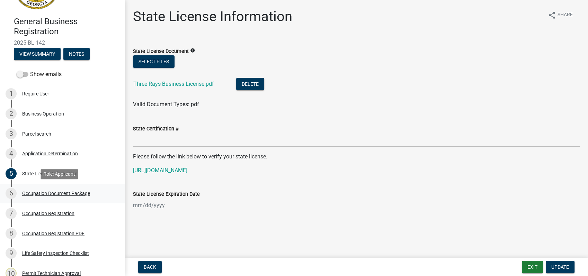
click at [38, 196] on div "Occupation Document Package" at bounding box center [56, 193] width 68 height 5
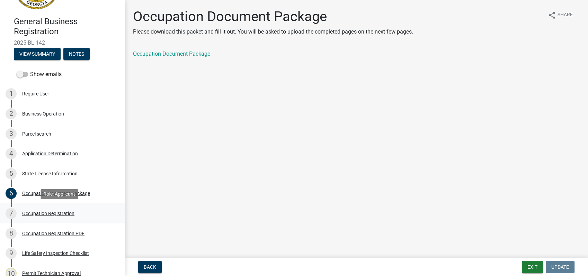
click at [44, 211] on div "Occupation Registration" at bounding box center [48, 213] width 52 height 5
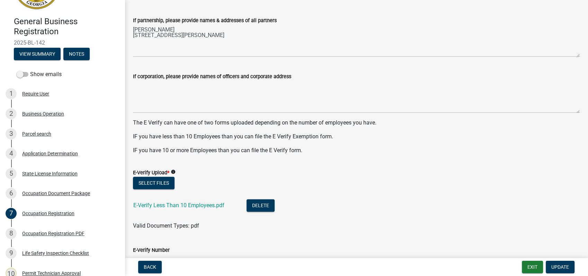
scroll to position [462, 0]
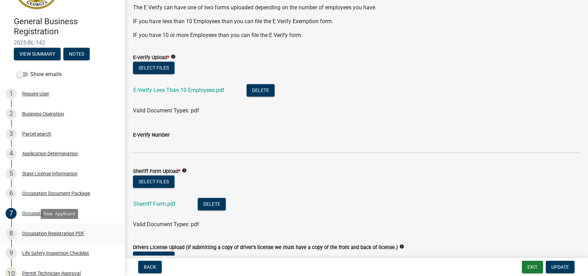
click at [39, 236] on div "8 Occupation Registration PDF" at bounding box center [60, 233] width 108 height 11
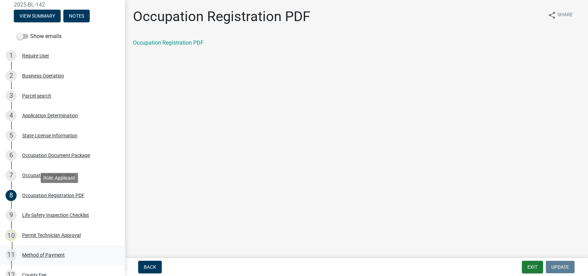
scroll to position [197, 0]
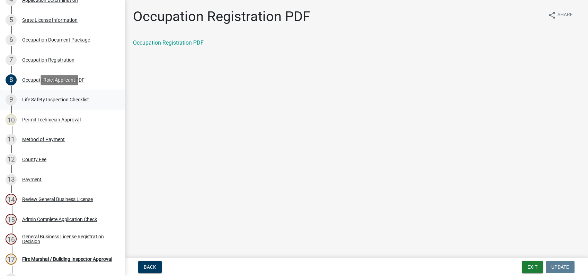
click at [63, 96] on div "9 Life Safety Inspection Checklist" at bounding box center [60, 99] width 108 height 11
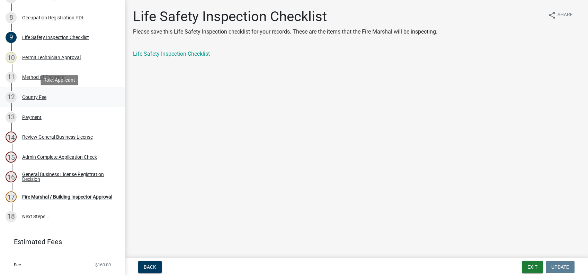
scroll to position [274, 0]
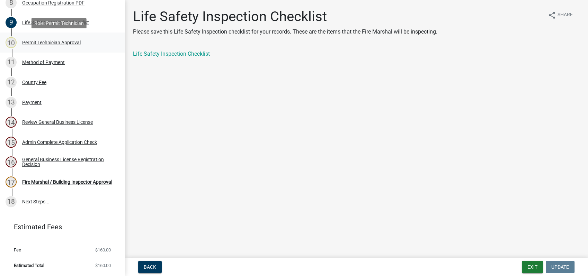
click at [66, 44] on div "Permit Technician Approval" at bounding box center [51, 42] width 59 height 5
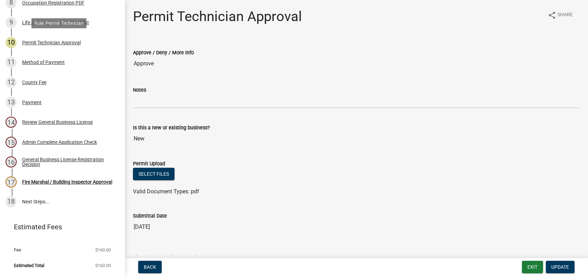
click at [59, 41] on div "Permit Technician Approval" at bounding box center [51, 42] width 59 height 5
click at [529, 264] on button "Exit" at bounding box center [532, 267] width 21 height 12
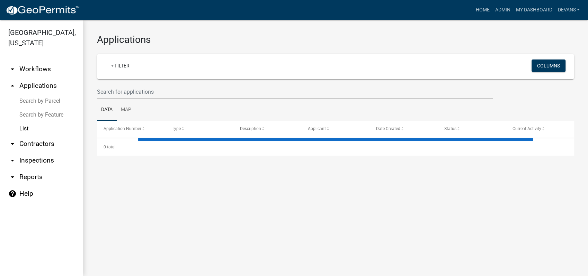
select select "1: 25"
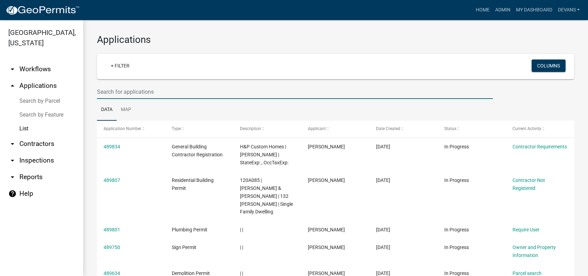
click at [160, 92] on input "text" at bounding box center [295, 92] width 396 height 14
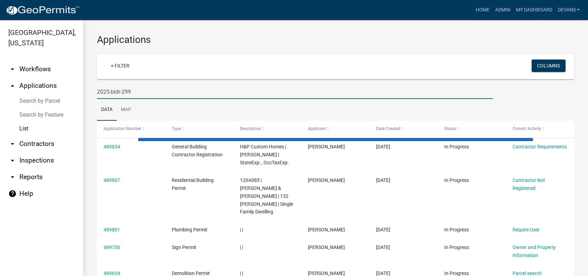
type input "2025-bldr-299"
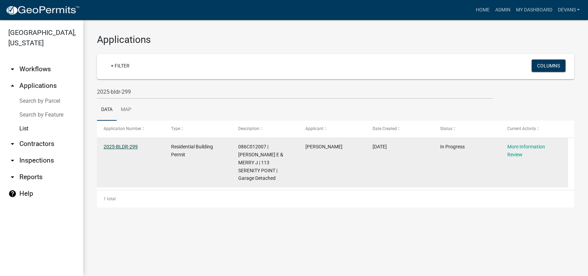
click at [112, 148] on link "2025-BLDR-299" at bounding box center [121, 147] width 34 height 6
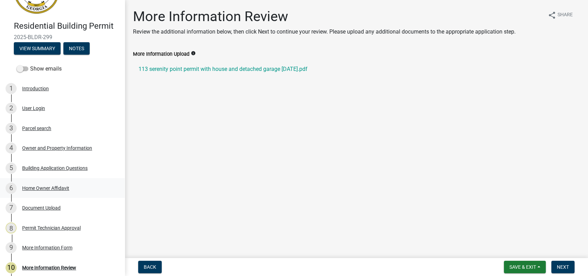
scroll to position [108, 0]
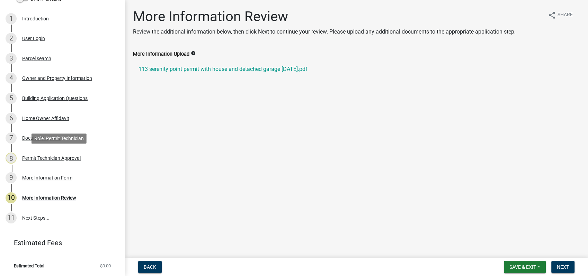
click at [42, 160] on div "Permit Technician Approval" at bounding box center [51, 158] width 59 height 5
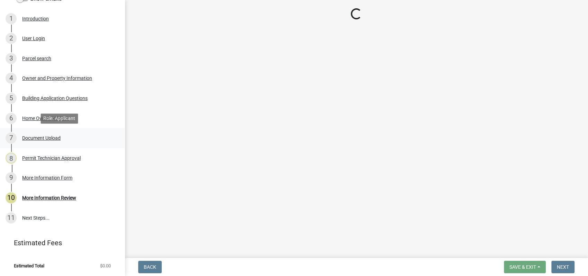
select select "34fe85c2-5f76-4343-b6bb-8ca387e0bed7"
select select "83394b22-4a11-496c-8e5c-75ade2e72faf"
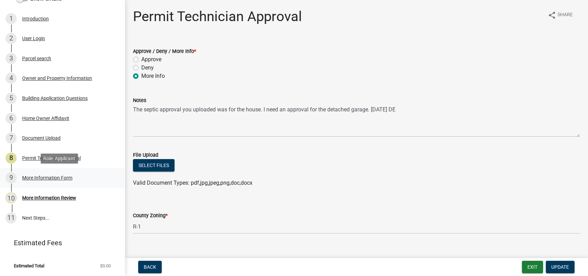
click at [48, 176] on div "More Information Form" at bounding box center [47, 178] width 50 height 5
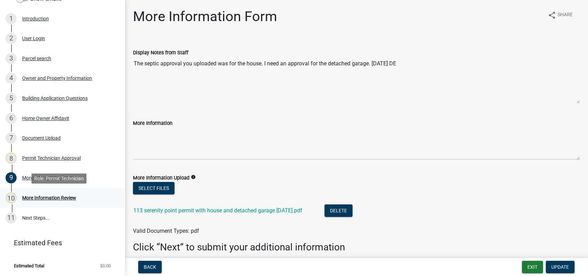
click at [49, 200] on div "More Information Review" at bounding box center [49, 198] width 54 height 5
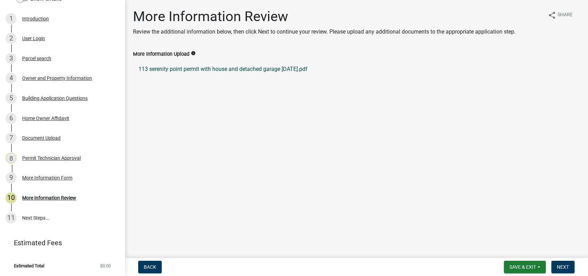
click at [186, 66] on link "113 serenity point permit with house and detached garage 10-6-20.pdf" at bounding box center [356, 69] width 447 height 17
click at [53, 136] on div "Document Upload" at bounding box center [41, 138] width 38 height 5
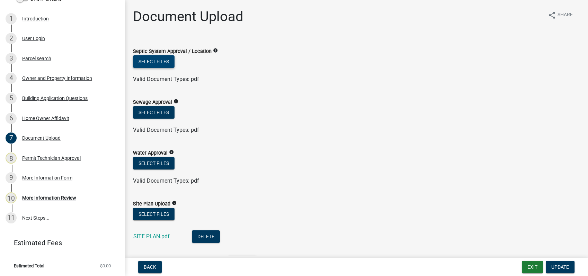
click at [152, 63] on button "Select files" at bounding box center [154, 61] width 42 height 12
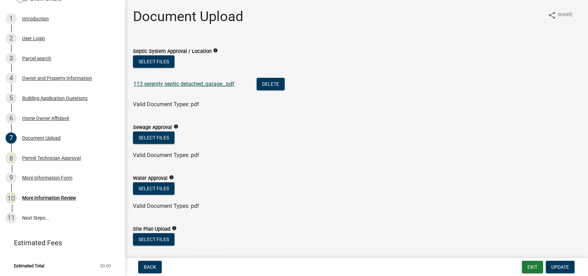
click at [187, 83] on link "113 serenity septic detached_garage_.pdf" at bounding box center [183, 84] width 101 height 7
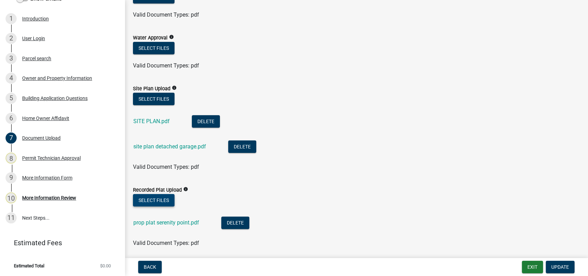
scroll to position [154, 0]
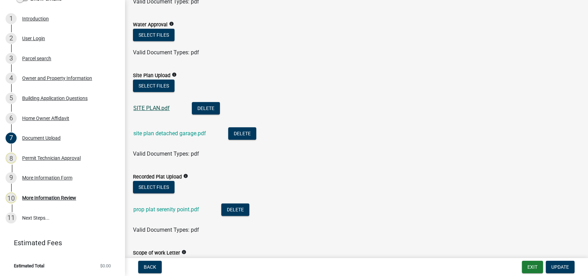
click at [151, 106] on link "SITE PLAN.pdf" at bounding box center [151, 108] width 36 height 7
click at [143, 133] on link "site plan detached garage.pdf" at bounding box center [169, 133] width 73 height 7
click at [140, 208] on link "prop plat serenity point.pdf" at bounding box center [166, 209] width 66 height 7
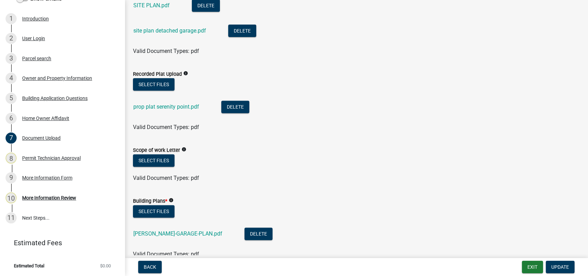
scroll to position [346, 0]
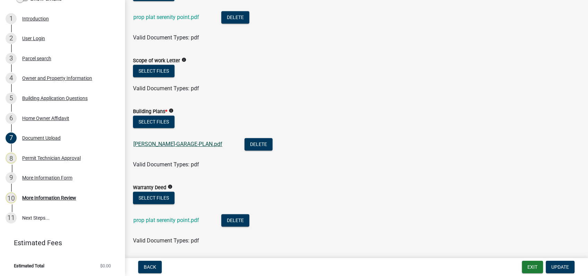
click at [155, 142] on link "LONNIE ALLEN-GARAGE-PLAN.pdf" at bounding box center [177, 144] width 89 height 7
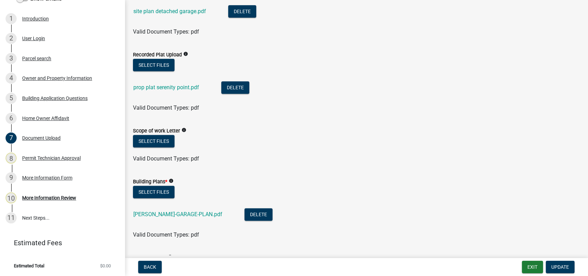
scroll to position [269, 0]
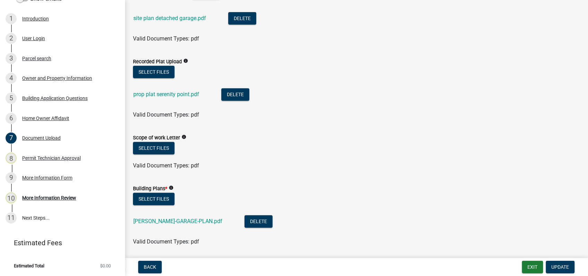
click at [163, 88] on div "prop plat serenity point.pdf" at bounding box center [171, 95] width 77 height 14
click at [159, 96] on link "prop plat serenity point.pdf" at bounding box center [166, 94] width 66 height 7
click at [151, 69] on button "Select files" at bounding box center [154, 72] width 42 height 12
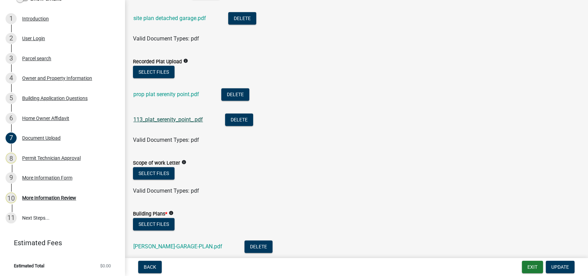
click at [170, 119] on link "113_plat_serenity_point_.pdf" at bounding box center [168, 119] width 70 height 7
click at [233, 94] on button "Delete" at bounding box center [235, 94] width 28 height 12
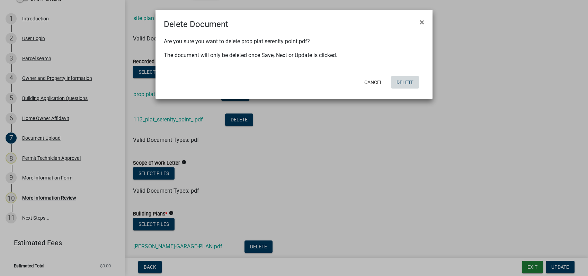
click at [404, 81] on button "Delete" at bounding box center [405, 82] width 28 height 12
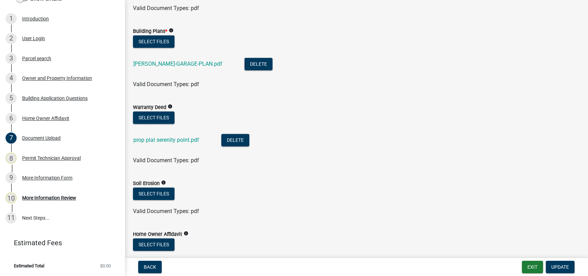
scroll to position [551, 0]
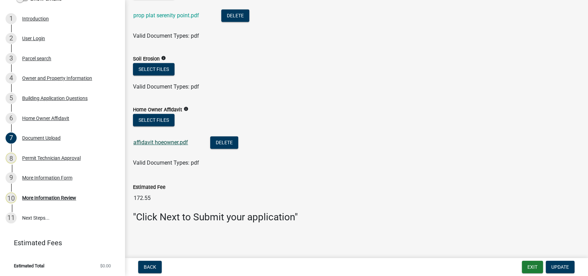
click at [164, 143] on link "affidavit hoeowner.pdf" at bounding box center [160, 142] width 55 height 7
click at [150, 117] on button "Select files" at bounding box center [154, 120] width 42 height 12
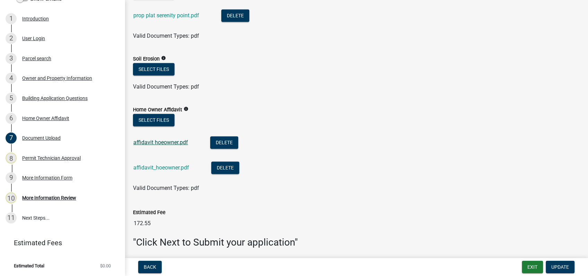
click at [175, 143] on link "affidavit hoeowner.pdf" at bounding box center [160, 142] width 55 height 7
click at [159, 167] on link "affidavit_hoeowner.pdf" at bounding box center [161, 167] width 56 height 7
click at [224, 144] on button "Delete" at bounding box center [224, 142] width 28 height 12
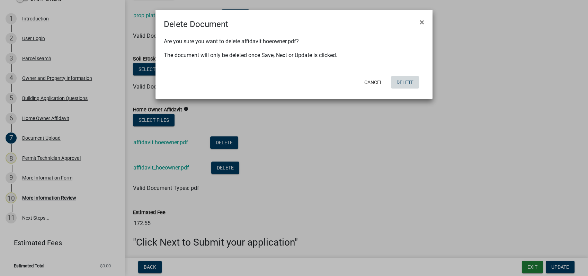
click at [409, 83] on button "Delete" at bounding box center [405, 82] width 28 height 12
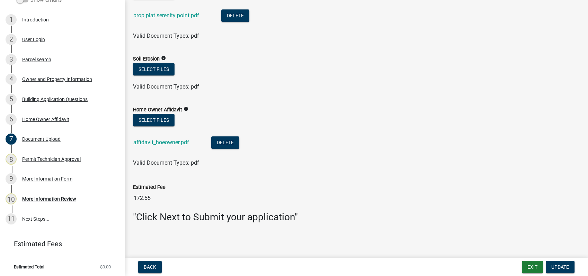
scroll to position [108, 0]
drag, startPoint x: 543, startPoint y: 268, endPoint x: 547, endPoint y: 268, distance: 4.5
click at [547, 268] on form "Exit Update" at bounding box center [549, 267] width 55 height 12
click at [567, 269] on span "Update" at bounding box center [560, 268] width 18 height 6
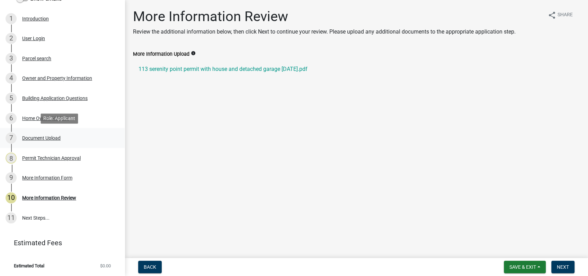
drag, startPoint x: 35, startPoint y: 139, endPoint x: 40, endPoint y: 134, distance: 6.9
click at [38, 137] on div "Document Upload" at bounding box center [41, 138] width 38 height 5
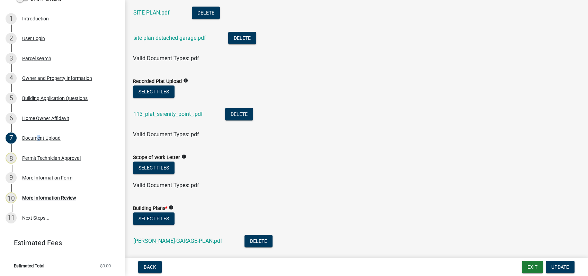
scroll to position [231, 0]
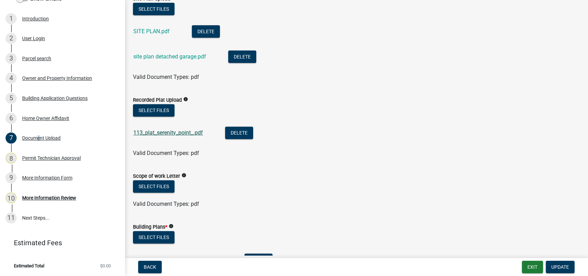
click at [168, 133] on link "113_plat_serenity_point_.pdf" at bounding box center [168, 133] width 70 height 7
click at [34, 177] on div "More Information Form" at bounding box center [47, 178] width 50 height 5
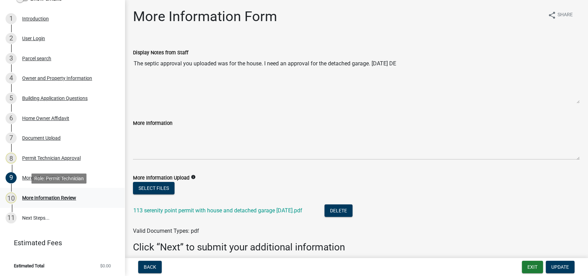
click at [39, 198] on div "More Information Review" at bounding box center [49, 198] width 54 height 5
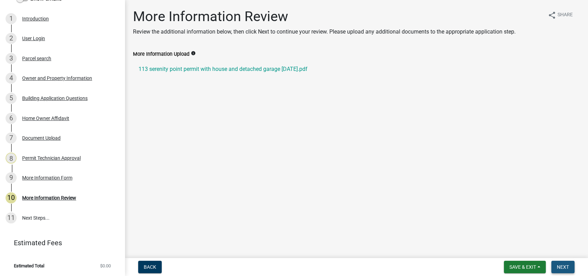
drag, startPoint x: 563, startPoint y: 266, endPoint x: 464, endPoint y: 257, distance: 99.5
click at [563, 266] on span "Next" at bounding box center [563, 268] width 12 height 6
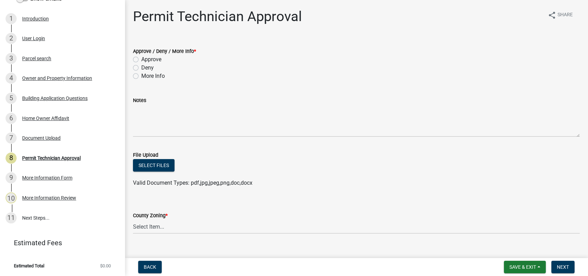
click at [141, 57] on label "Approve" at bounding box center [151, 59] width 20 height 8
click at [141, 57] on input "Approve" at bounding box center [143, 57] width 5 height 5
radio input "true"
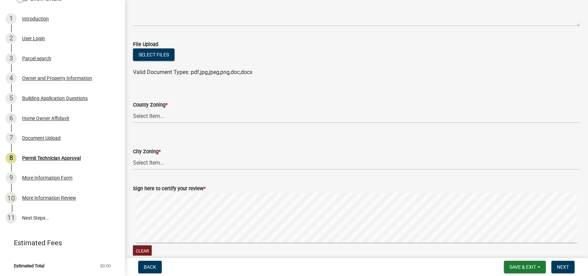
scroll to position [115, 0]
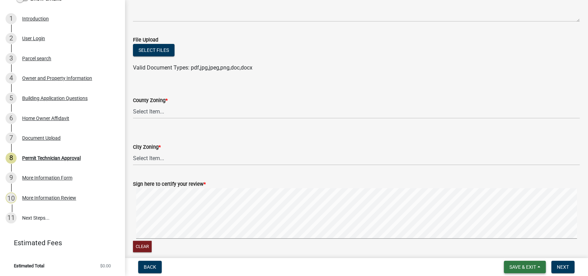
click at [520, 265] on span "Save & Exit" at bounding box center [522, 268] width 27 height 6
click at [498, 228] on button "Save" at bounding box center [517, 232] width 55 height 17
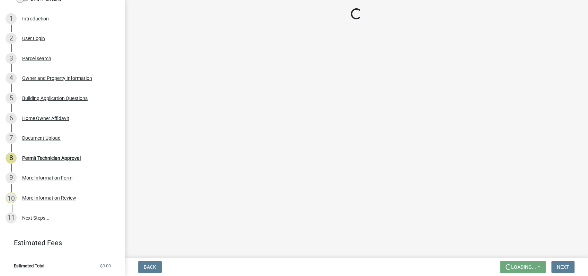
scroll to position [0, 0]
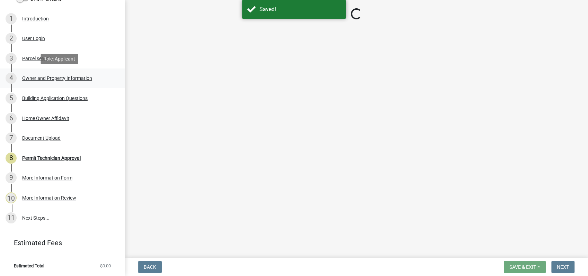
click at [52, 75] on div "4 Owner and Property Information" at bounding box center [60, 78] width 108 height 11
select select "34fe85c2-5f76-4343-b6bb-8ca387e0bed7"
select select "8e53ab76-c026-4800-bafa-f3959daf7b99"
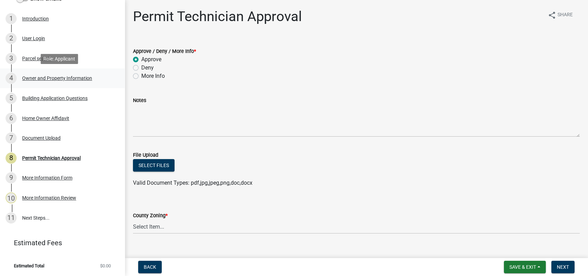
click at [36, 78] on div "Owner and Property Information" at bounding box center [57, 78] width 70 height 5
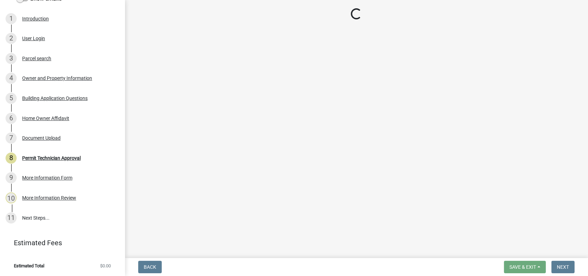
select select "34fe85c2-5f76-4343-b6bb-8ca387e0bed7"
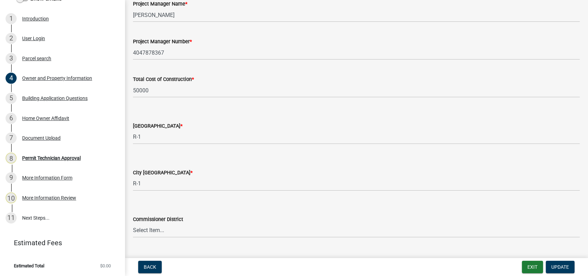
scroll to position [1154, 0]
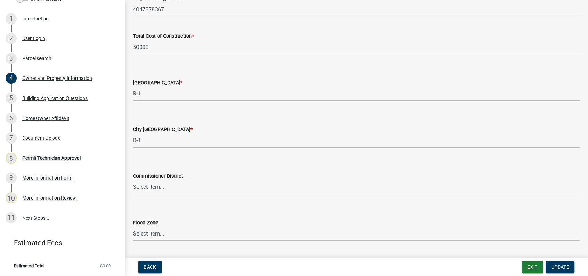
click at [138, 145] on select "Select Item... A-1 A-2 R-1 R-2 R-3 R-4 MHP C-1 C-2 I-1 I-2 DB FH H-P N/A" at bounding box center [356, 141] width 447 height 14
click at [133, 134] on select "Select Item... A-1 A-2 R-1 R-2 R-3 R-4 MHP C-1 C-2 I-1 I-2 DB FH H-P N/A" at bounding box center [356, 141] width 447 height 14
select select "83394b22-4a11-496c-8e5c-75ade2e72faf"
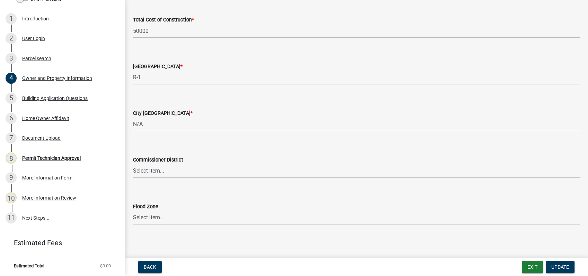
scroll to position [1173, 0]
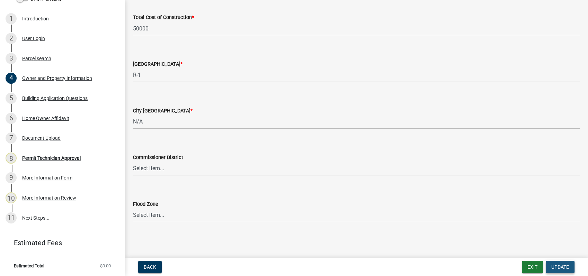
click at [554, 266] on span "Update" at bounding box center [560, 268] width 18 height 6
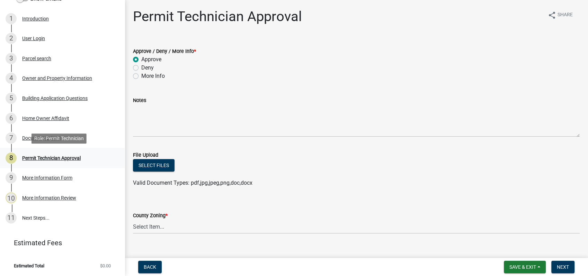
click at [44, 156] on div "Permit Technician Approval" at bounding box center [51, 158] width 59 height 5
click at [59, 118] on div "Home Owner Affidavit" at bounding box center [45, 118] width 47 height 5
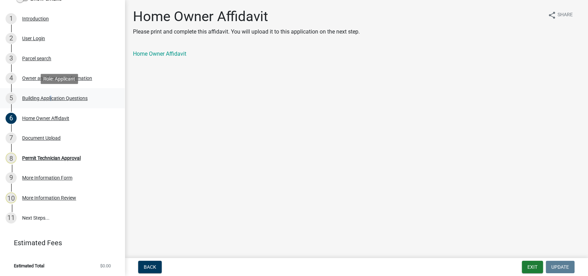
drag, startPoint x: 50, startPoint y: 101, endPoint x: 49, endPoint y: 97, distance: 3.6
click at [49, 97] on div "5 Building Application Questions" at bounding box center [60, 98] width 108 height 11
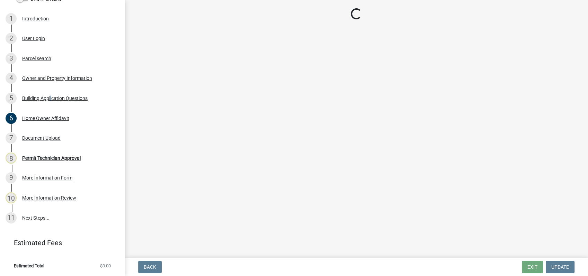
select select "004f4fbb-5e42-4e8e-b1b8-58fc8091e2ba"
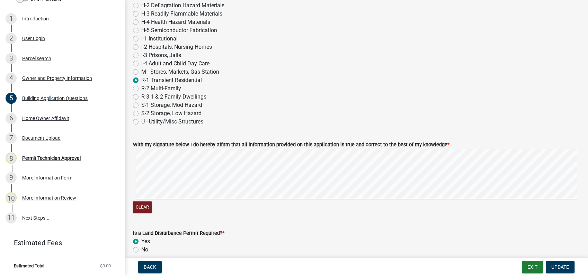
scroll to position [2999, 0]
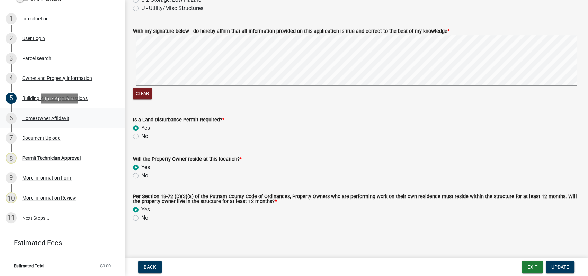
click at [38, 119] on div "Home Owner Affidavit" at bounding box center [45, 118] width 47 height 5
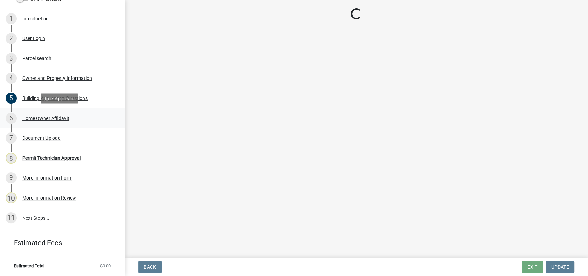
scroll to position [0, 0]
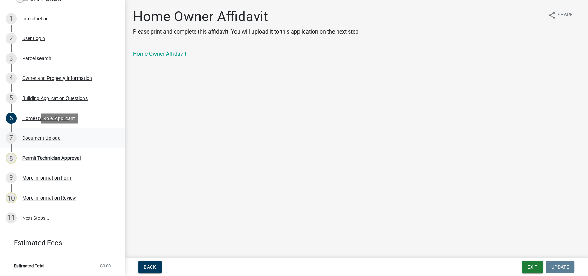
click at [54, 137] on div "Document Upload" at bounding box center [41, 138] width 38 height 5
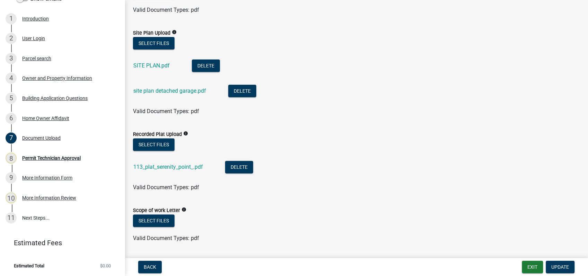
scroll to position [307, 0]
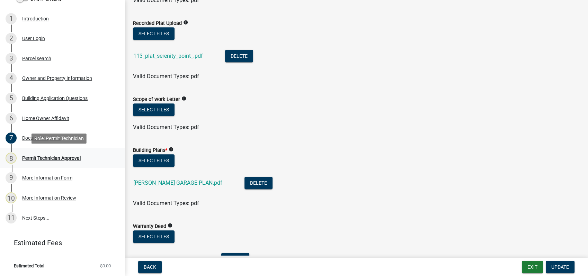
click at [44, 156] on div "Permit Technician Approval" at bounding box center [51, 158] width 59 height 5
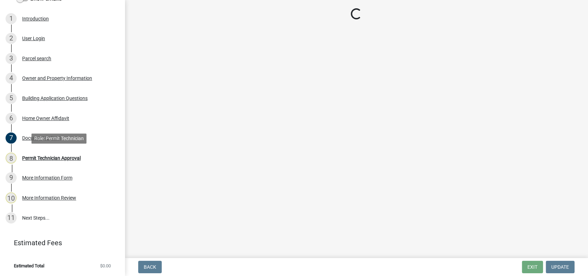
scroll to position [0, 0]
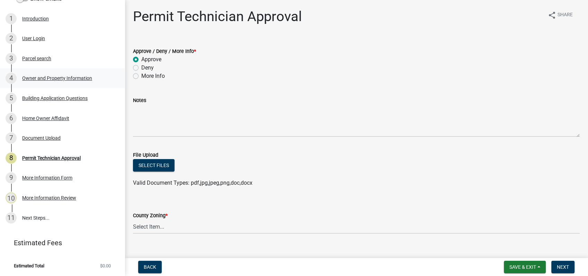
click at [50, 77] on div "Owner and Property Information" at bounding box center [57, 78] width 70 height 5
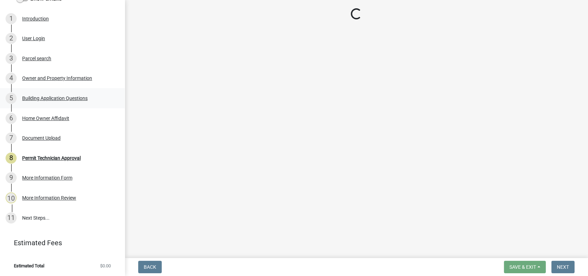
select select "34fe85c2-5f76-4343-b6bb-8ca387e0bed7"
select select "83394b22-4a11-496c-8e5c-75ade2e72faf"
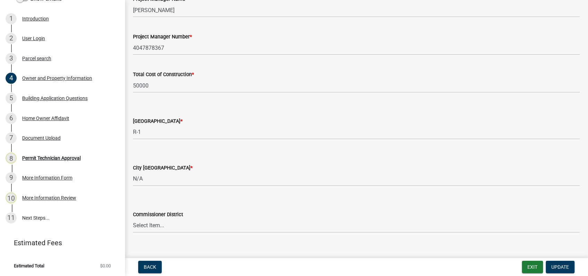
scroll to position [1173, 0]
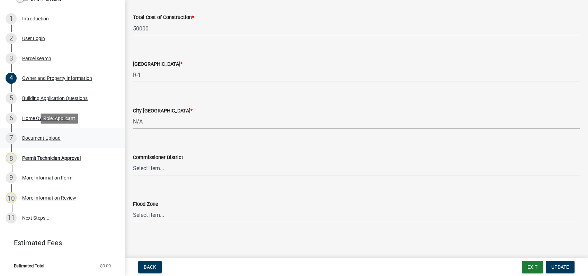
click at [47, 138] on div "Document Upload" at bounding box center [41, 138] width 38 height 5
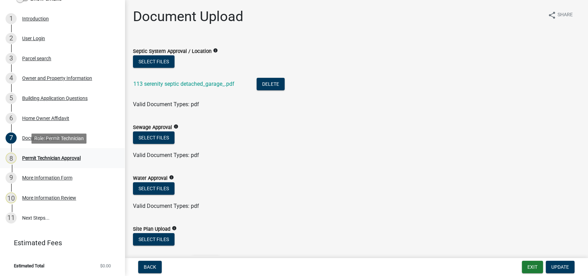
click at [40, 159] on div "Permit Technician Approval" at bounding box center [51, 158] width 59 height 5
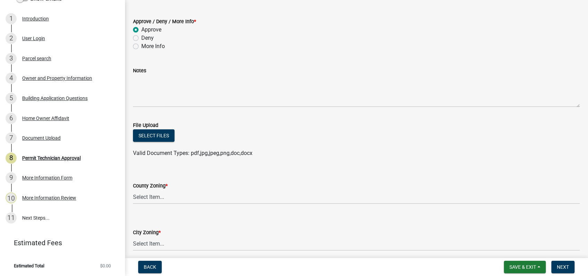
scroll to position [77, 0]
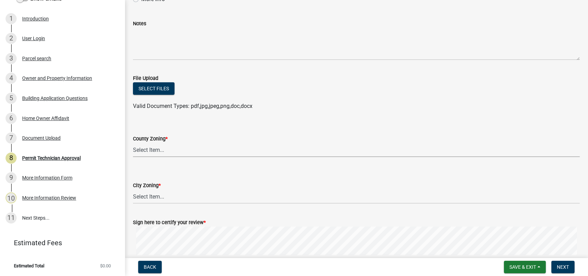
click at [149, 147] on select "Select Item... AG-1 R-1R R-1 R-2 MHP RM-1 RM-3 C-1 C-2 I-M PUD N/A" at bounding box center [356, 150] width 447 height 14
click at [133, 143] on select "Select Item... AG-1 R-1R R-1 R-2 MHP RM-1 RM-3 C-1 C-2 I-M PUD N/A" at bounding box center [356, 150] width 447 height 14
select select "34fe85c2-5f76-4343-b6bb-8ca387e0bed7"
click at [144, 193] on select "Select Item... A-1 A-2 R-1 R-2 R-3 R-4 MHP C-1 C-2 I-1 I-2 DB FH H-P N/A" at bounding box center [356, 197] width 447 height 14
click at [133, 190] on select "Select Item... A-1 A-2 R-1 R-2 R-3 R-4 MHP C-1 C-2 I-1 I-2 DB FH H-P N/A" at bounding box center [356, 197] width 447 height 14
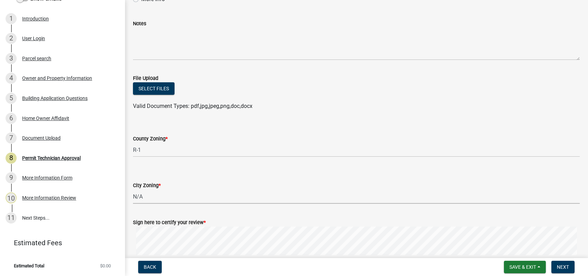
select select "83394b22-4a11-496c-8e5c-75ade2e72faf"
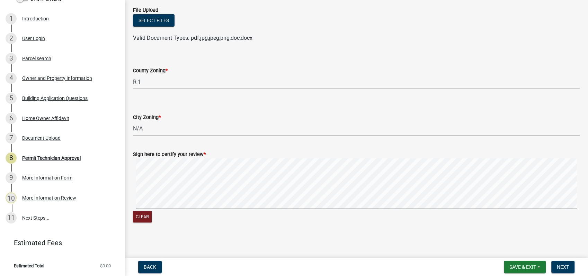
scroll to position [147, 0]
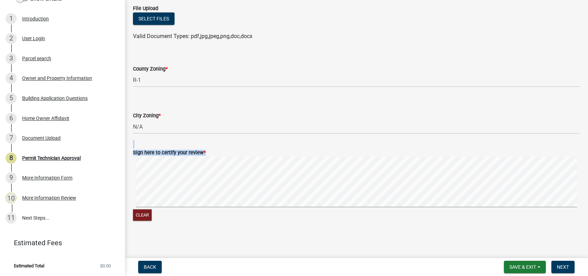
click at [365, 183] on form "Sign here to certify your review * Clear" at bounding box center [356, 181] width 447 height 82
click at [557, 267] on span "Next" at bounding box center [563, 268] width 12 height 6
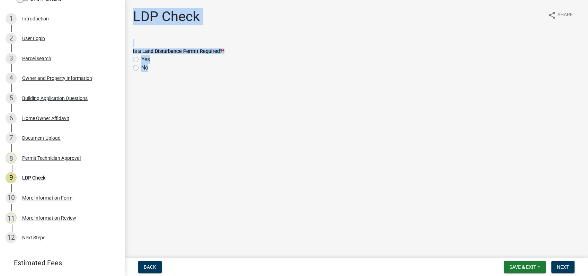
click at [330, 91] on main "LDP Check share Share Is a Land Disturbance Permit Required? * Yes No" at bounding box center [356, 128] width 463 height 256
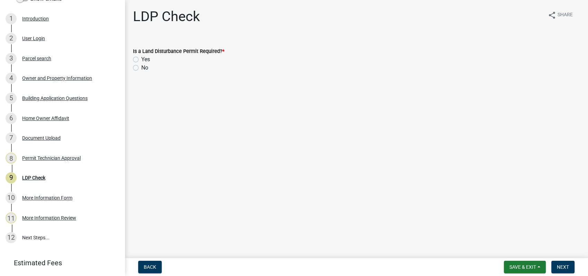
click at [141, 68] on label "No" at bounding box center [144, 68] width 7 height 8
click at [141, 68] on input "No" at bounding box center [143, 66] width 5 height 5
radio input "true"
click at [559, 265] on span "Next" at bounding box center [563, 268] width 12 height 6
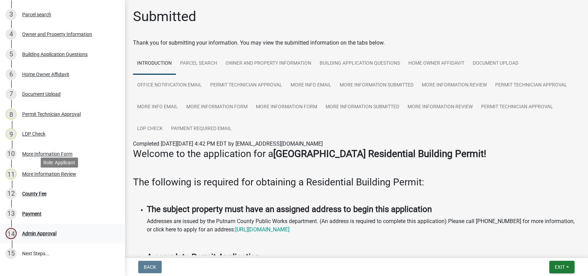
scroll to position [186, 0]
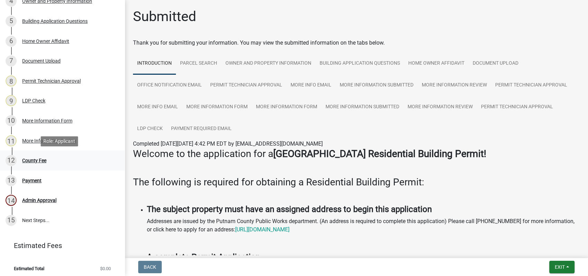
click at [36, 159] on div "County Fee" at bounding box center [34, 160] width 24 height 5
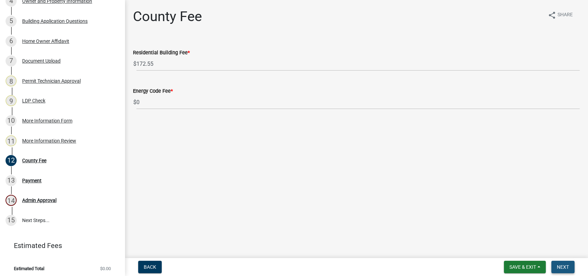
click at [567, 266] on span "Next" at bounding box center [563, 268] width 12 height 6
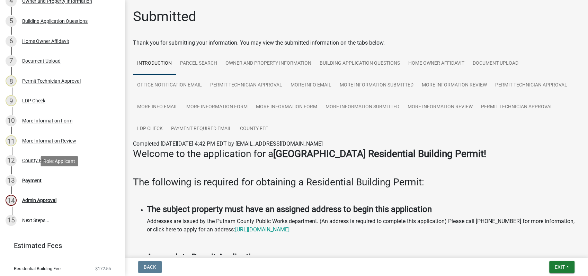
click at [33, 179] on div "Payment" at bounding box center [31, 180] width 19 height 5
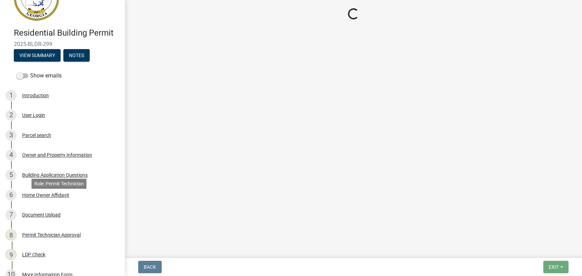
select select "3: 3"
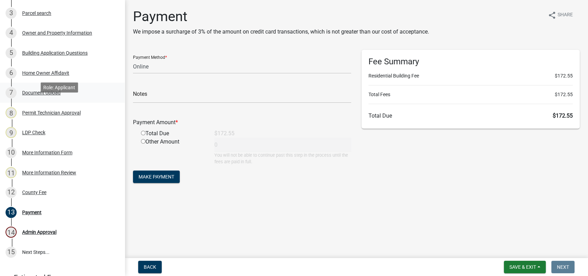
scroll to position [115, 0]
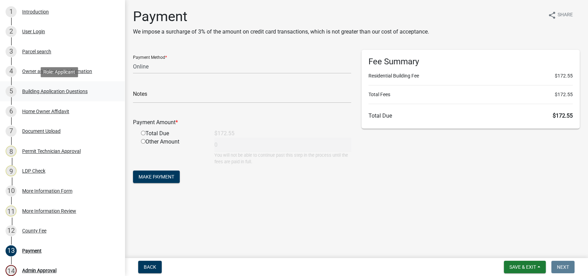
click at [50, 90] on div "Building Application Questions" at bounding box center [54, 91] width 65 height 5
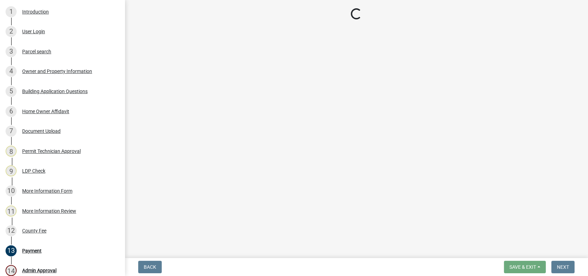
select select "004f4fbb-5e42-4e8e-b1b8-58fc8091e2ba"
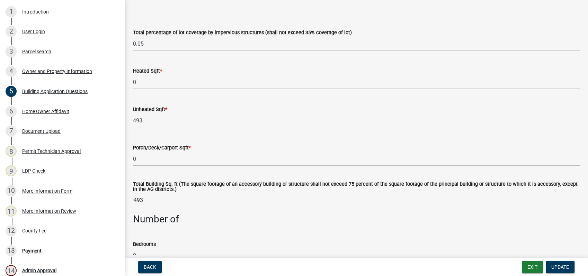
scroll to position [423, 0]
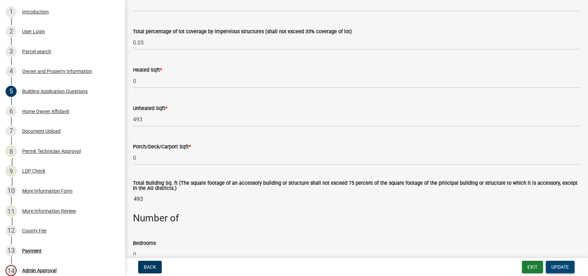
click at [562, 271] on button "Update" at bounding box center [560, 267] width 29 height 12
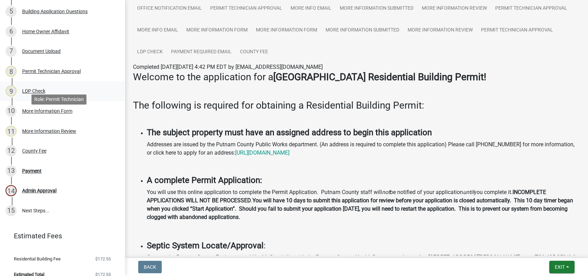
scroll to position [204, 0]
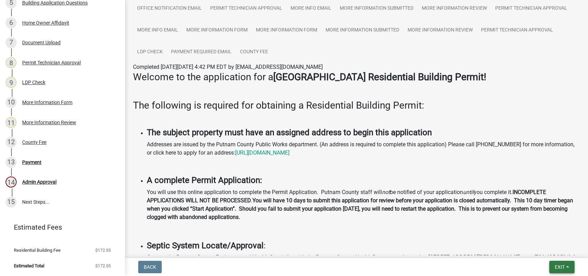
click at [560, 268] on span "Exit" at bounding box center [560, 268] width 10 height 6
click at [552, 251] on button "Save & Exit" at bounding box center [546, 249] width 55 height 17
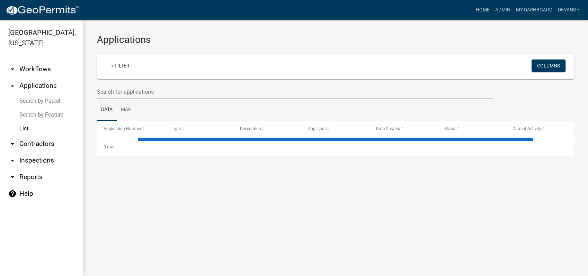
select select "1: 25"
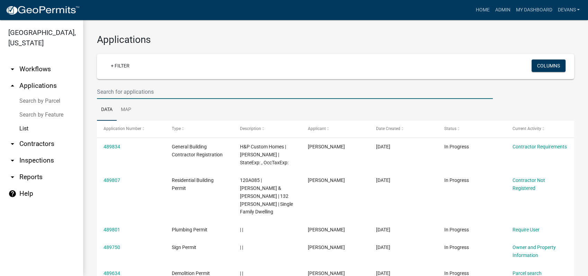
click at [125, 92] on input "text" at bounding box center [295, 92] width 396 height 14
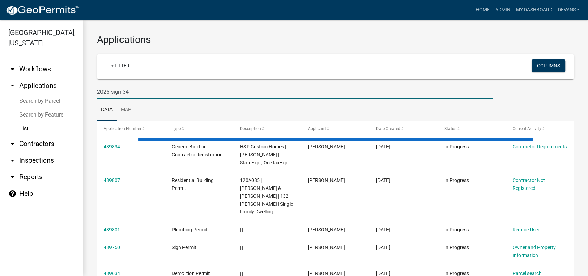
type input "2025-sign-34"
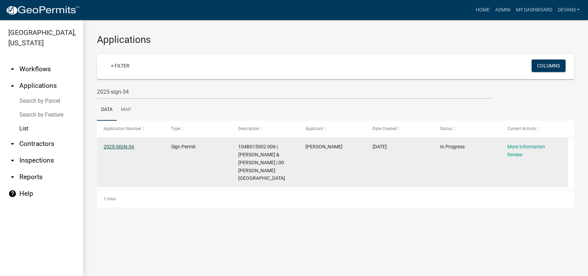
click at [116, 146] on link "2025-SIGN-34" at bounding box center [119, 147] width 30 height 6
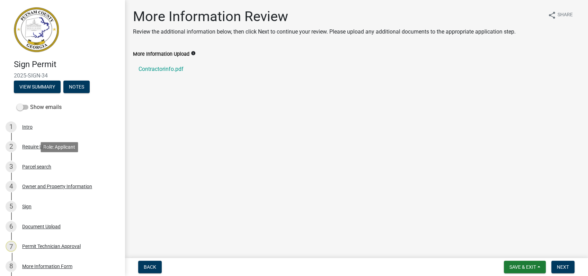
scroll to position [89, 0]
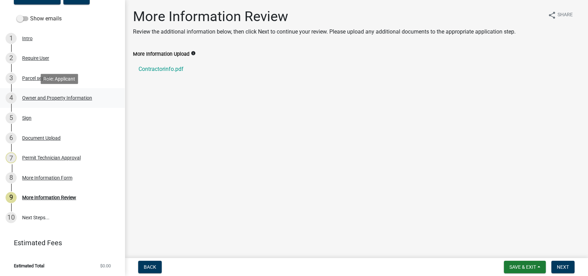
click at [30, 102] on div "4 Owner and Property Information" at bounding box center [60, 97] width 108 height 11
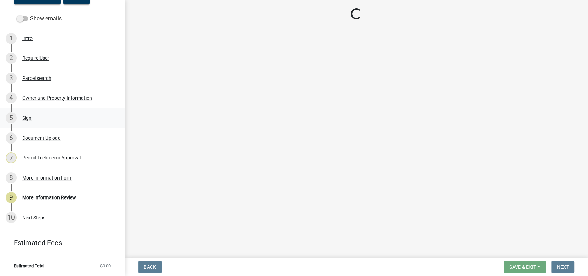
select select "0688c8c3-ca83-4764-a677-531fbc17e6cb"
select select "83394b22-4a11-496c-8e5c-75ade2e72faf"
select select "469c5908-2854-42d5-89ed-bee7fc26529e"
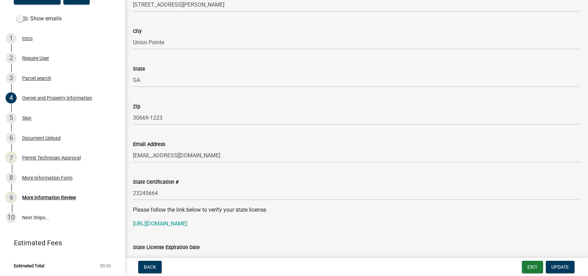
scroll to position [769, 0]
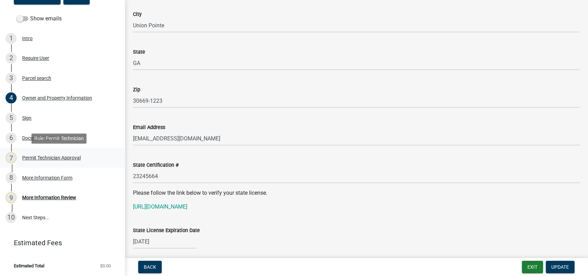
click at [40, 158] on div "Permit Technician Approval" at bounding box center [51, 157] width 59 height 5
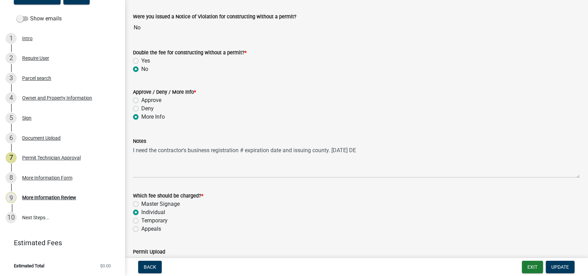
scroll to position [77, 0]
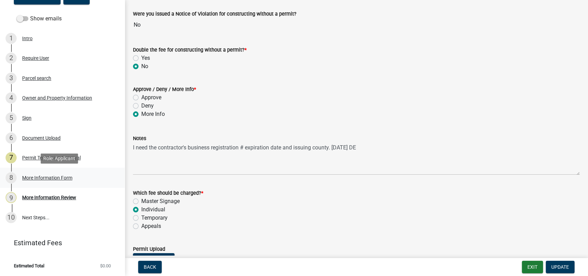
click at [46, 174] on div "8 More Information Form" at bounding box center [60, 177] width 108 height 11
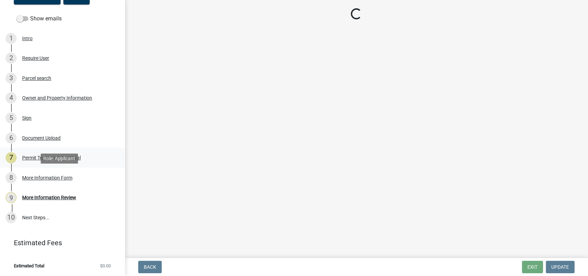
scroll to position [0, 0]
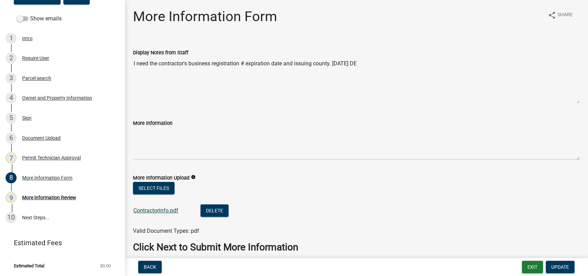
click at [152, 211] on link "Contractorinfo.pdf" at bounding box center [155, 210] width 45 height 7
click at [23, 116] on div "Sign" at bounding box center [26, 118] width 9 height 5
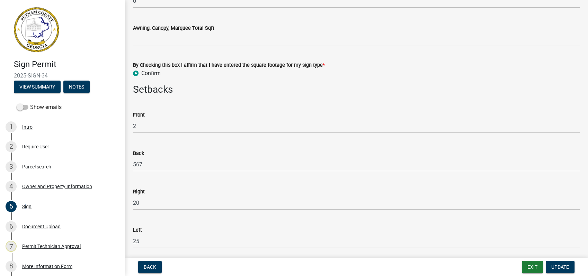
scroll to position [324, 0]
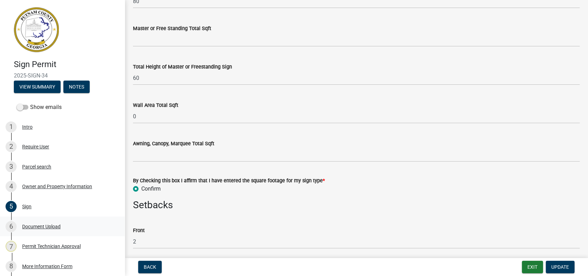
click at [36, 226] on div "Document Upload" at bounding box center [41, 226] width 38 height 5
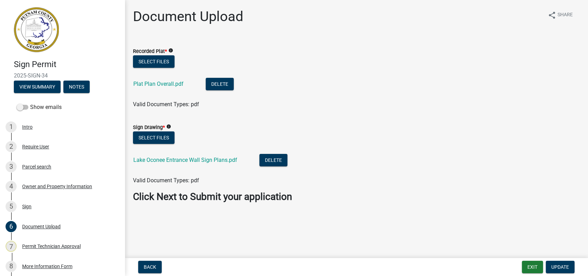
click at [145, 80] on div "Plat Plan Overall.pdf" at bounding box center [163, 85] width 61 height 14
click at [151, 82] on link "Plat Plan Overall.pdf" at bounding box center [158, 84] width 50 height 7
click at [159, 157] on link "Lake Oconee Entrance Wall Sign Plans.pdf" at bounding box center [185, 160] width 104 height 7
click at [35, 166] on div "Parcel search" at bounding box center [36, 166] width 29 height 5
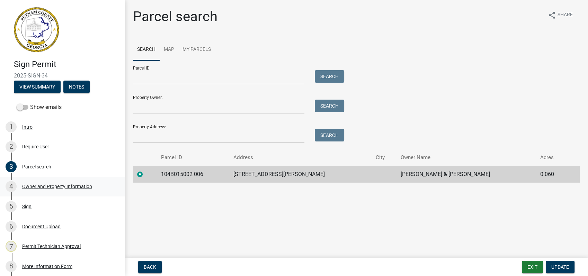
click at [51, 189] on div "4 Owner and Property Information" at bounding box center [60, 186] width 108 height 11
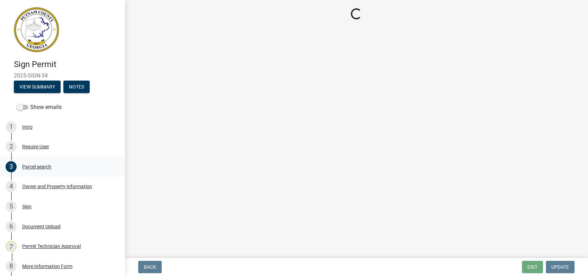
select select "0688c8c3-ca83-4764-a677-531fbc17e6cb"
select select "83394b22-4a11-496c-8e5c-75ade2e72faf"
select select "469c5908-2854-42d5-89ed-bee7fc26529e"
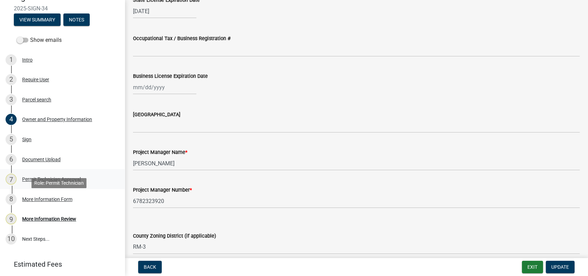
scroll to position [77, 0]
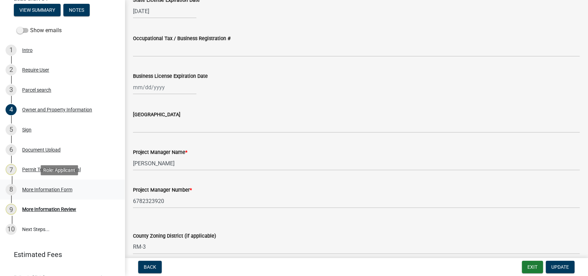
click at [36, 189] on div "More Information Form" at bounding box center [47, 189] width 50 height 5
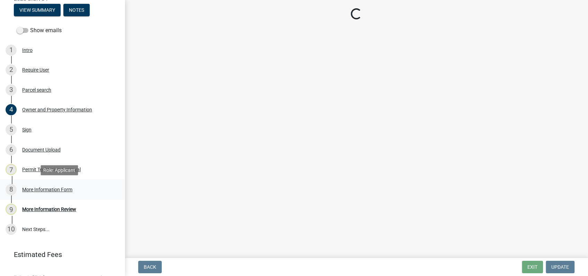
scroll to position [0, 0]
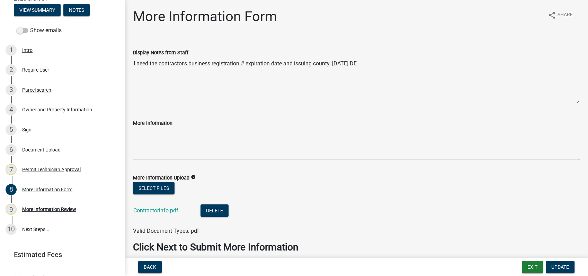
click at [149, 206] on div "Contractorinfo.pdf" at bounding box center [161, 212] width 56 height 14
click at [148, 209] on link "Contractorinfo.pdf" at bounding box center [155, 210] width 45 height 7
click at [32, 144] on div "6 Document Upload" at bounding box center [60, 149] width 108 height 11
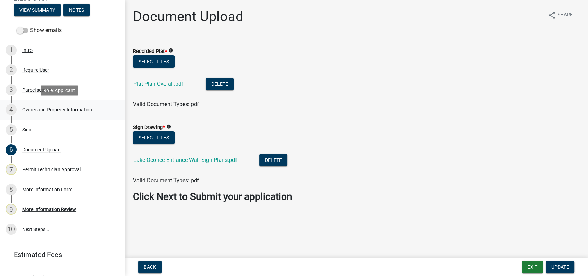
click at [37, 112] on div "Owner and Property Information" at bounding box center [57, 109] width 70 height 5
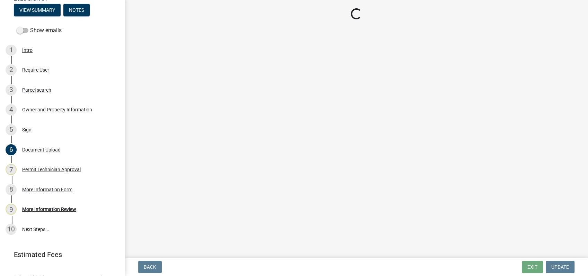
select select "0688c8c3-ca83-4764-a677-531fbc17e6cb"
select select "83394b22-4a11-496c-8e5c-75ade2e72faf"
select select "469c5908-2854-42d5-89ed-bee7fc26529e"
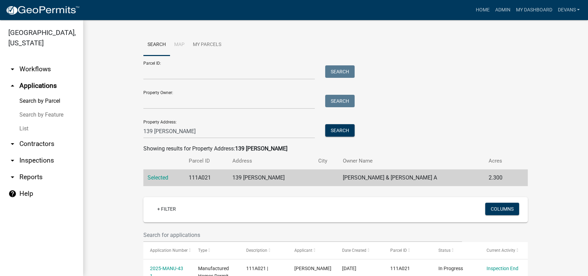
scroll to position [51, 0]
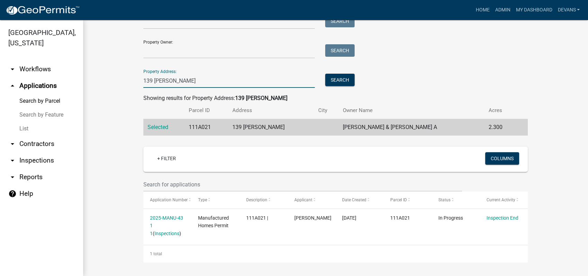
drag, startPoint x: 180, startPoint y: 82, endPoint x: 122, endPoint y: 83, distance: 57.8
click at [134, 83] on wm-workflow-application-search-view "Search Map My Parcels Parcel ID: Search Property Owner: Search Property Address…" at bounding box center [335, 122] width 477 height 279
click at [27, 125] on link "List" at bounding box center [41, 129] width 83 height 14
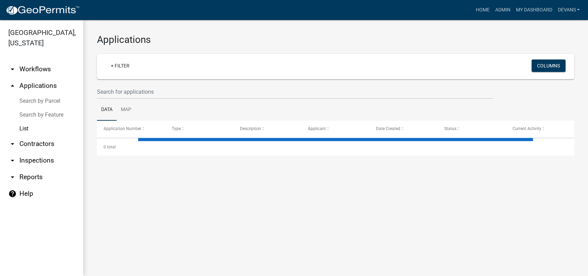
select select "1: 25"
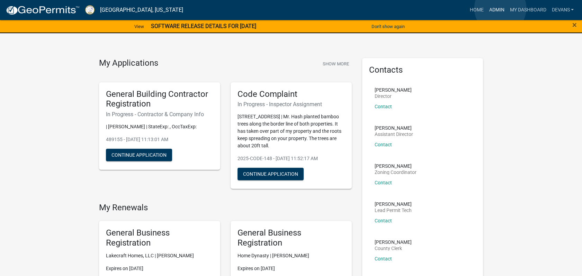
click at [500, 8] on link "Admin" at bounding box center [496, 9] width 21 height 13
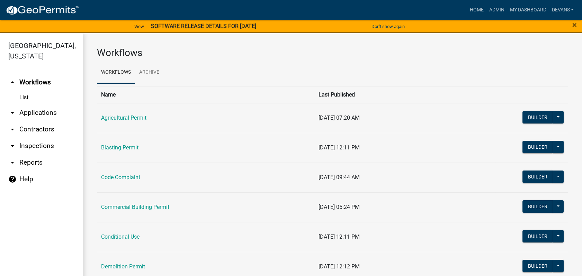
click at [29, 110] on link "arrow_drop_down Applications" at bounding box center [41, 113] width 83 height 17
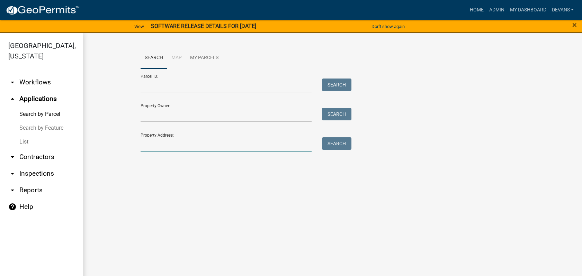
click at [154, 148] on input "Property Address:" at bounding box center [226, 144] width 171 height 14
type input "[STREET_ADDRESS]"
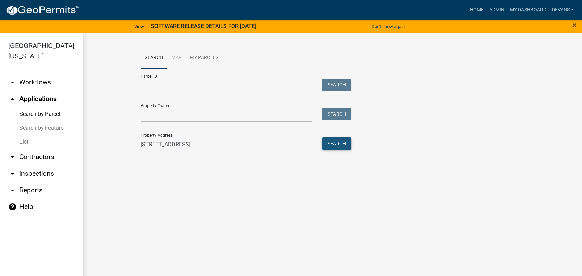
click at [333, 145] on button "Search" at bounding box center [336, 143] width 29 height 12
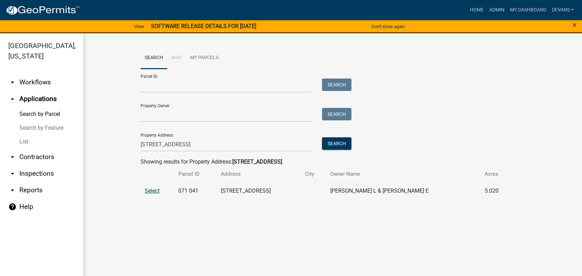
click at [159, 188] on span "Select" at bounding box center [152, 191] width 15 height 7
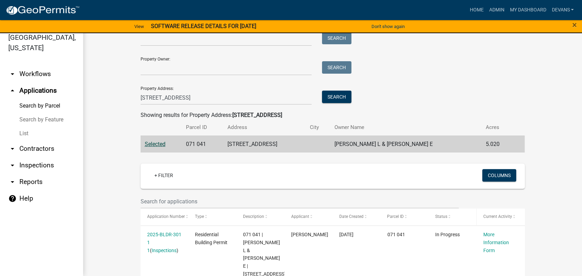
scroll to position [87, 0]
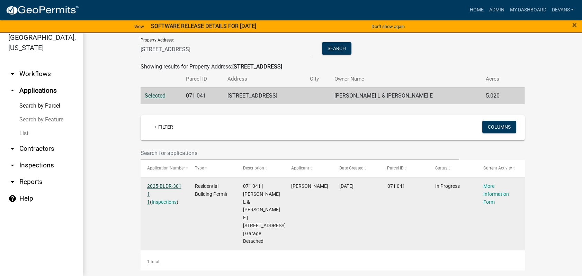
click at [161, 185] on link "2025-BLDR-301 1 1" at bounding box center [164, 194] width 34 height 21
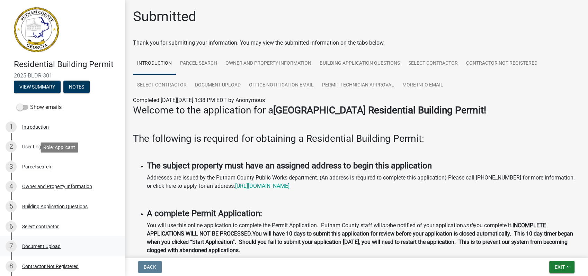
scroll to position [128, 0]
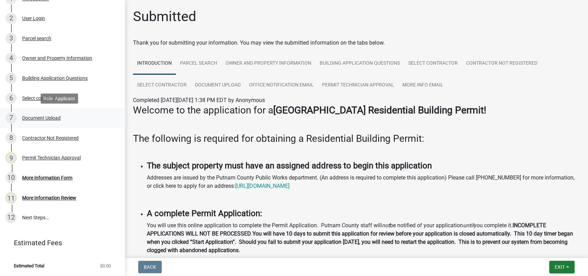
click at [43, 118] on div "Document Upload" at bounding box center [41, 118] width 38 height 5
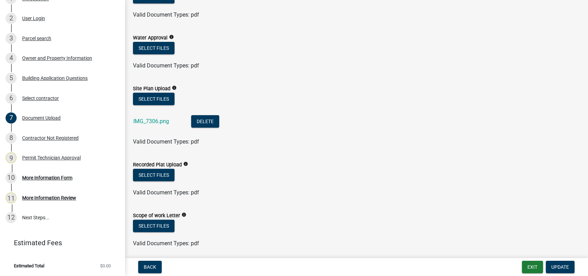
scroll to position [231, 0]
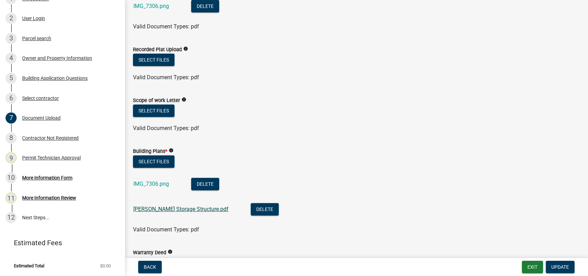
click at [159, 208] on link "[PERSON_NAME] Storage Structure.pdf" at bounding box center [180, 209] width 95 height 7
